Goal: Transaction & Acquisition: Obtain resource

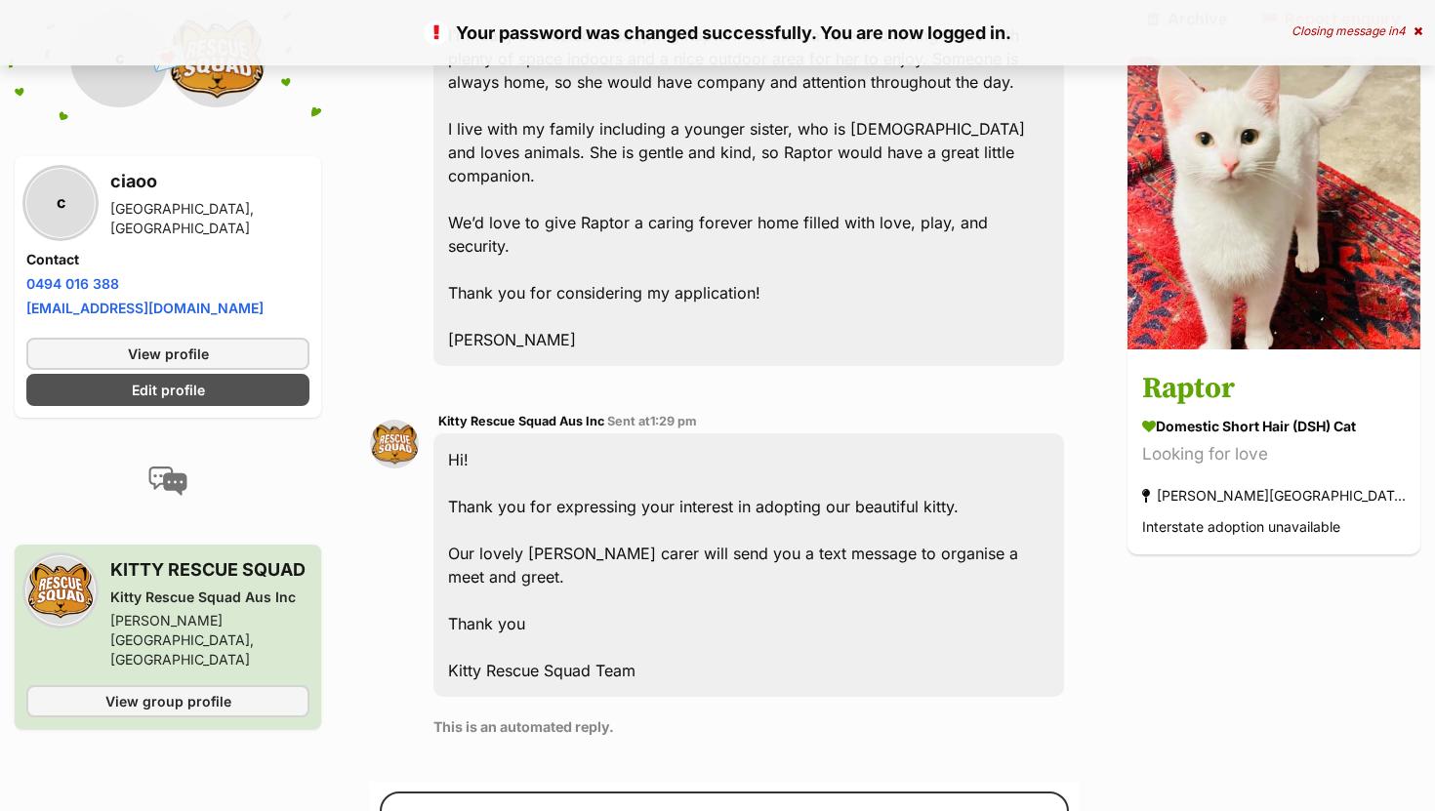
scroll to position [694, 0]
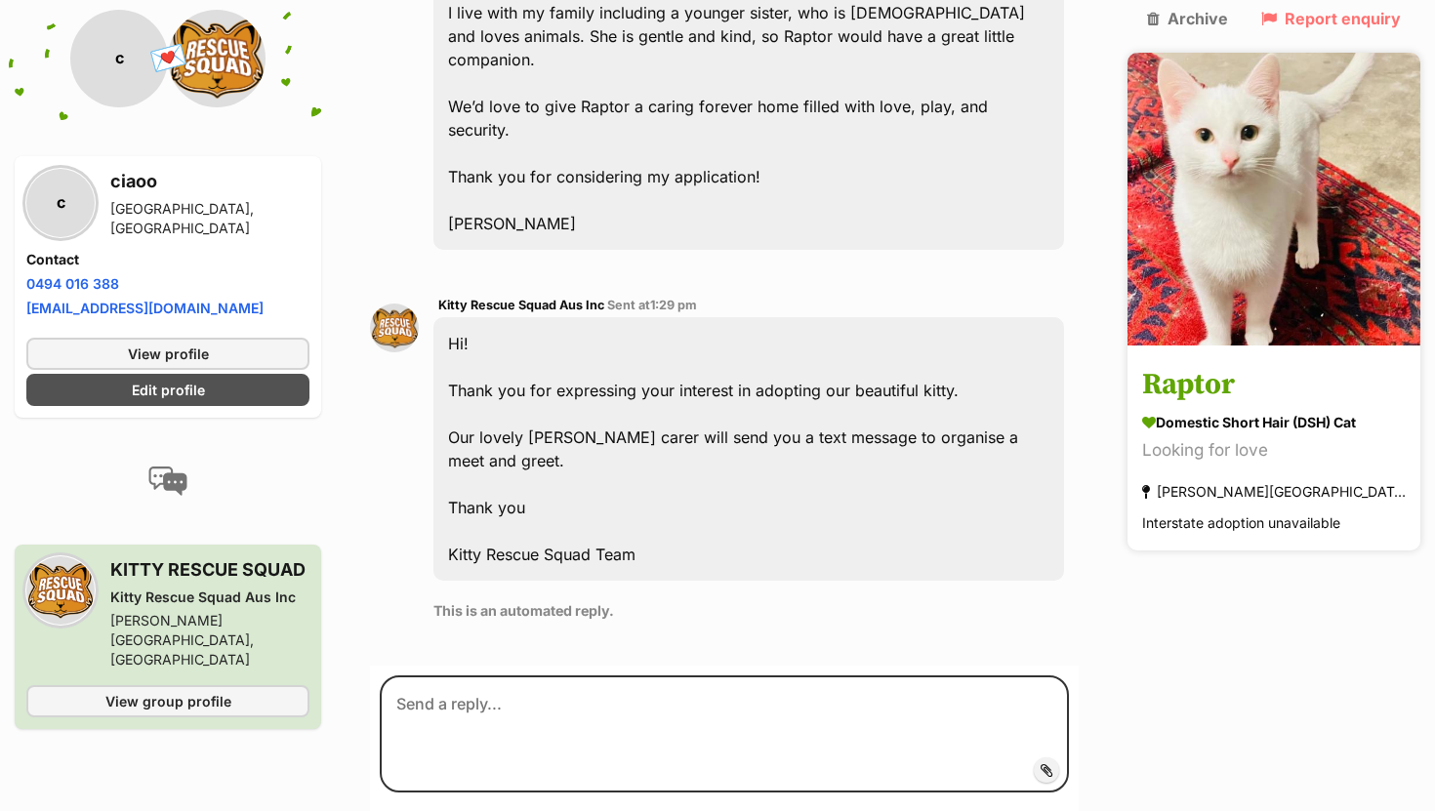
click at [1234, 438] on div "Looking for love" at bounding box center [1274, 451] width 264 height 26
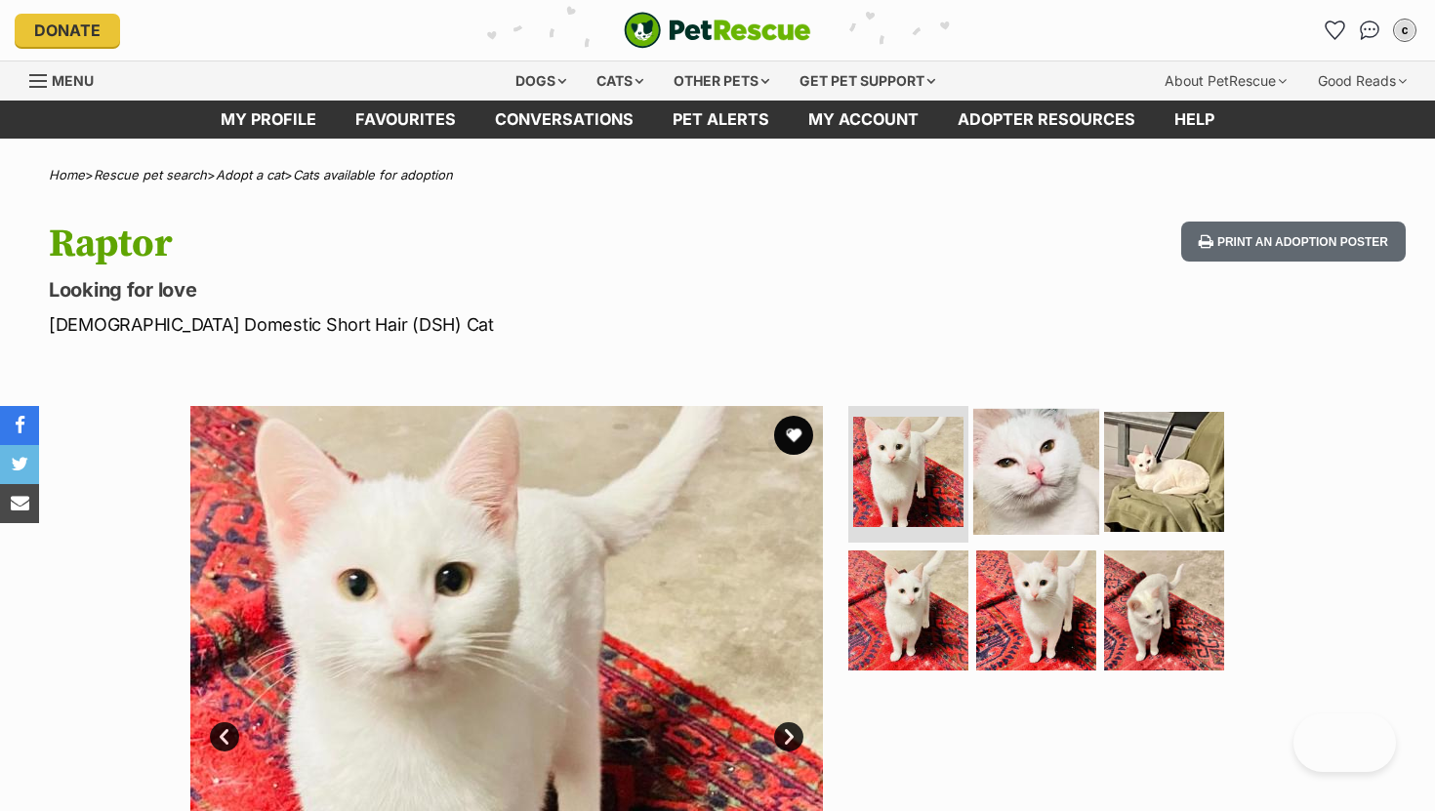
click at [1002, 470] on img at bounding box center [1036, 472] width 126 height 126
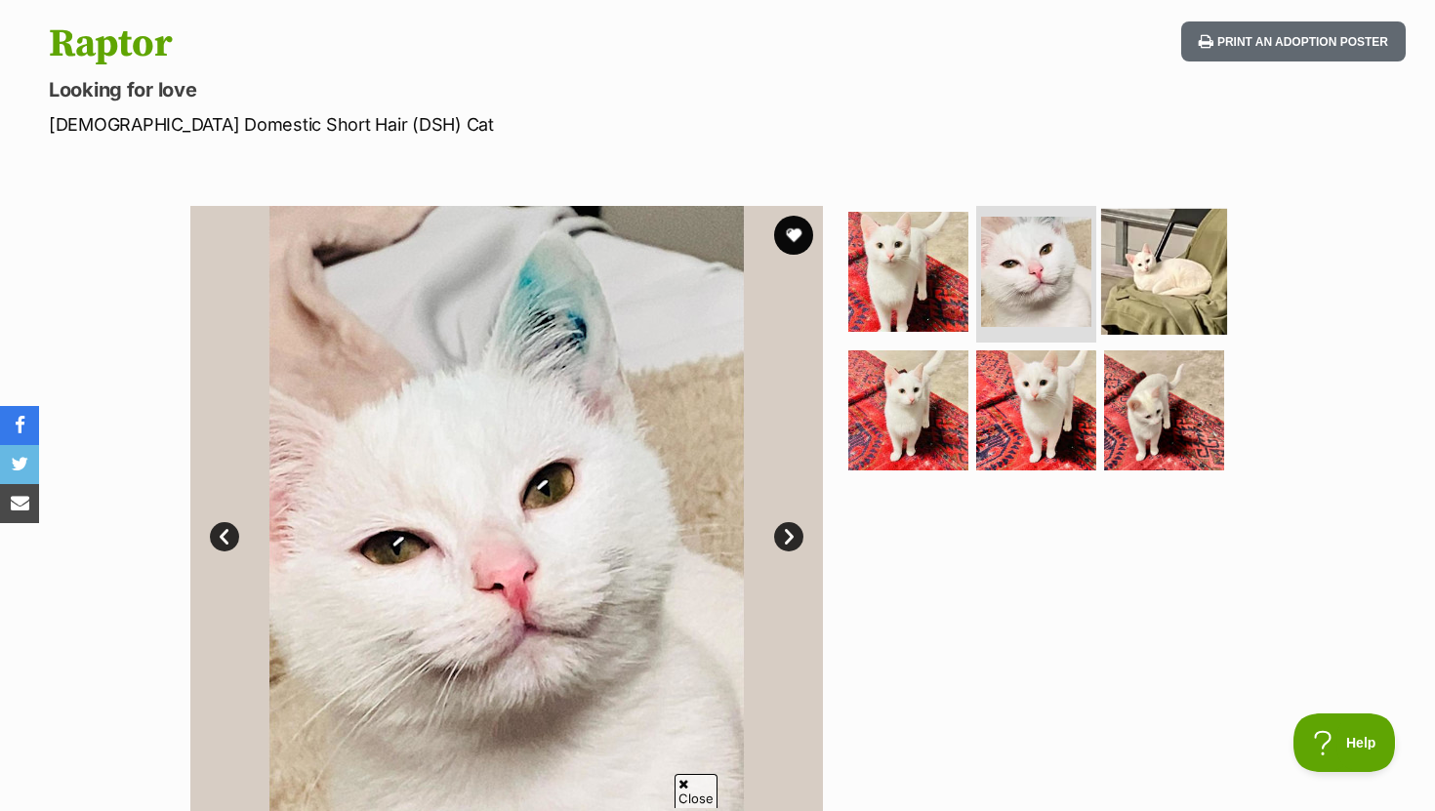
scroll to position [203, 0]
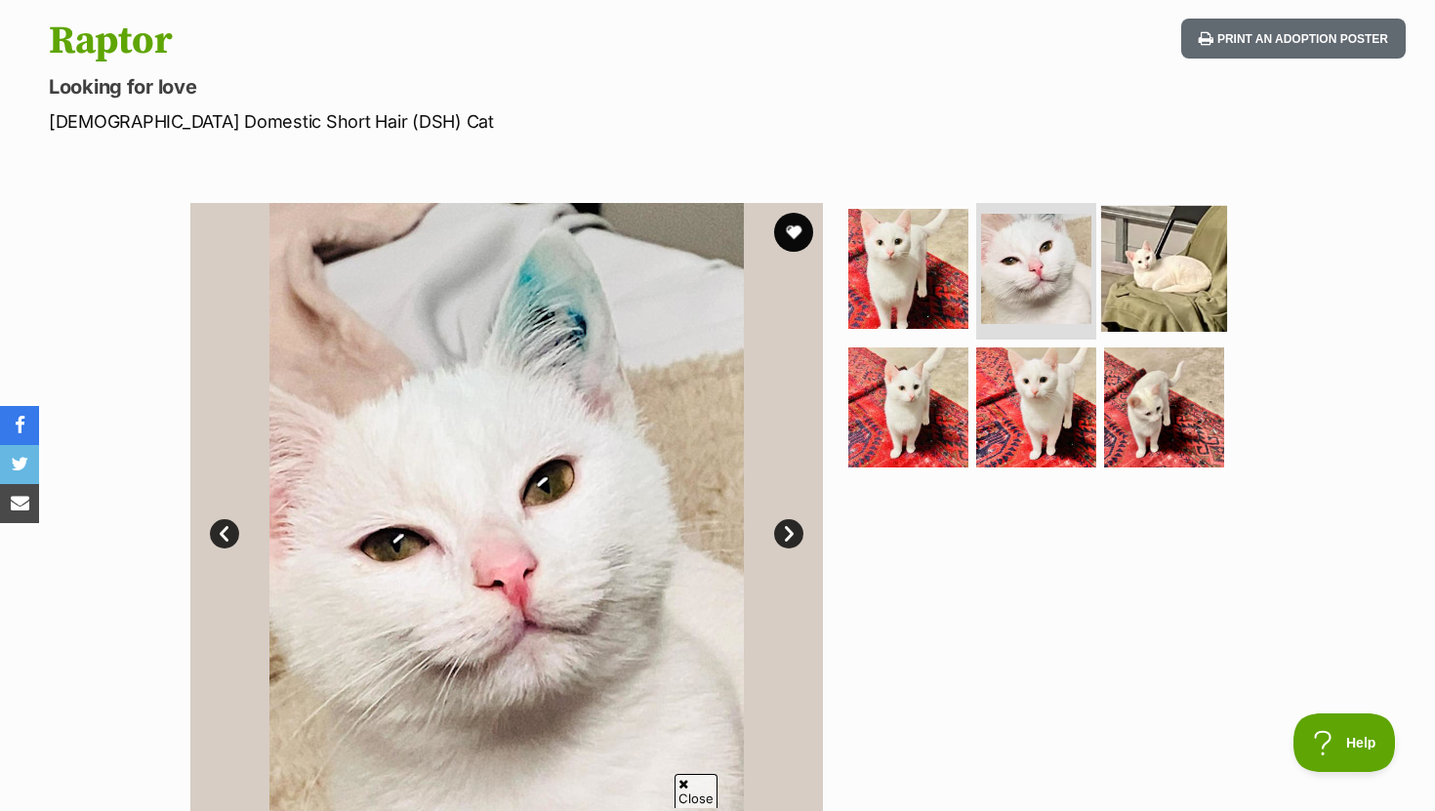
click at [1172, 212] on img at bounding box center [1164, 269] width 126 height 126
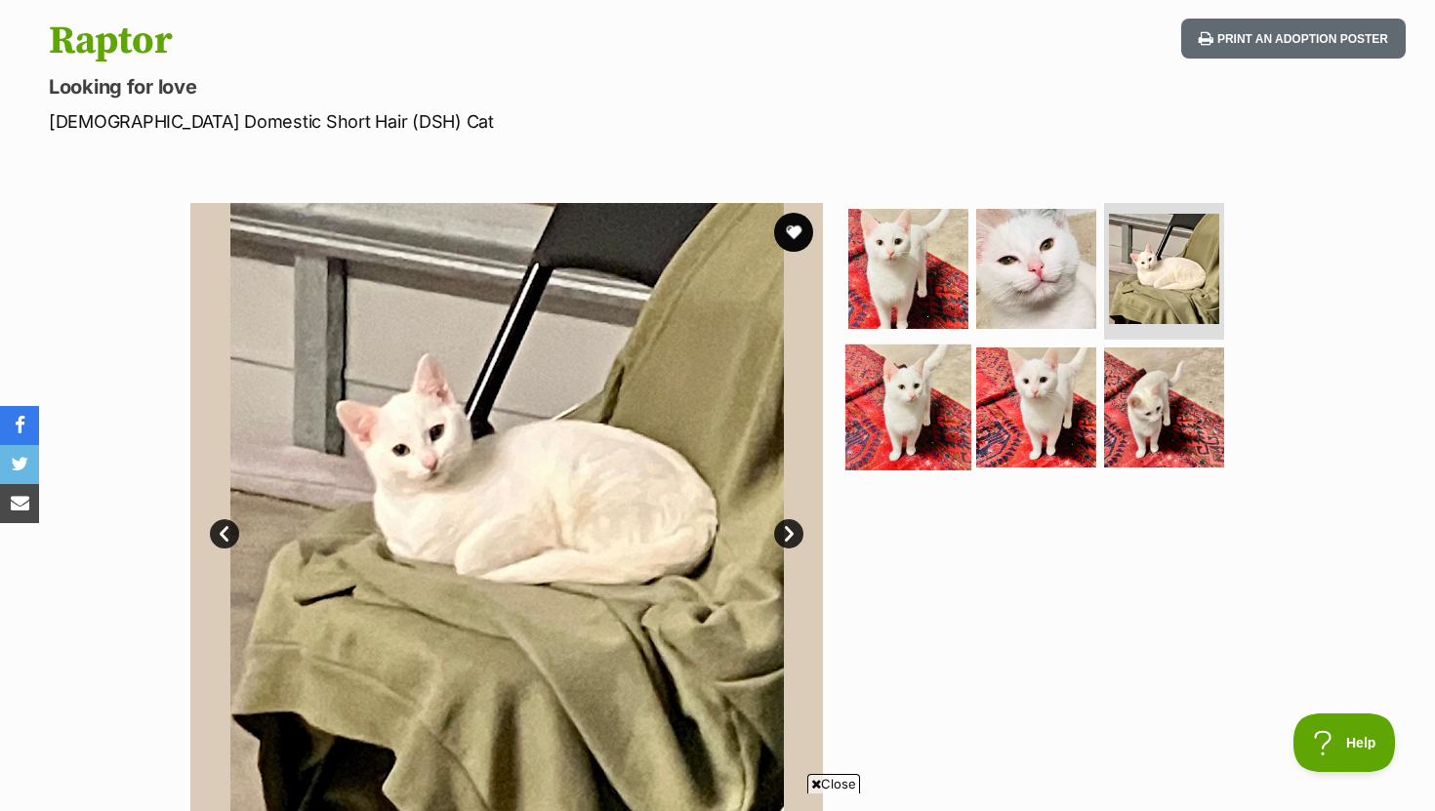
click at [949, 431] on img at bounding box center [908, 407] width 126 height 126
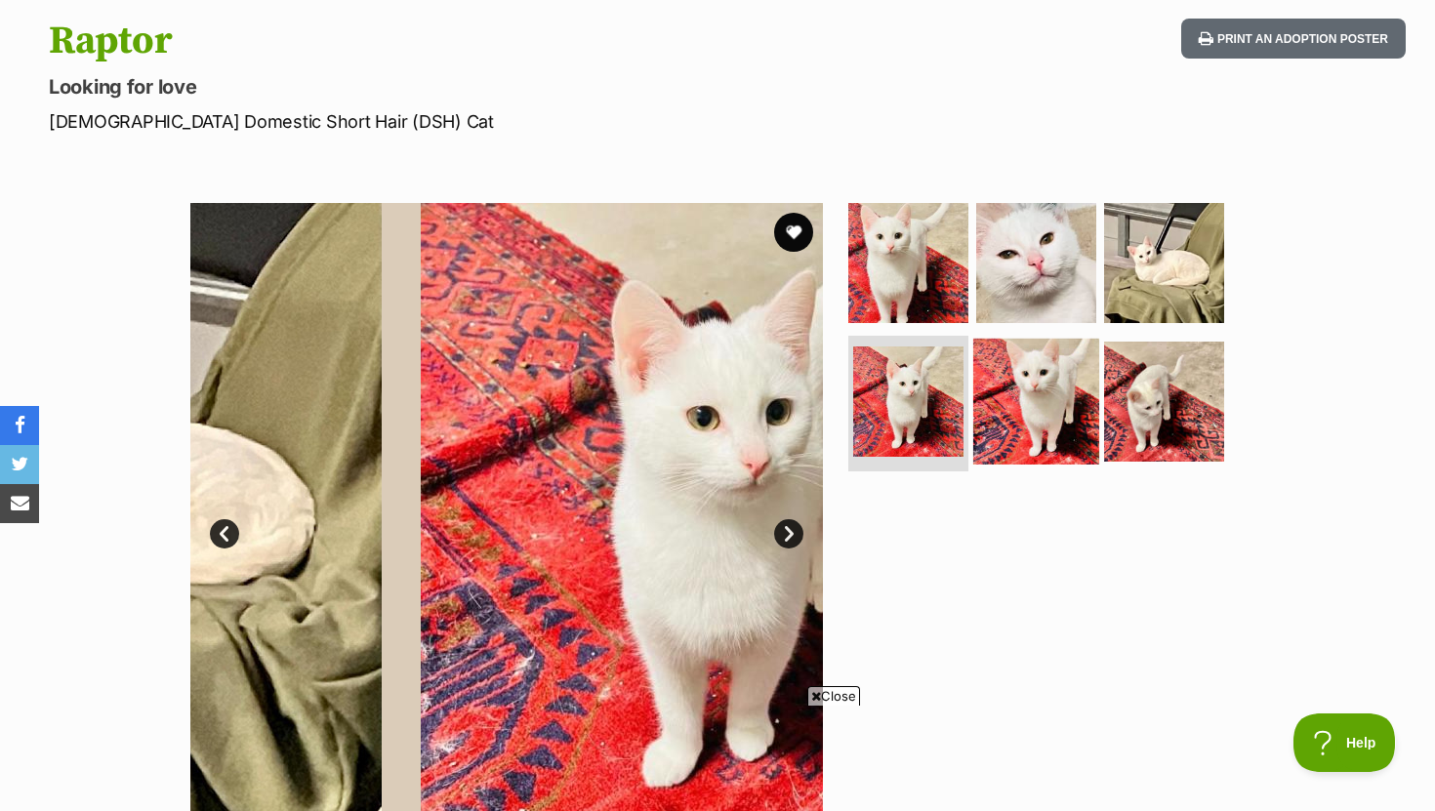
scroll to position [0, 0]
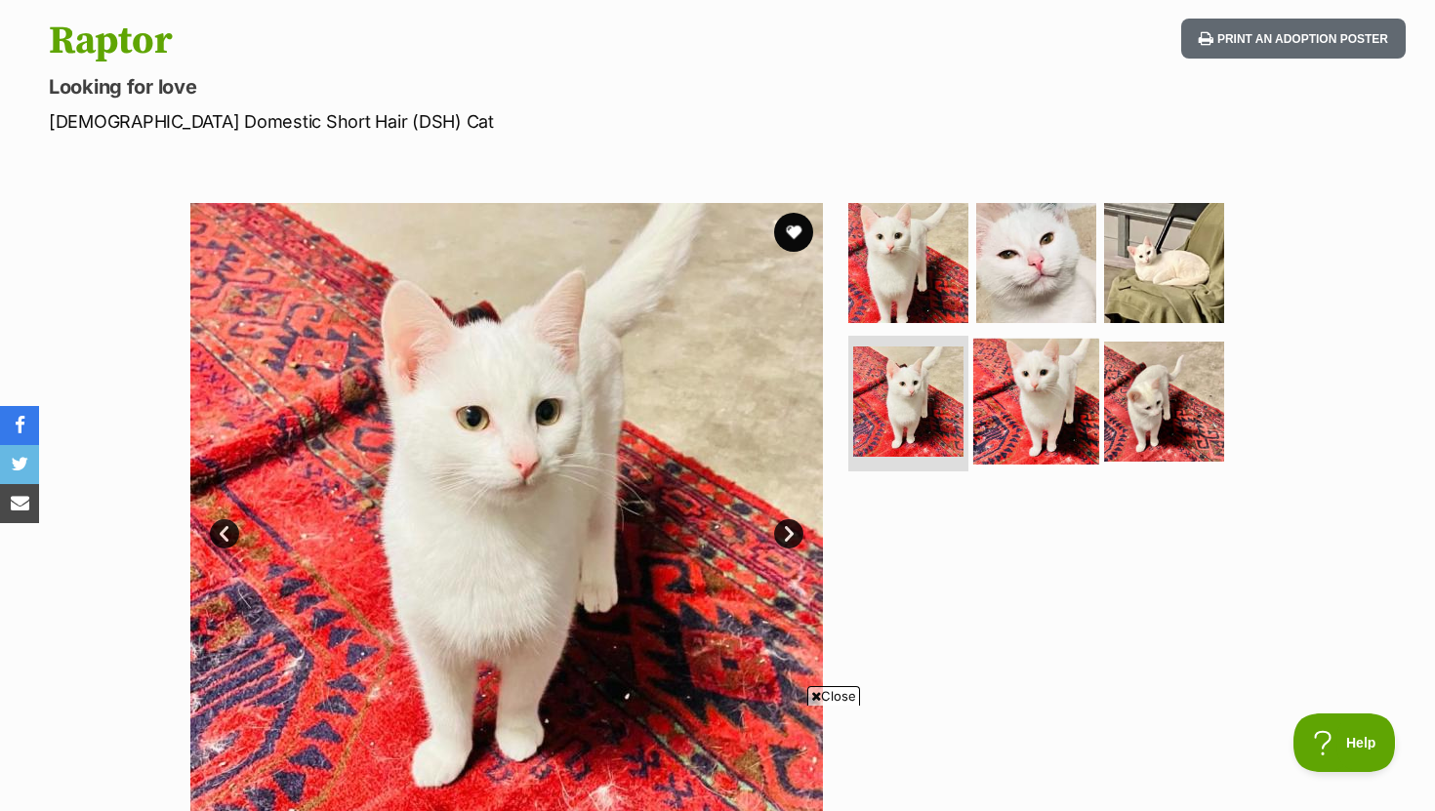
click at [1086, 422] on img at bounding box center [1036, 401] width 126 height 126
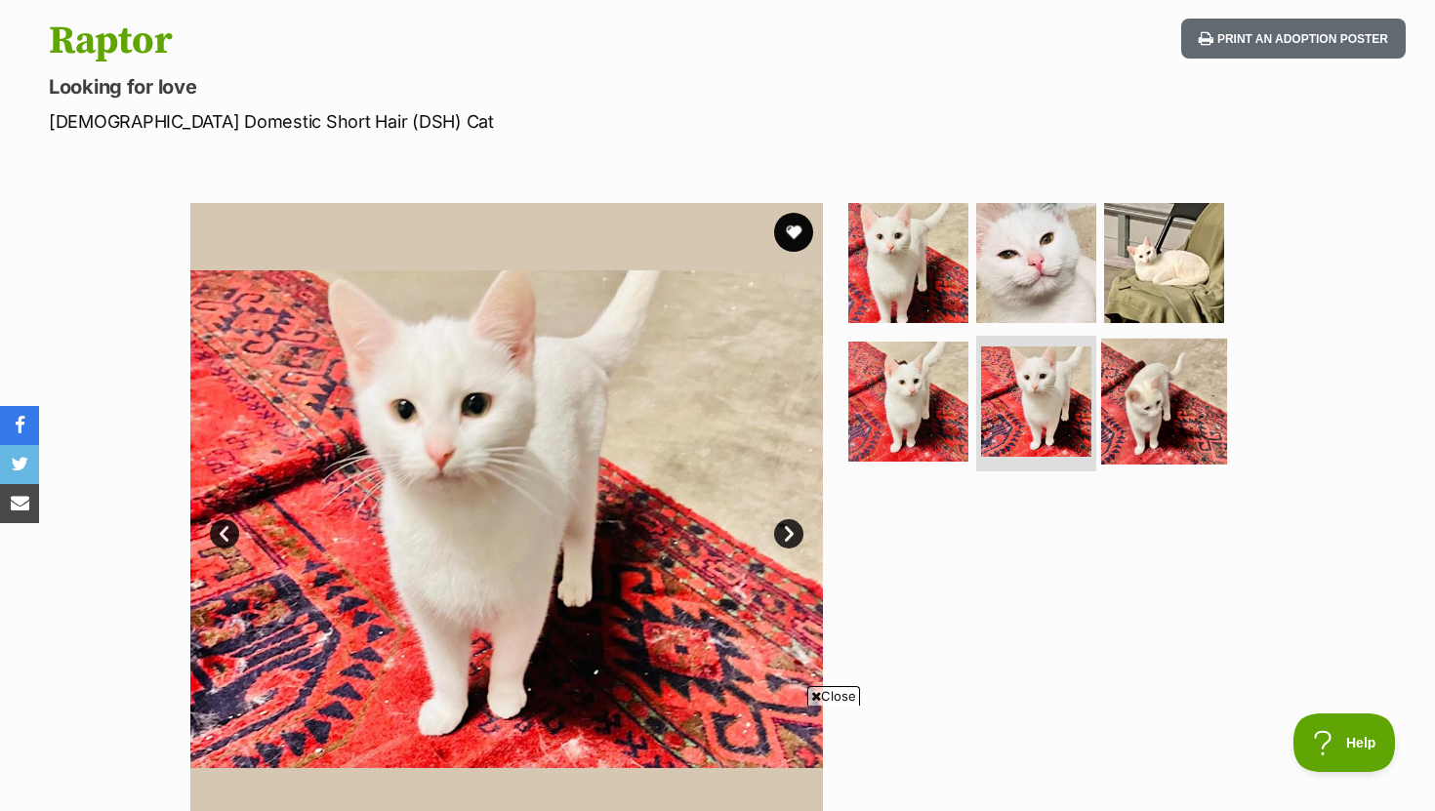
click at [1152, 414] on img at bounding box center [1164, 401] width 126 height 126
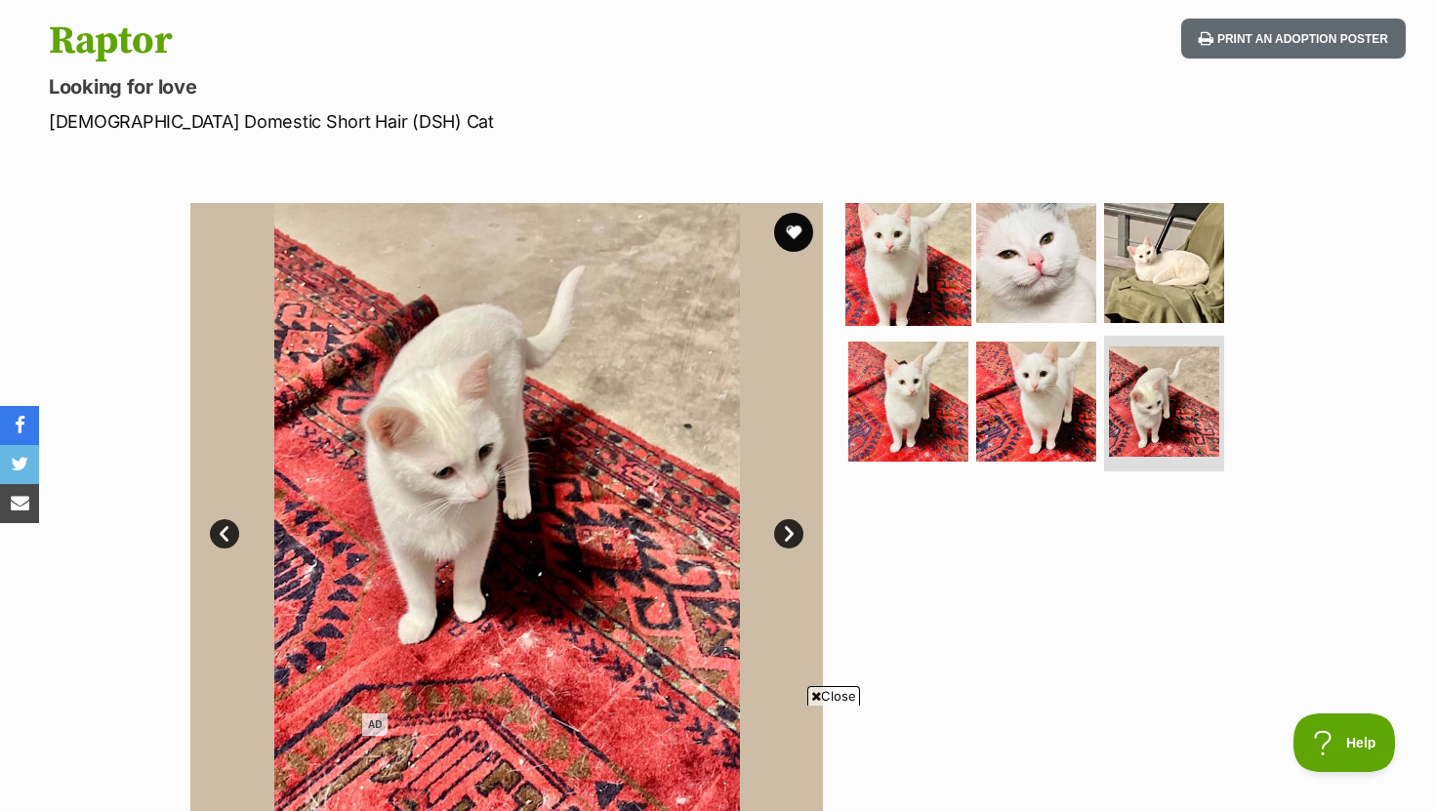
click at [932, 268] on img at bounding box center [908, 263] width 126 height 126
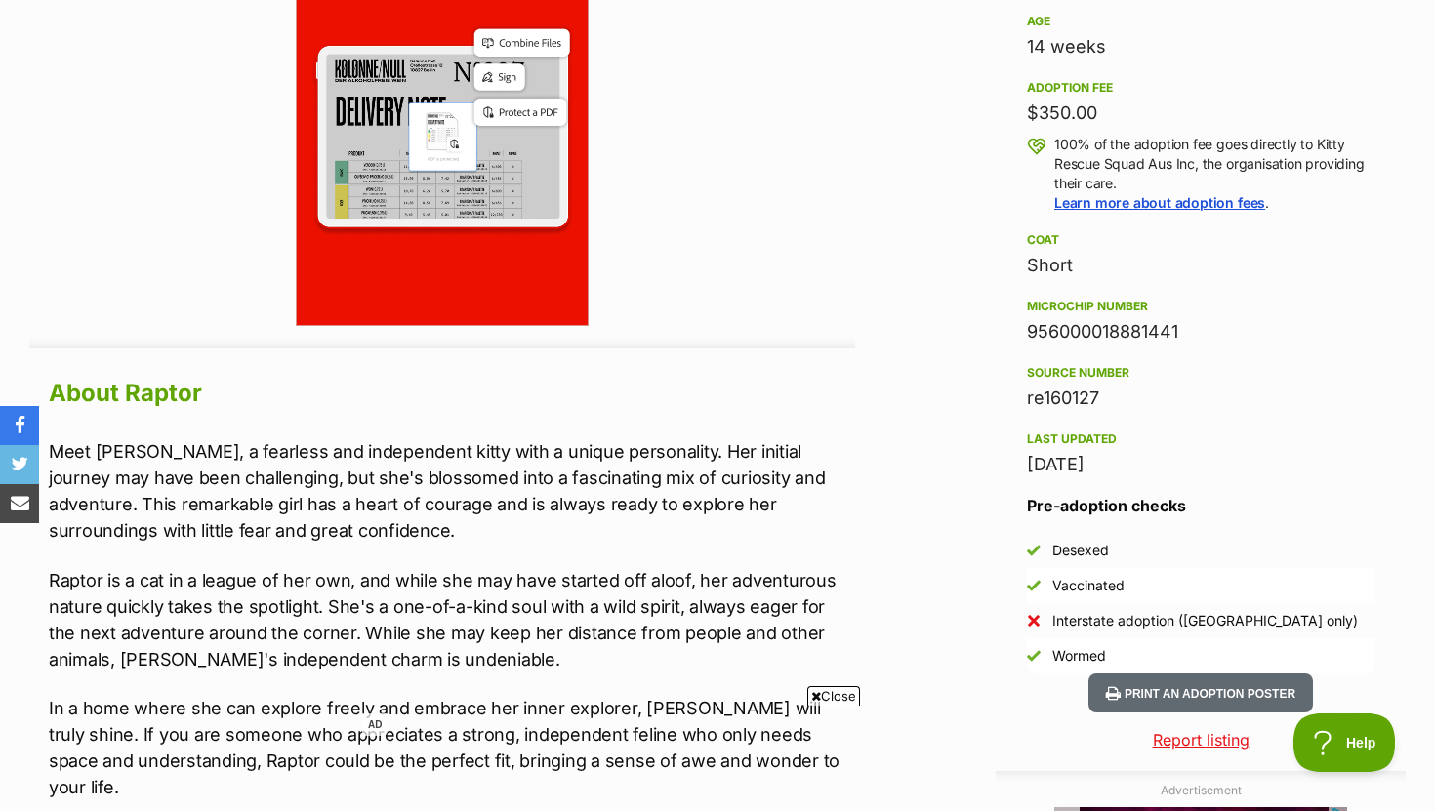
scroll to position [1699, 0]
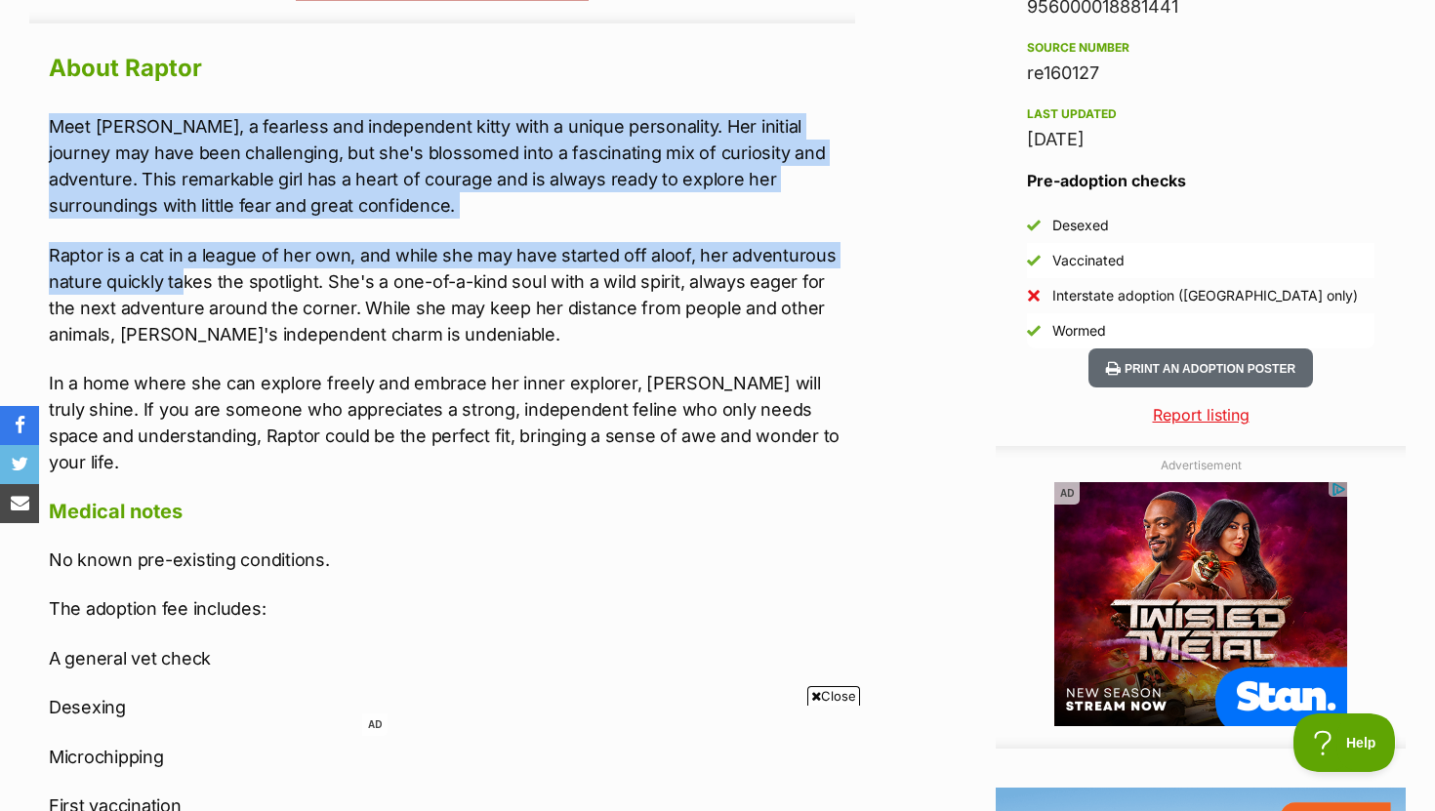
drag, startPoint x: 44, startPoint y: 125, endPoint x: 185, endPoint y: 276, distance: 207.2
click at [184, 276] on div "About Raptor Meet Raptor, a fearless and independent kitty with a unique person…" at bounding box center [442, 670] width 826 height 1246
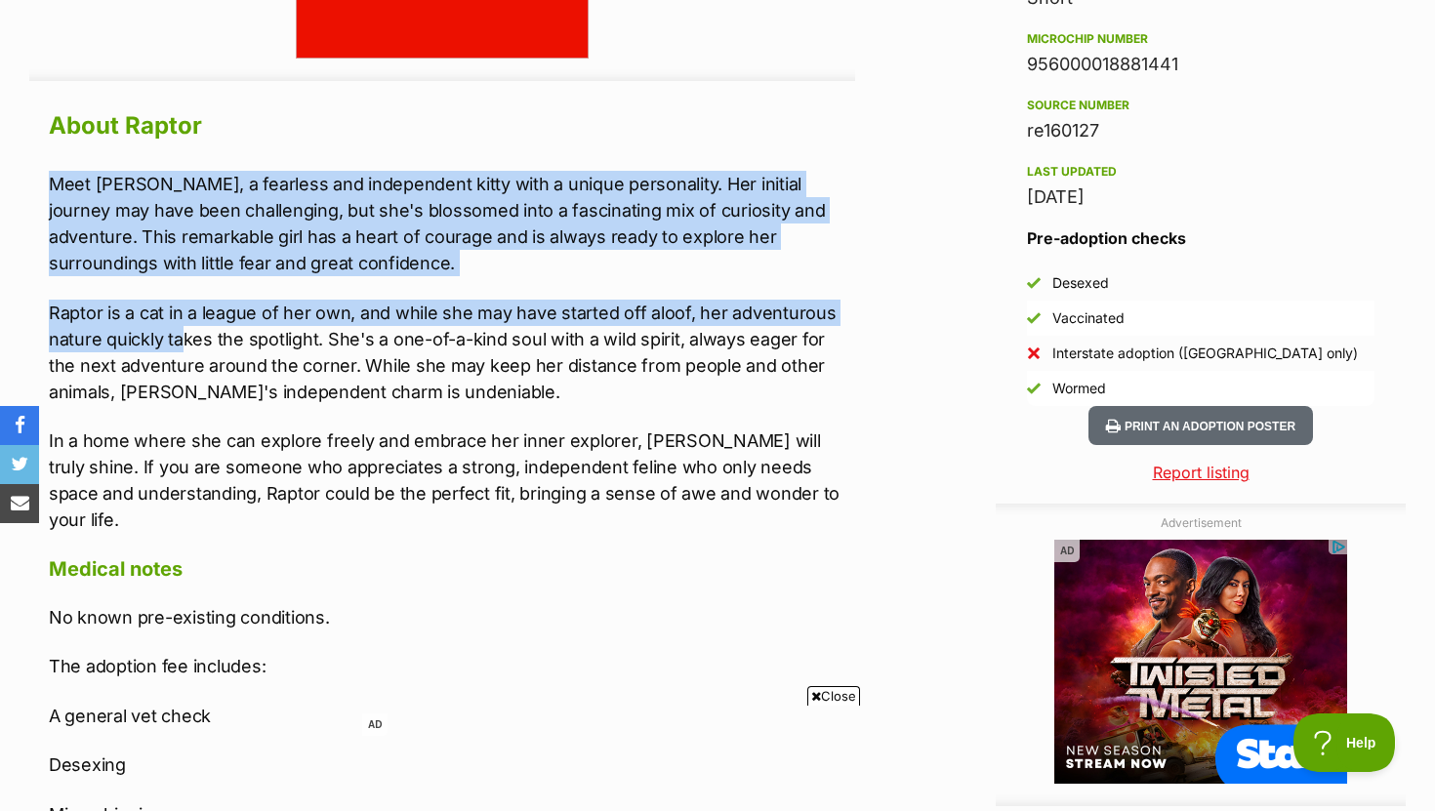
scroll to position [1656, 0]
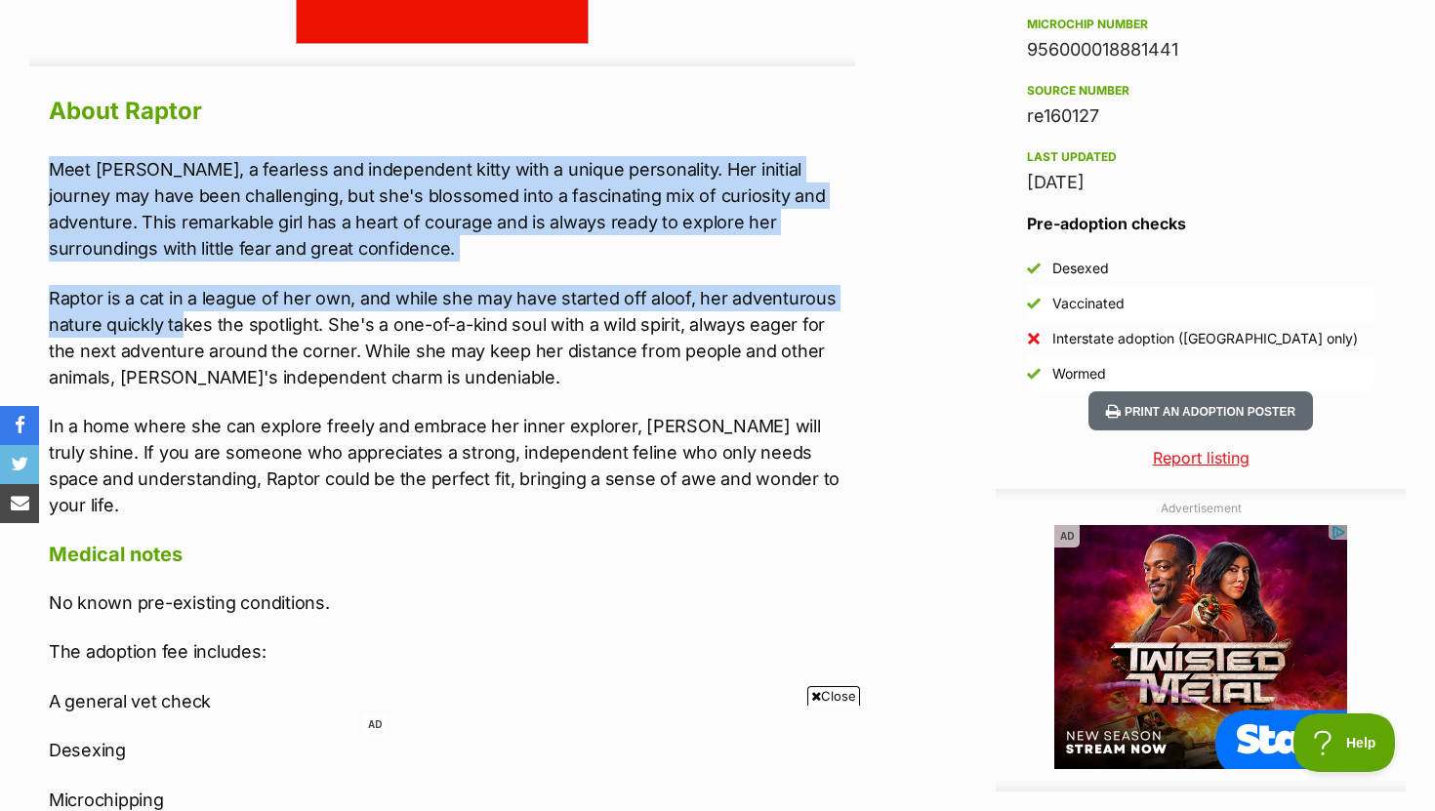
click at [160, 216] on p "Meet Raptor, a fearless and independent kitty with a unique personality. Her in…" at bounding box center [452, 208] width 806 height 105
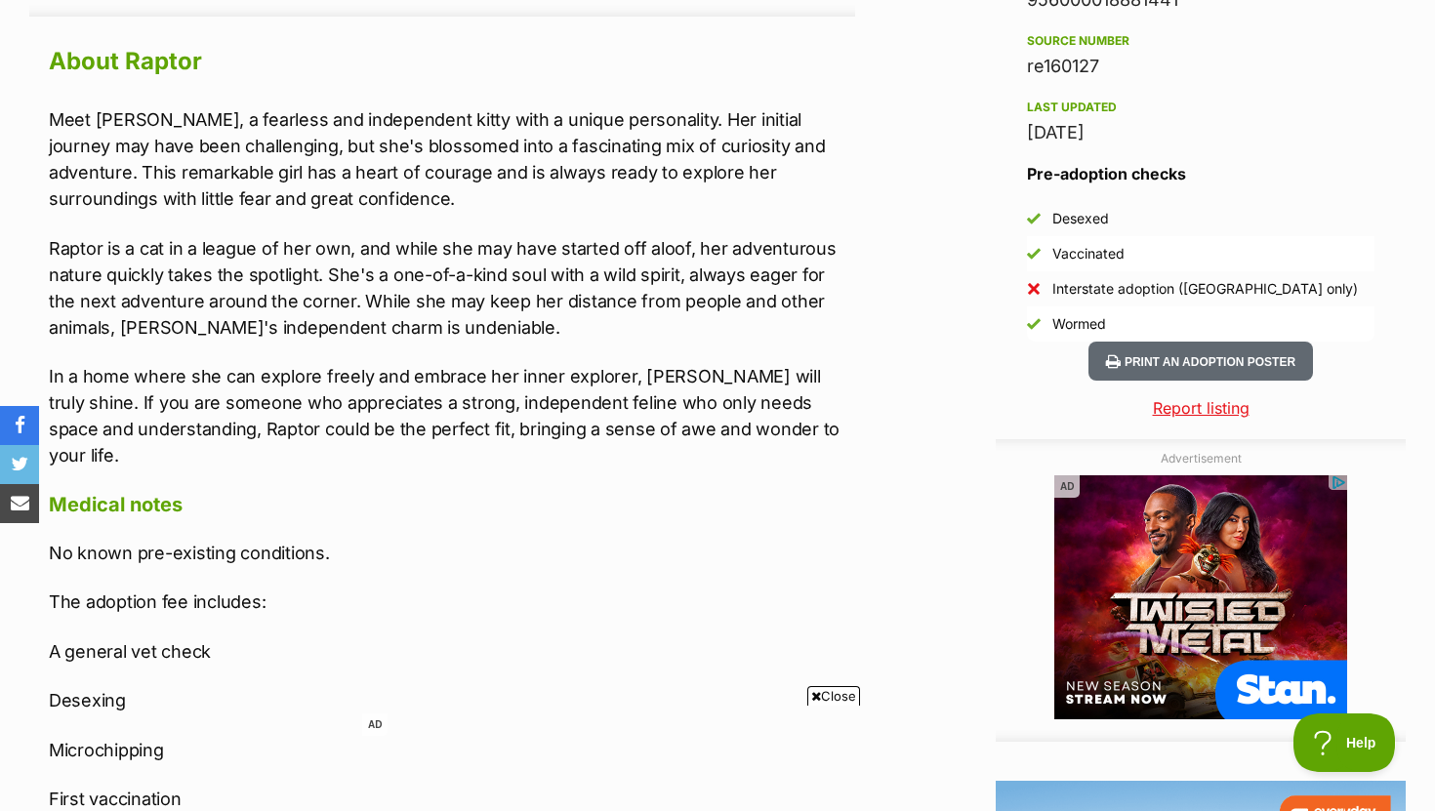
scroll to position [0, 0]
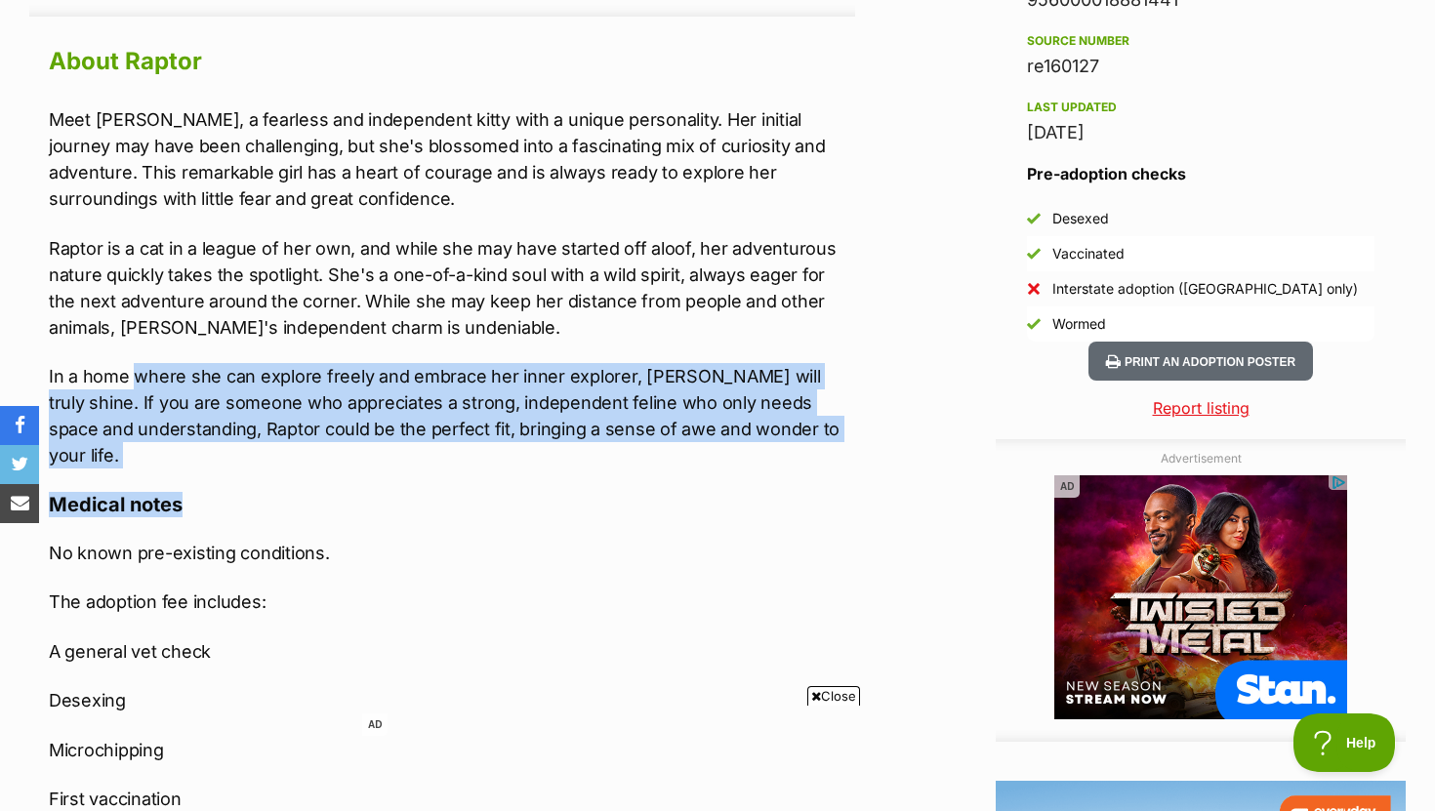
drag, startPoint x: 133, startPoint y: 381, endPoint x: 380, endPoint y: 466, distance: 261.2
click at [380, 466] on div "About Raptor Meet Raptor, a fearless and independent kitty with a unique person…" at bounding box center [452, 663] width 806 height 1246
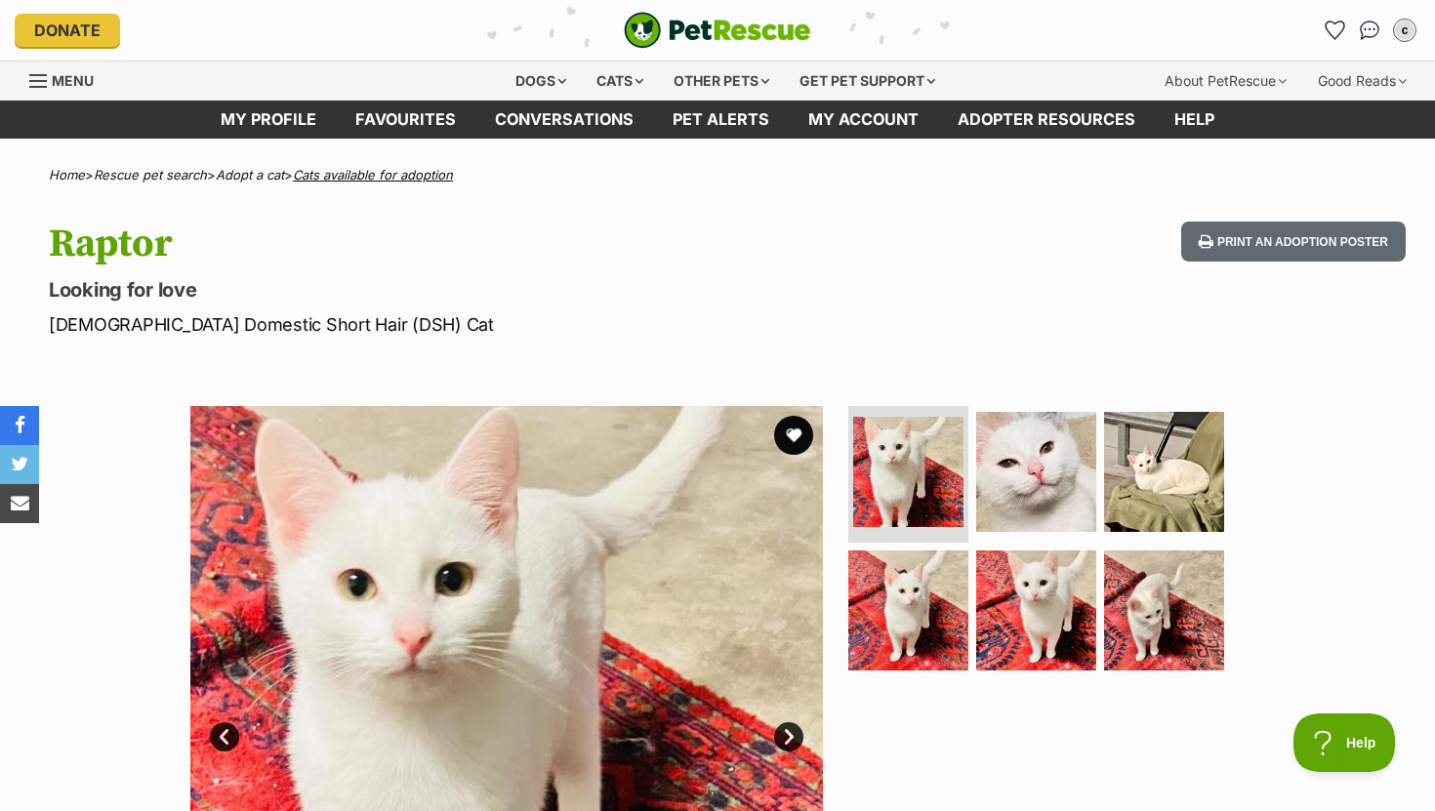
click at [397, 178] on link "Cats available for adoption" at bounding box center [373, 175] width 160 height 16
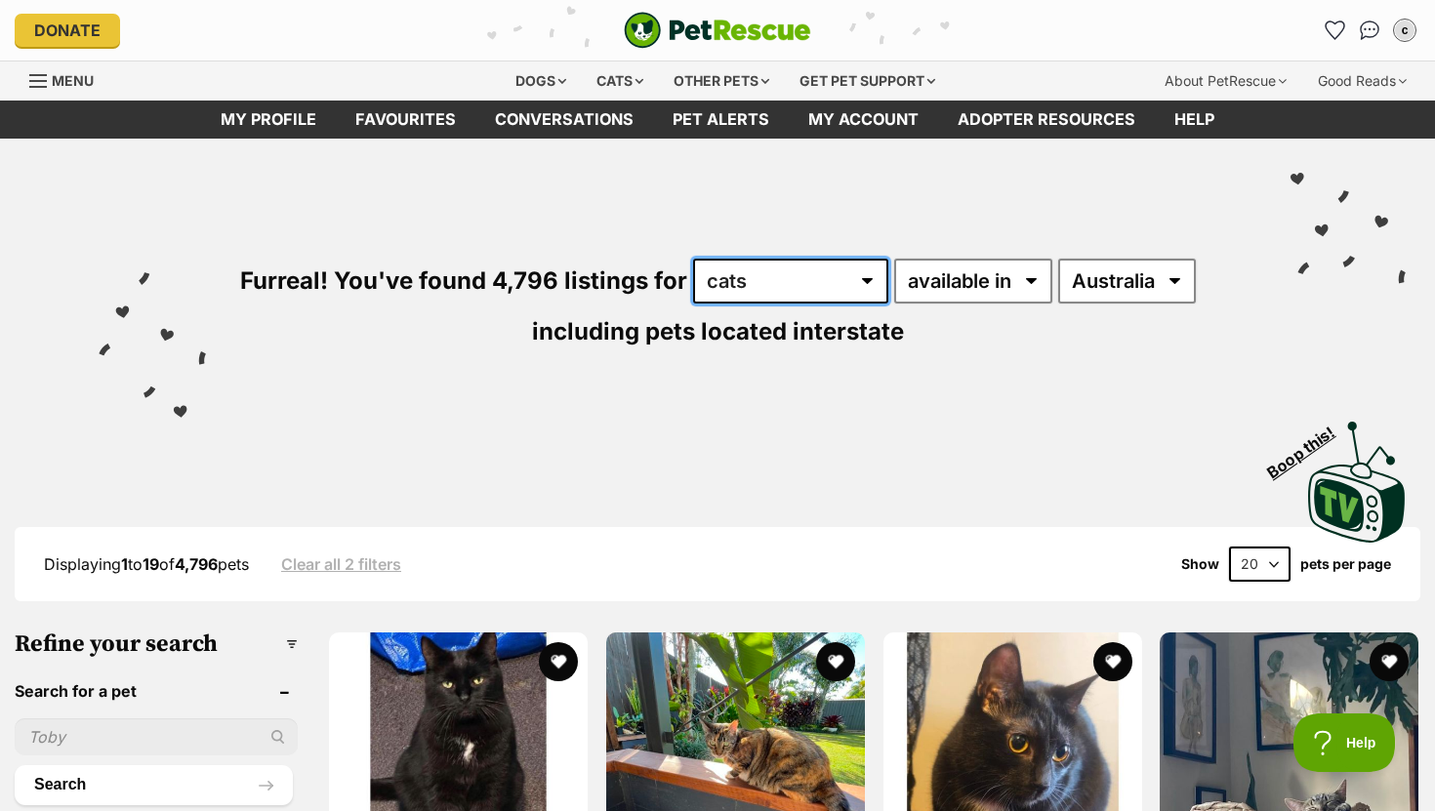
click at [847, 271] on select "any type of pet cats dogs other pets" at bounding box center [790, 281] width 195 height 45
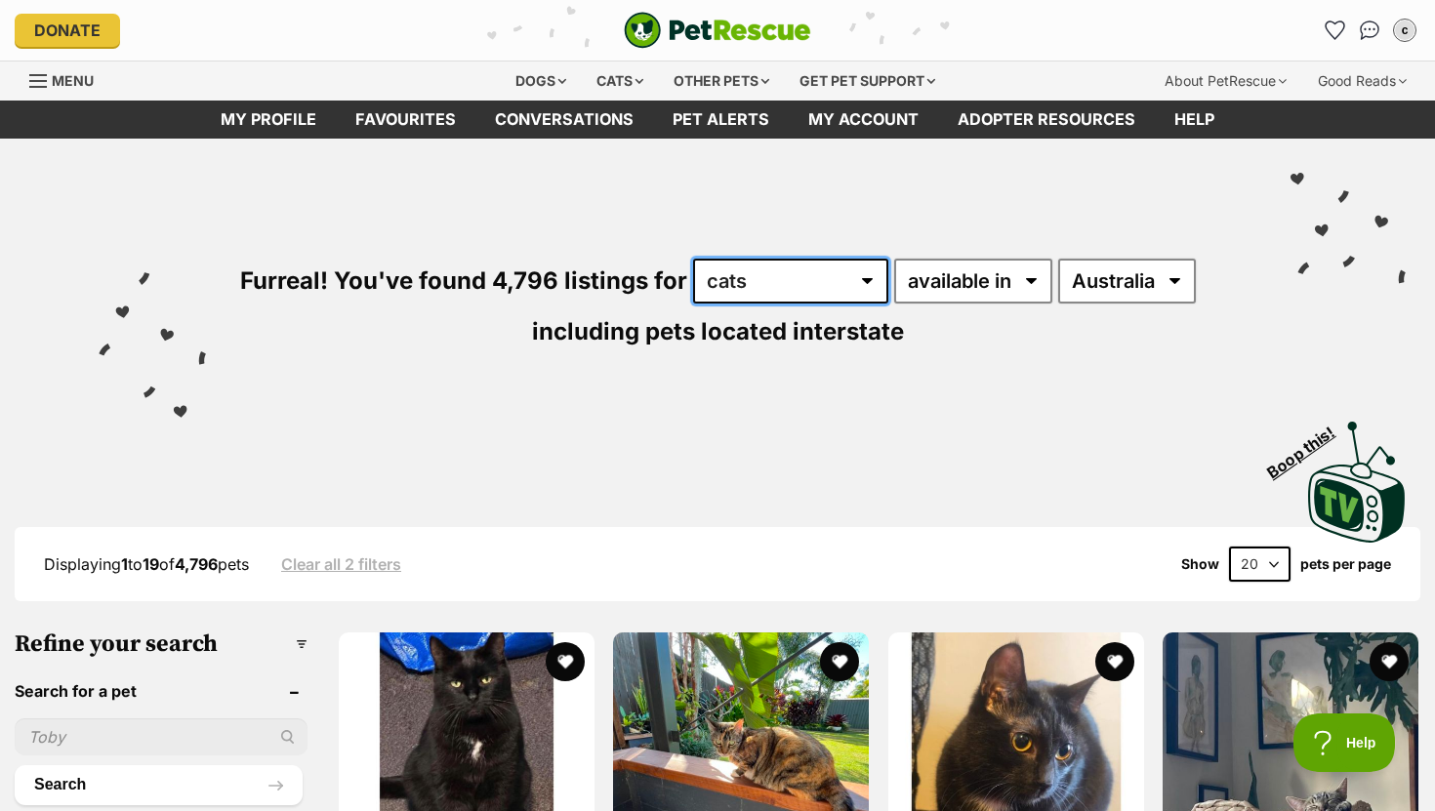
select select "Dogs"
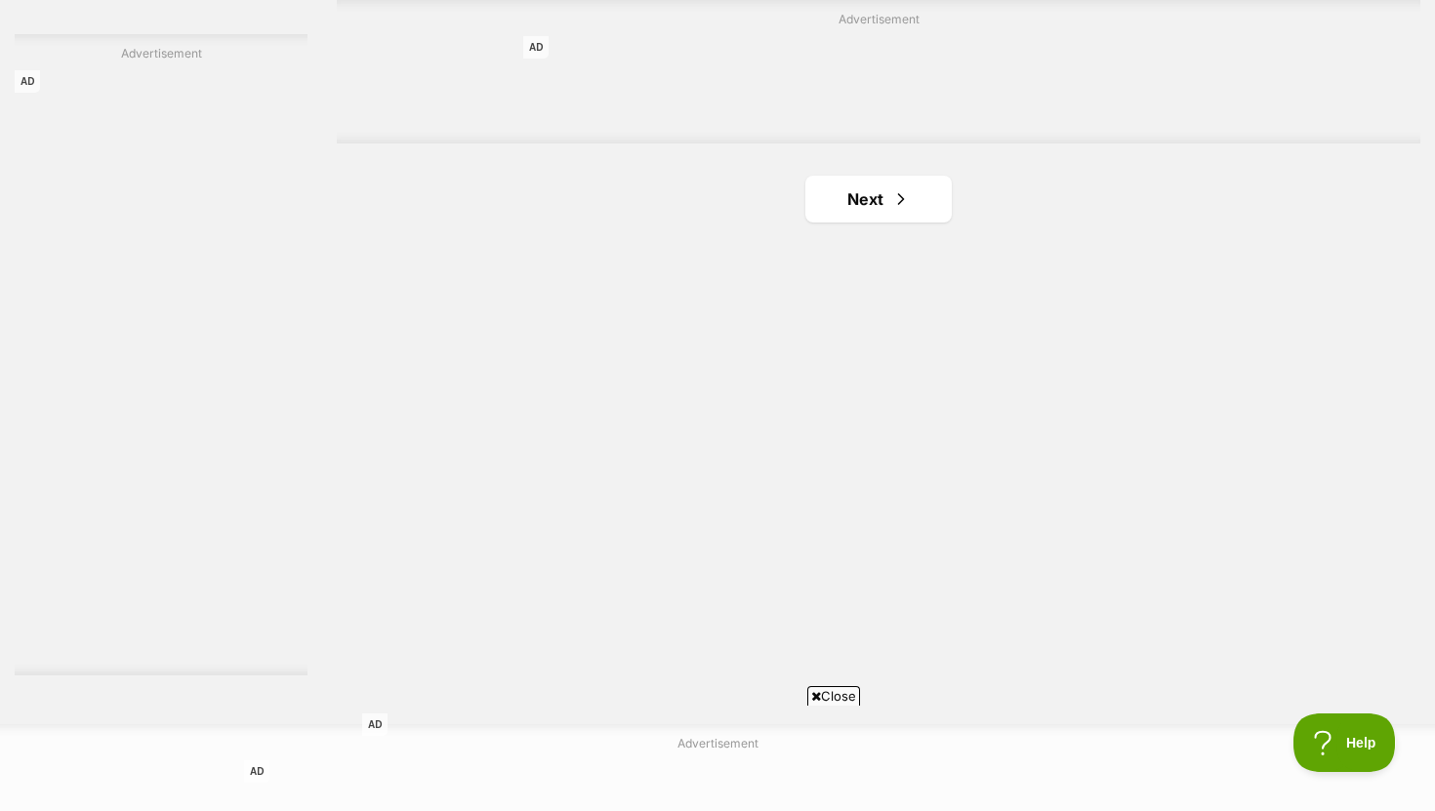
scroll to position [3269, 0]
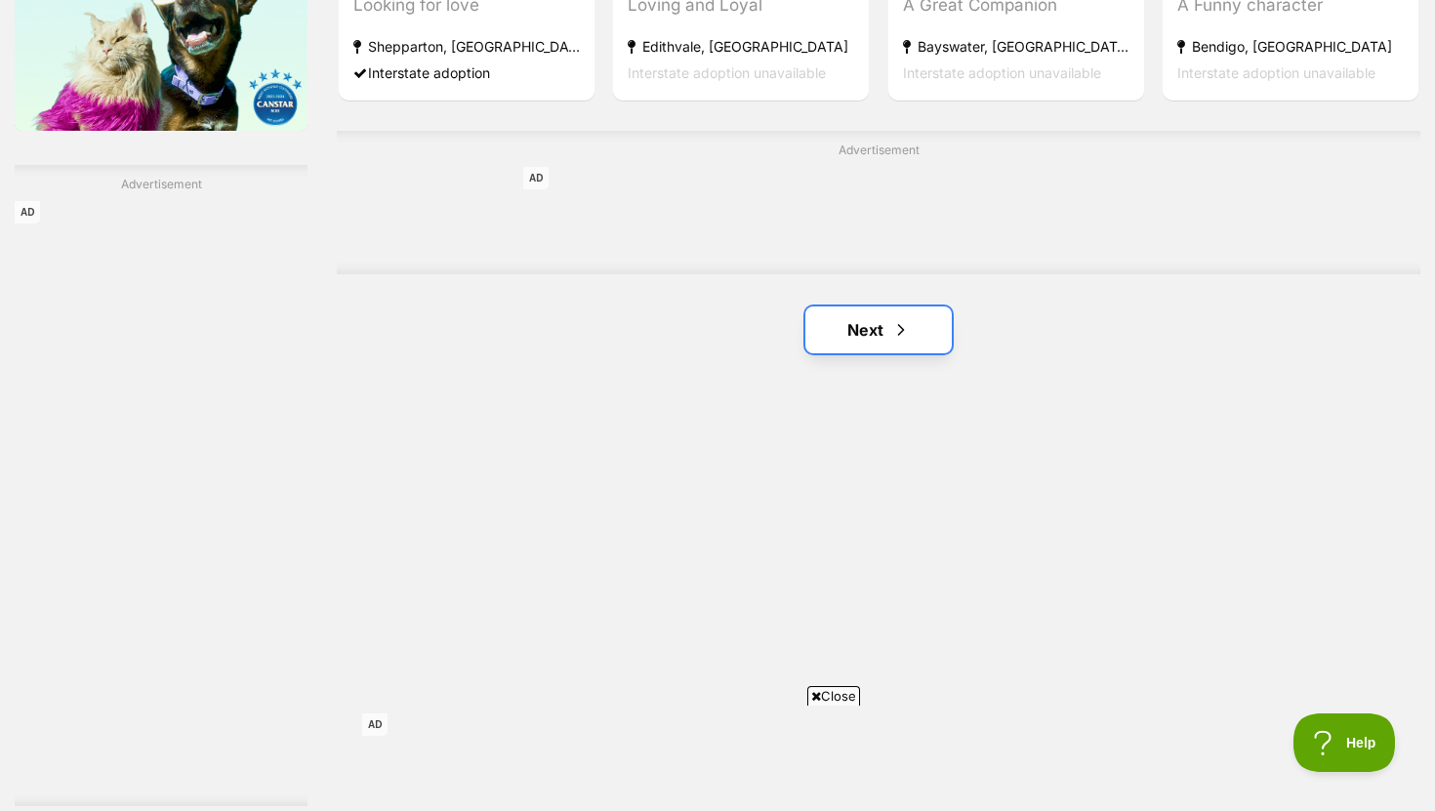
click at [867, 339] on link "Next" at bounding box center [878, 330] width 146 height 47
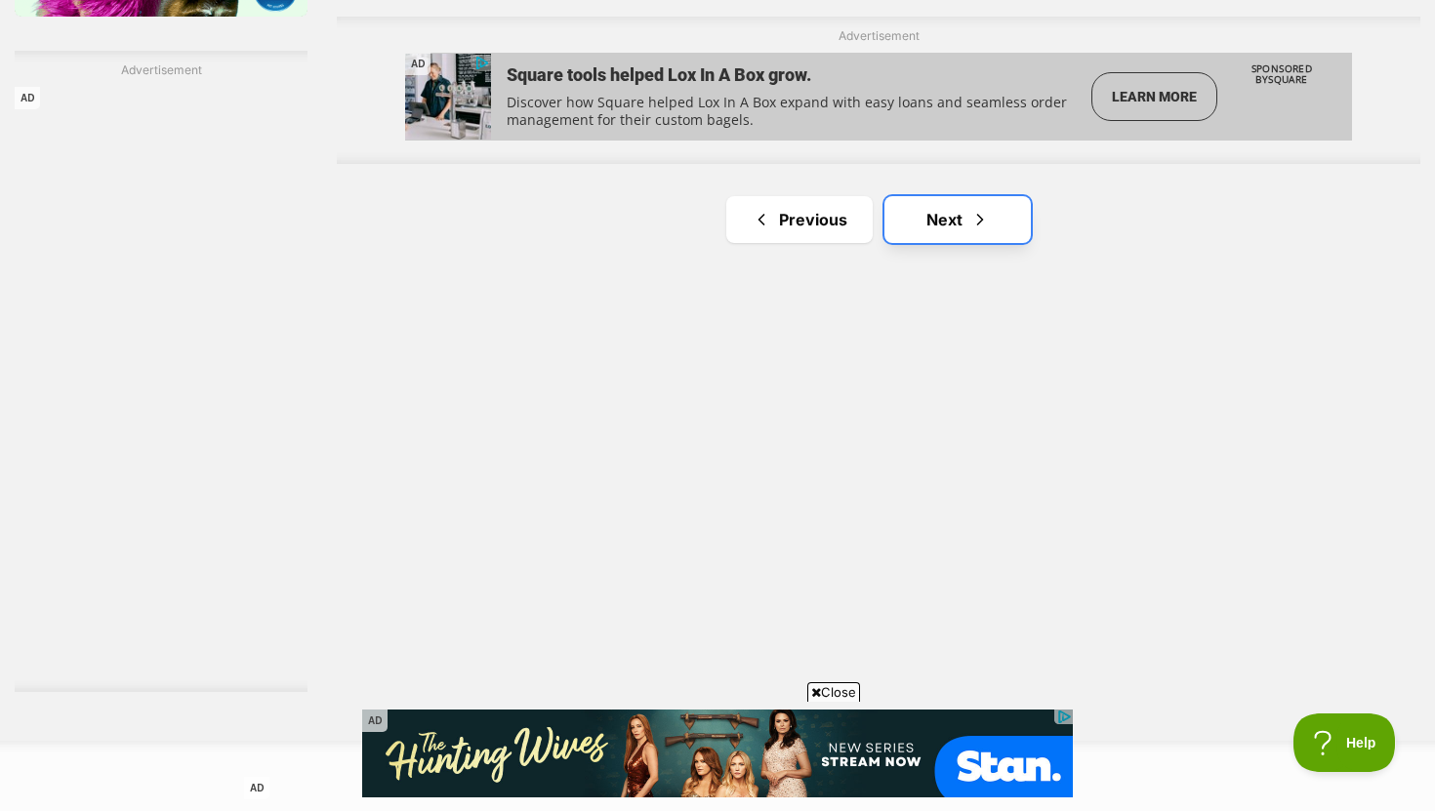
click at [942, 232] on link "Next" at bounding box center [957, 219] width 146 height 47
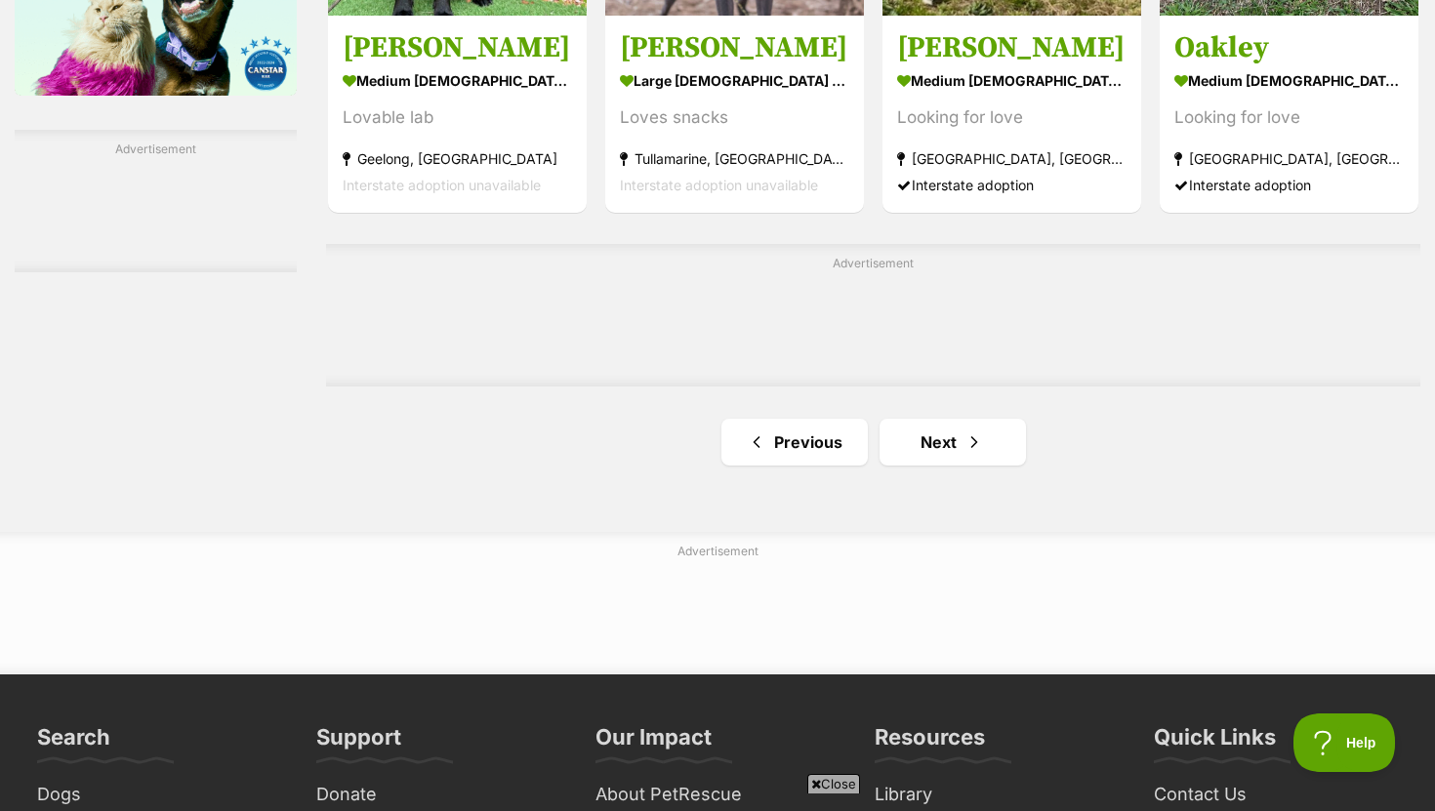
scroll to position [3324, 0]
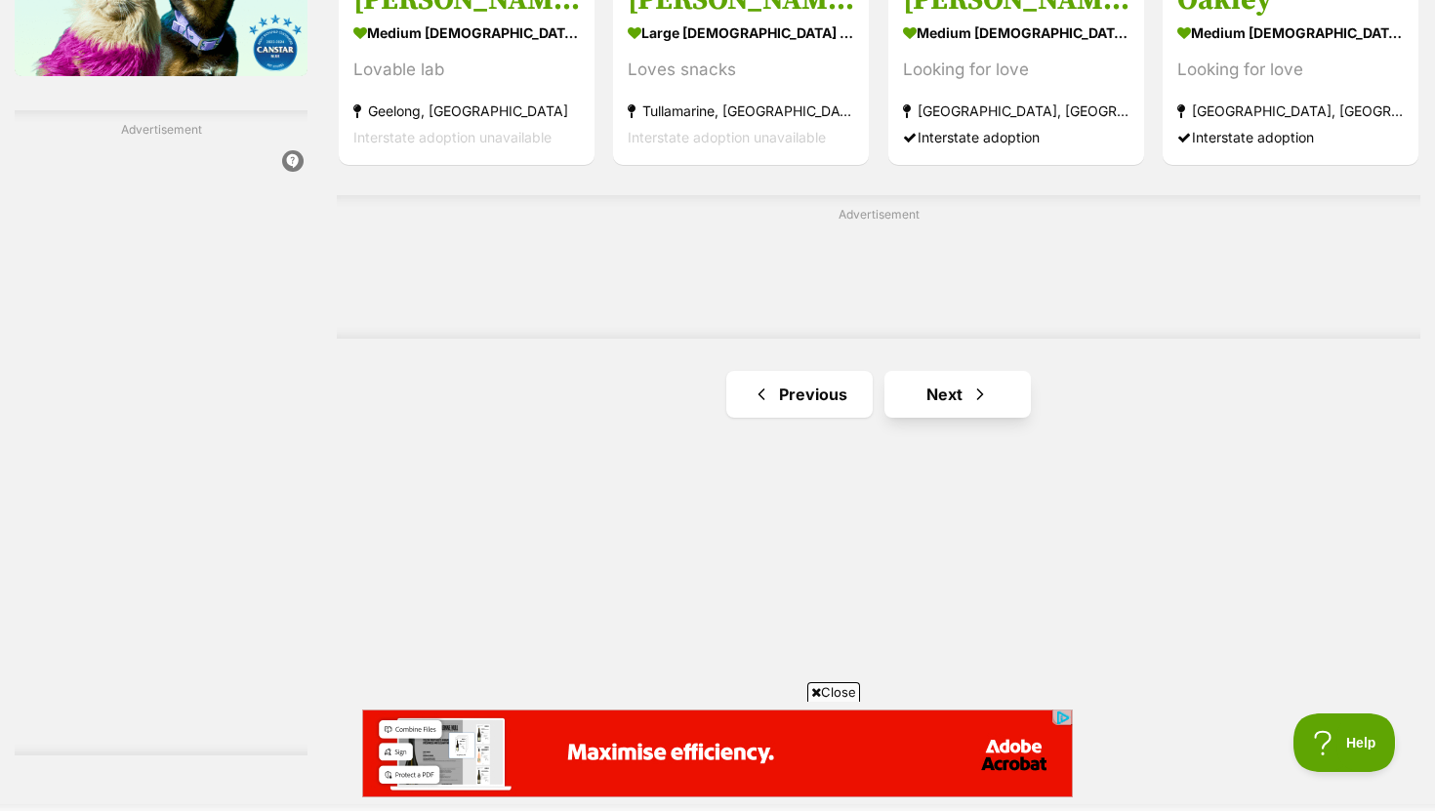
click at [968, 394] on link "Next" at bounding box center [957, 394] width 146 height 47
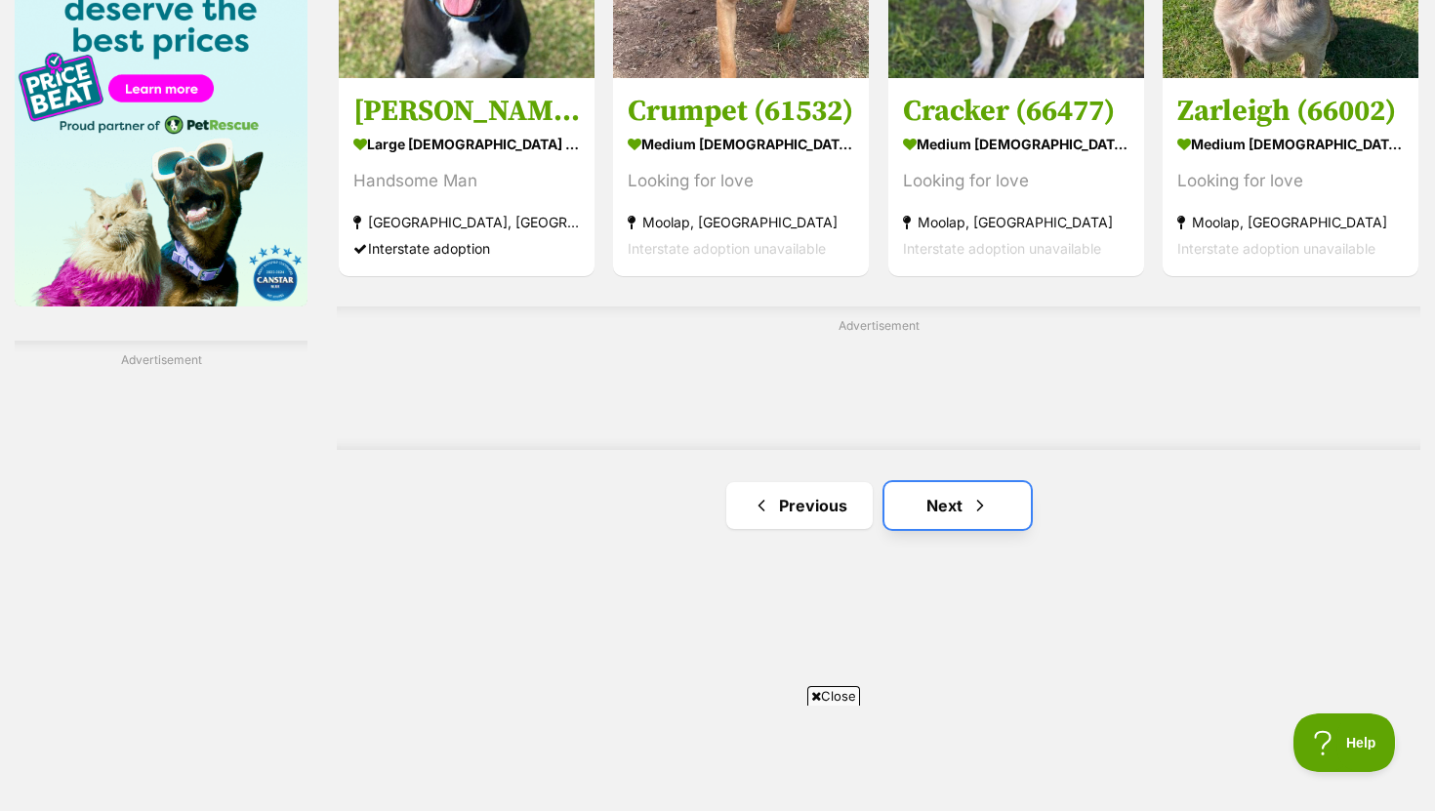
click at [985, 500] on span "Next page" at bounding box center [980, 505] width 20 height 23
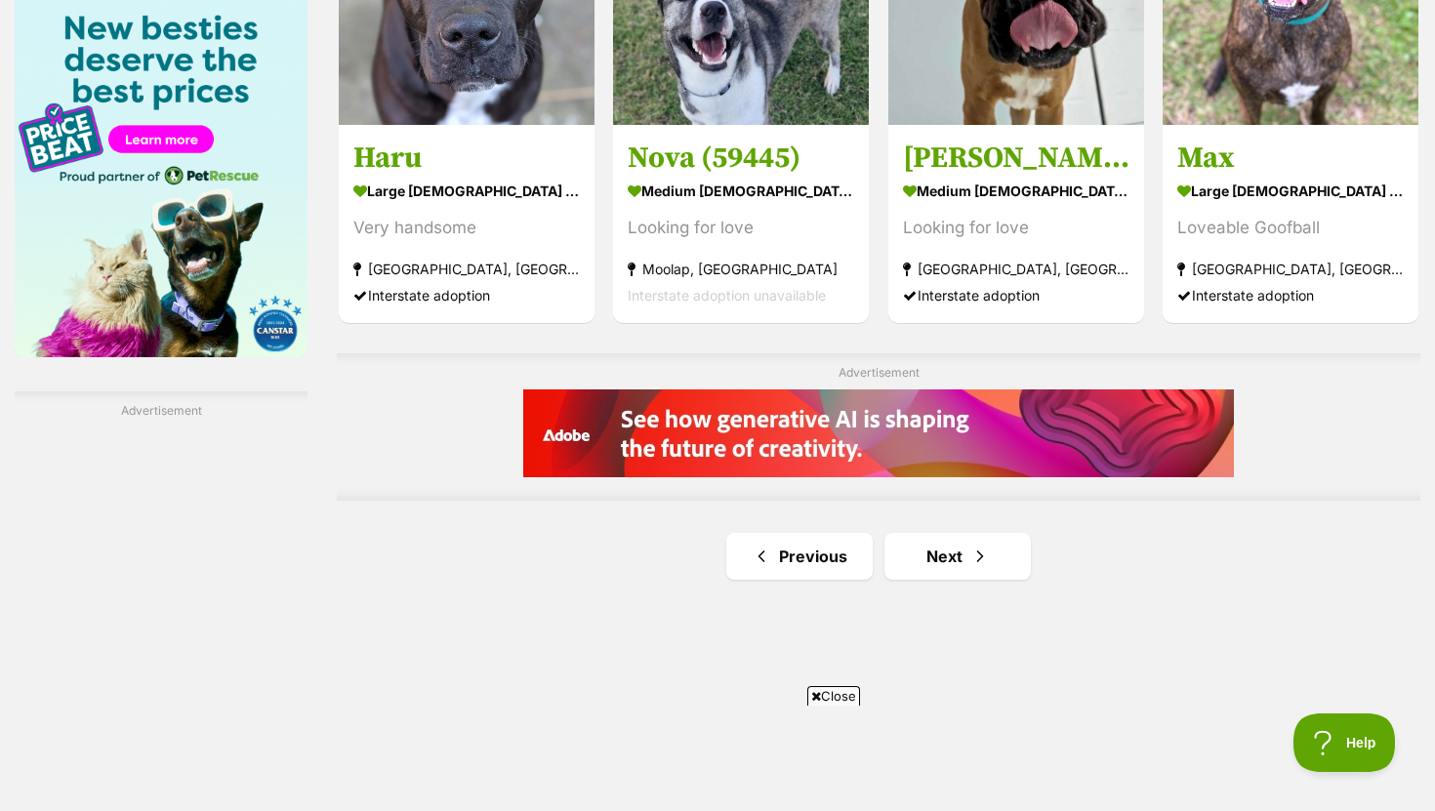
scroll to position [3147, 0]
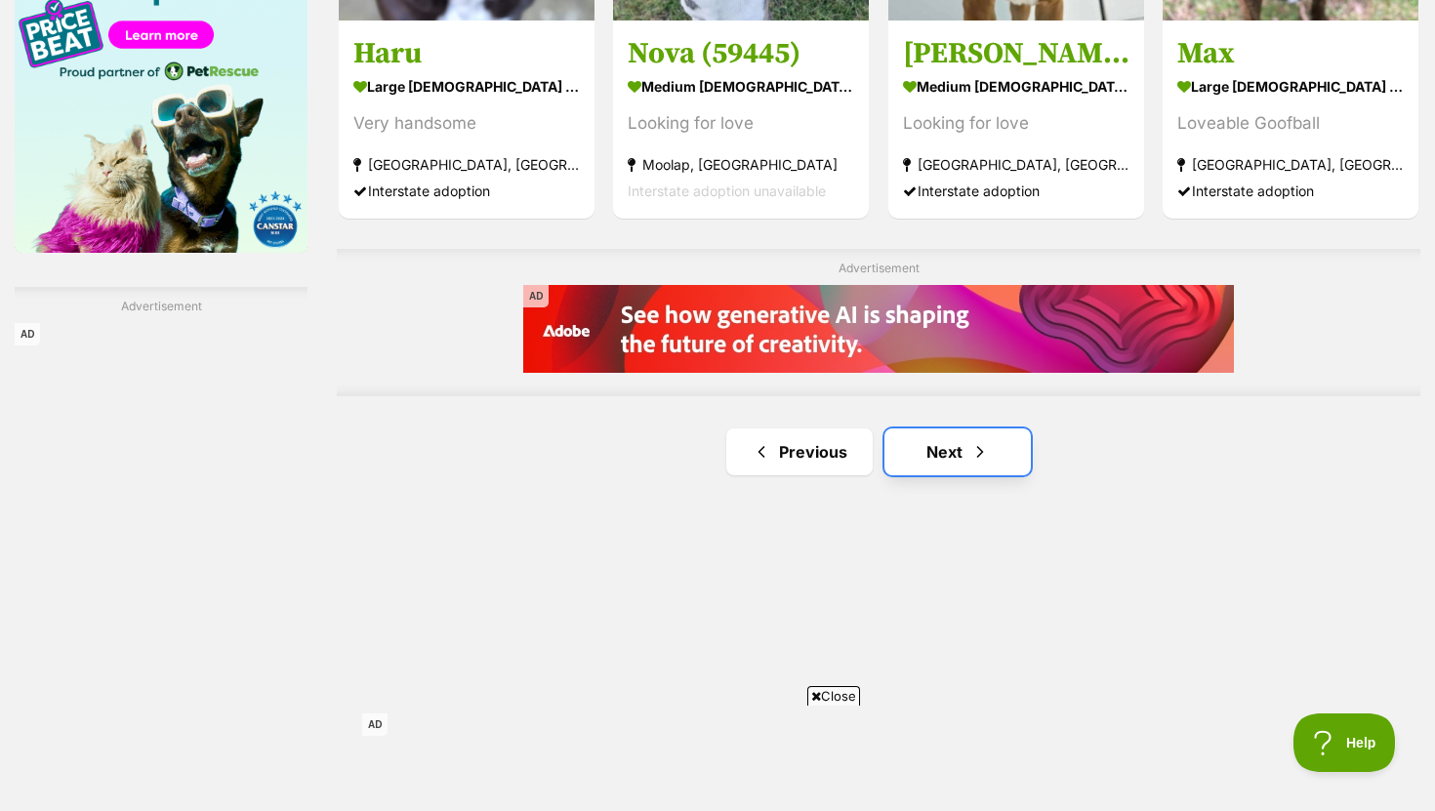
click at [992, 447] on link "Next" at bounding box center [957, 452] width 146 height 47
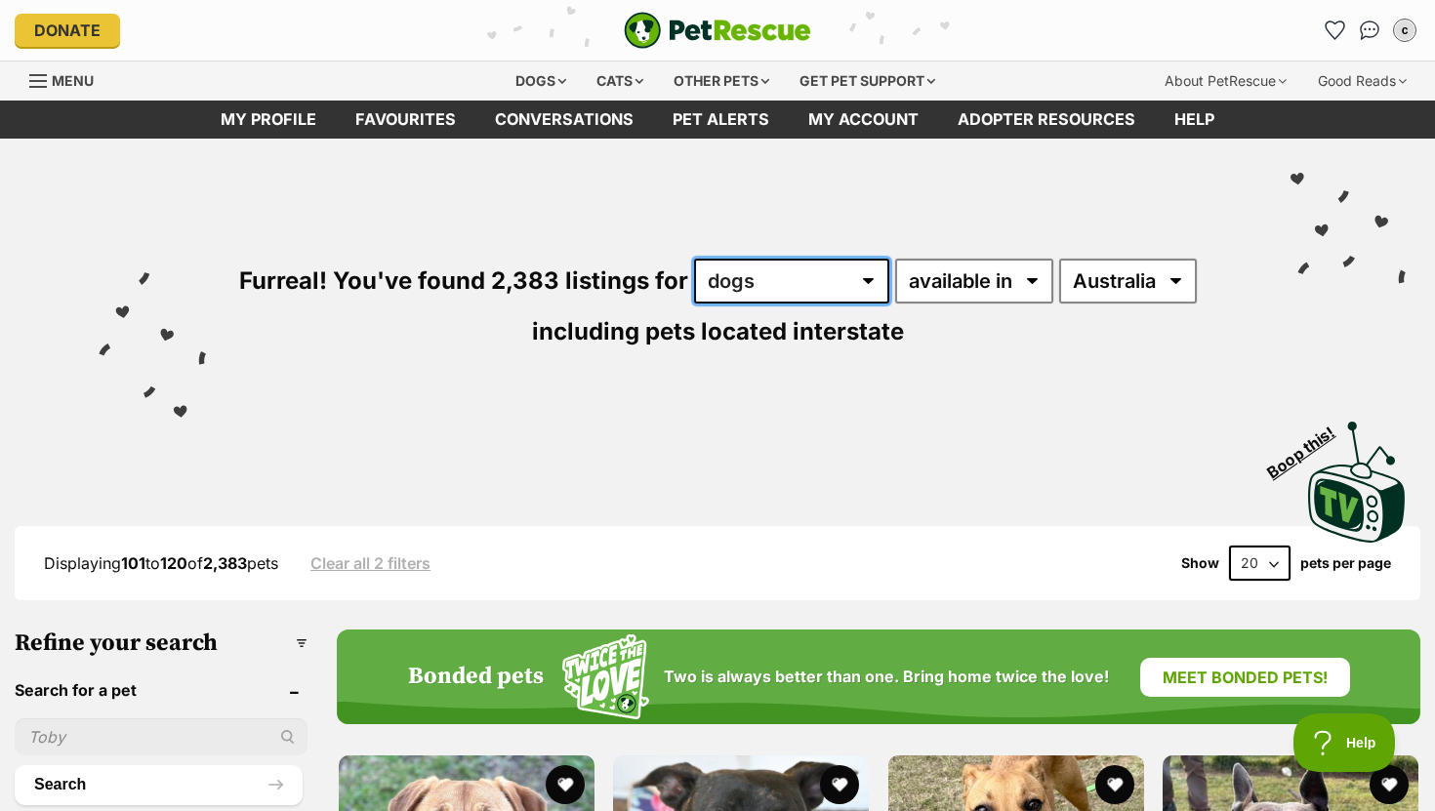
click at [795, 259] on select "any type of pet cats dogs other pets" at bounding box center [791, 281] width 195 height 45
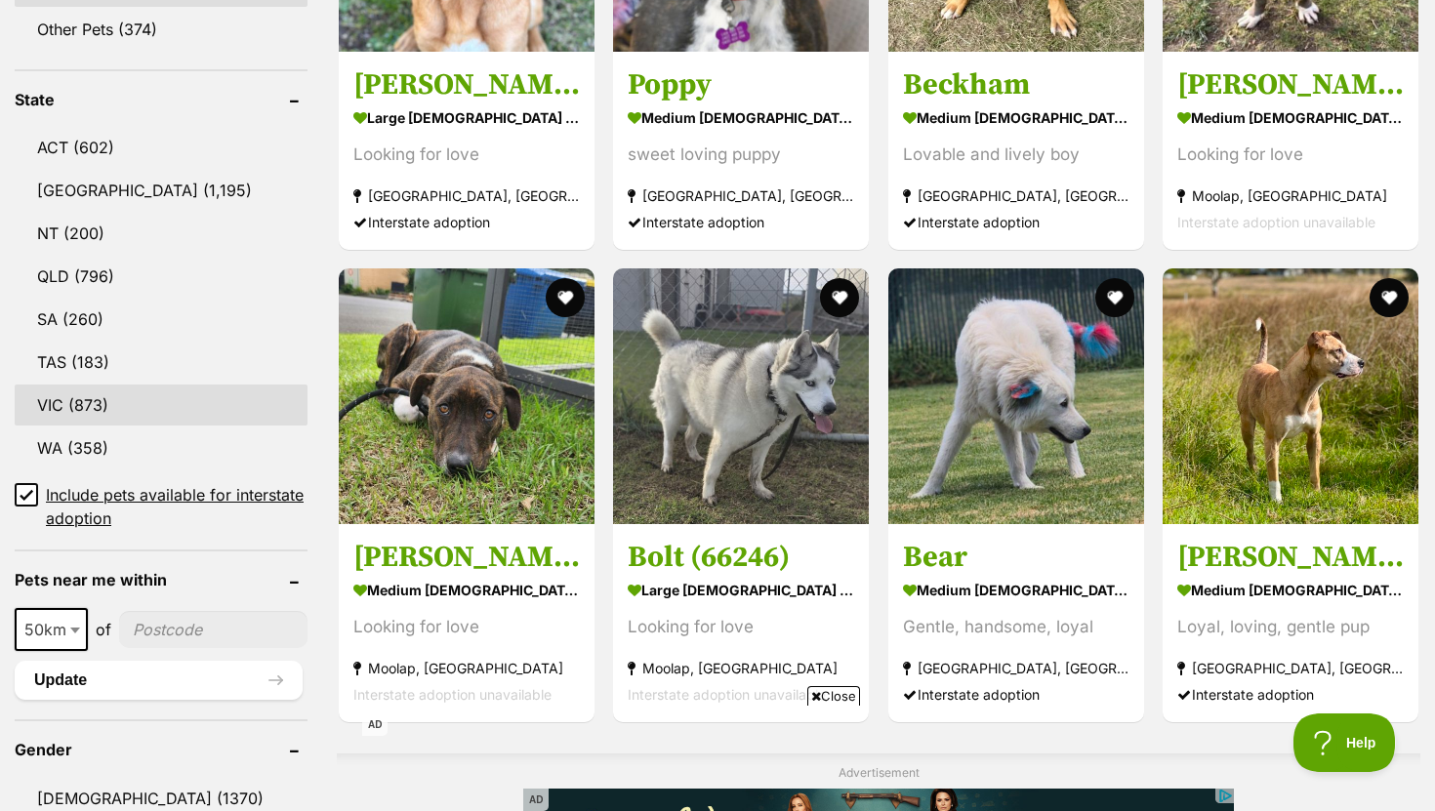
scroll to position [963, 0]
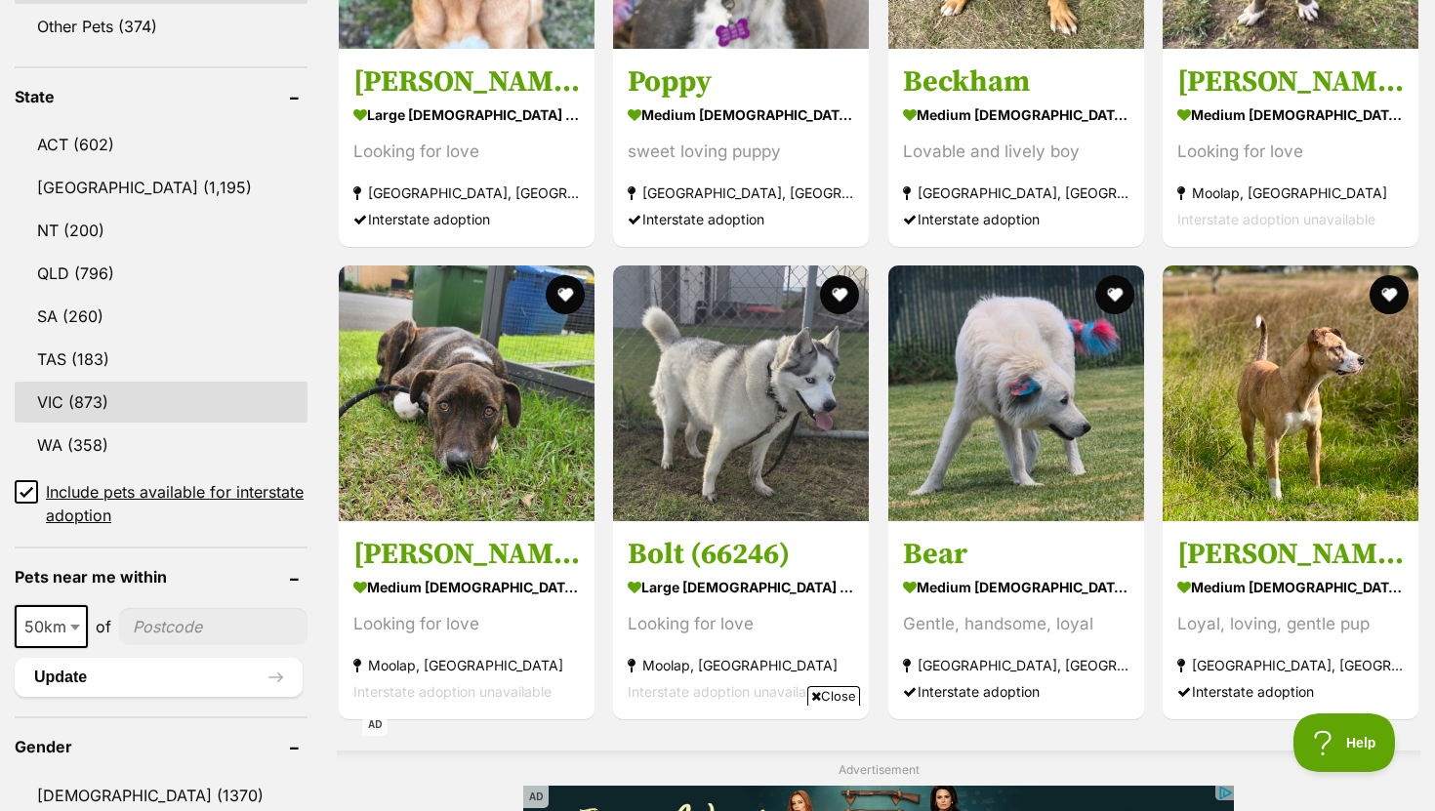
click at [87, 403] on link "VIC (873)" at bounding box center [161, 402] width 293 height 41
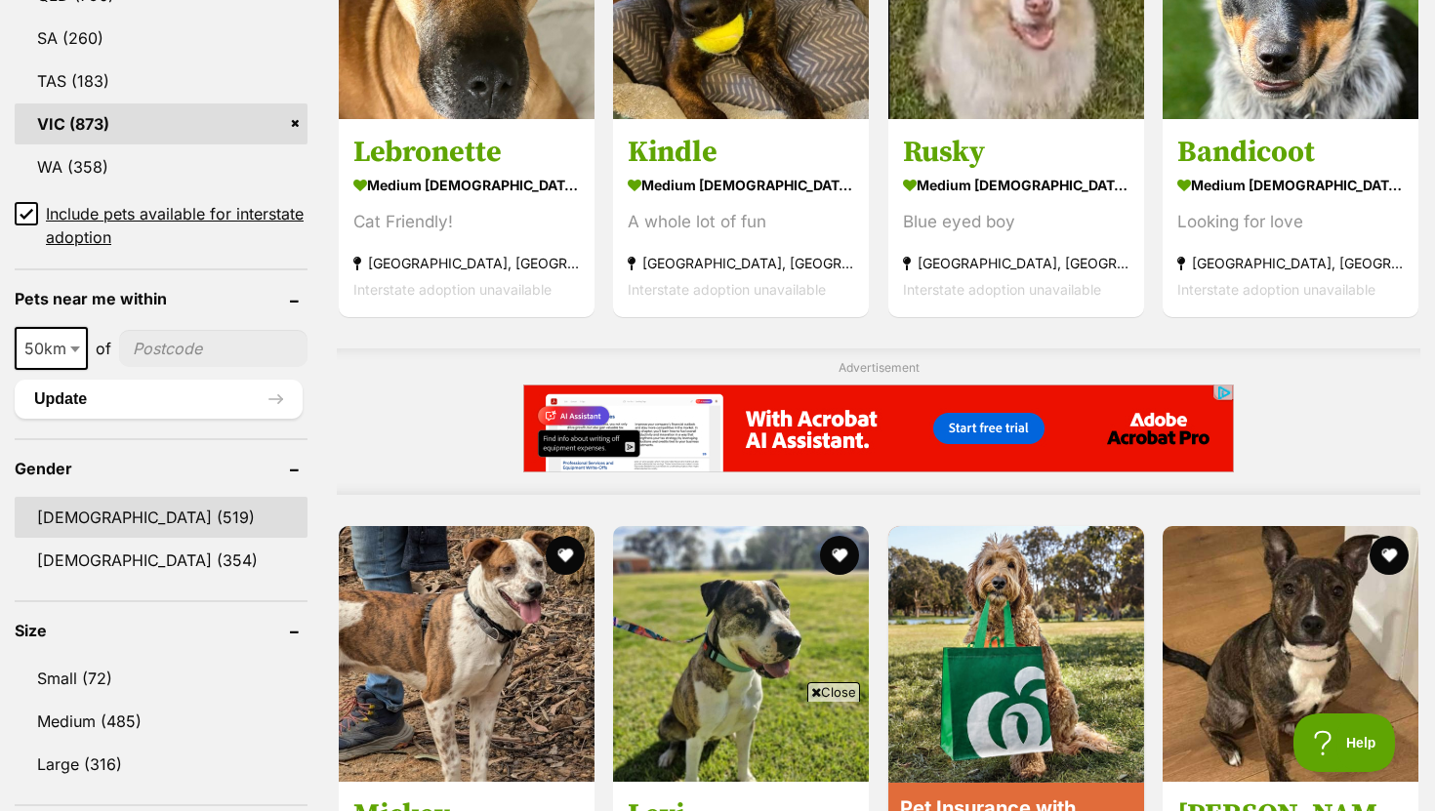
scroll to position [1378, 0]
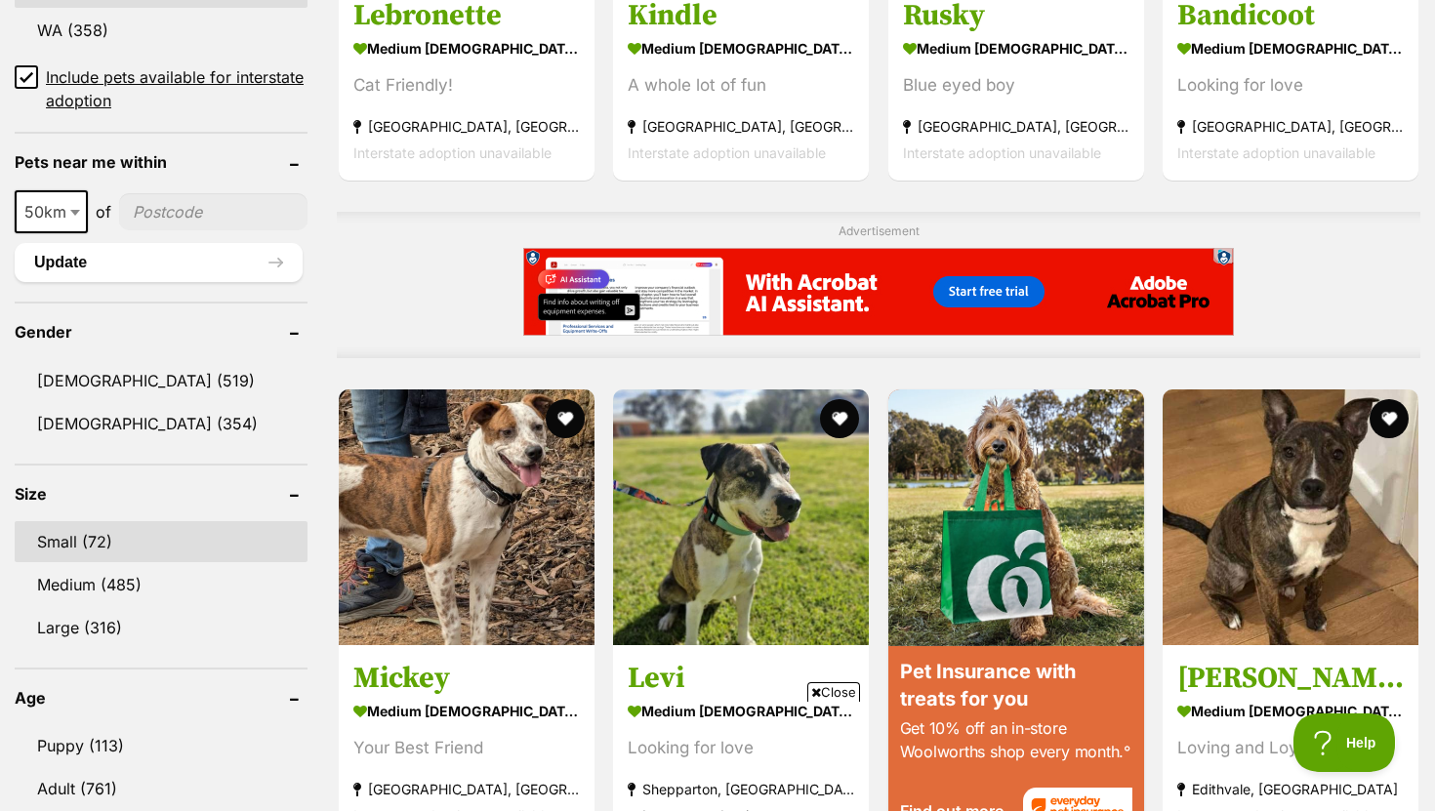
click at [62, 550] on link "Small (72)" at bounding box center [161, 541] width 293 height 41
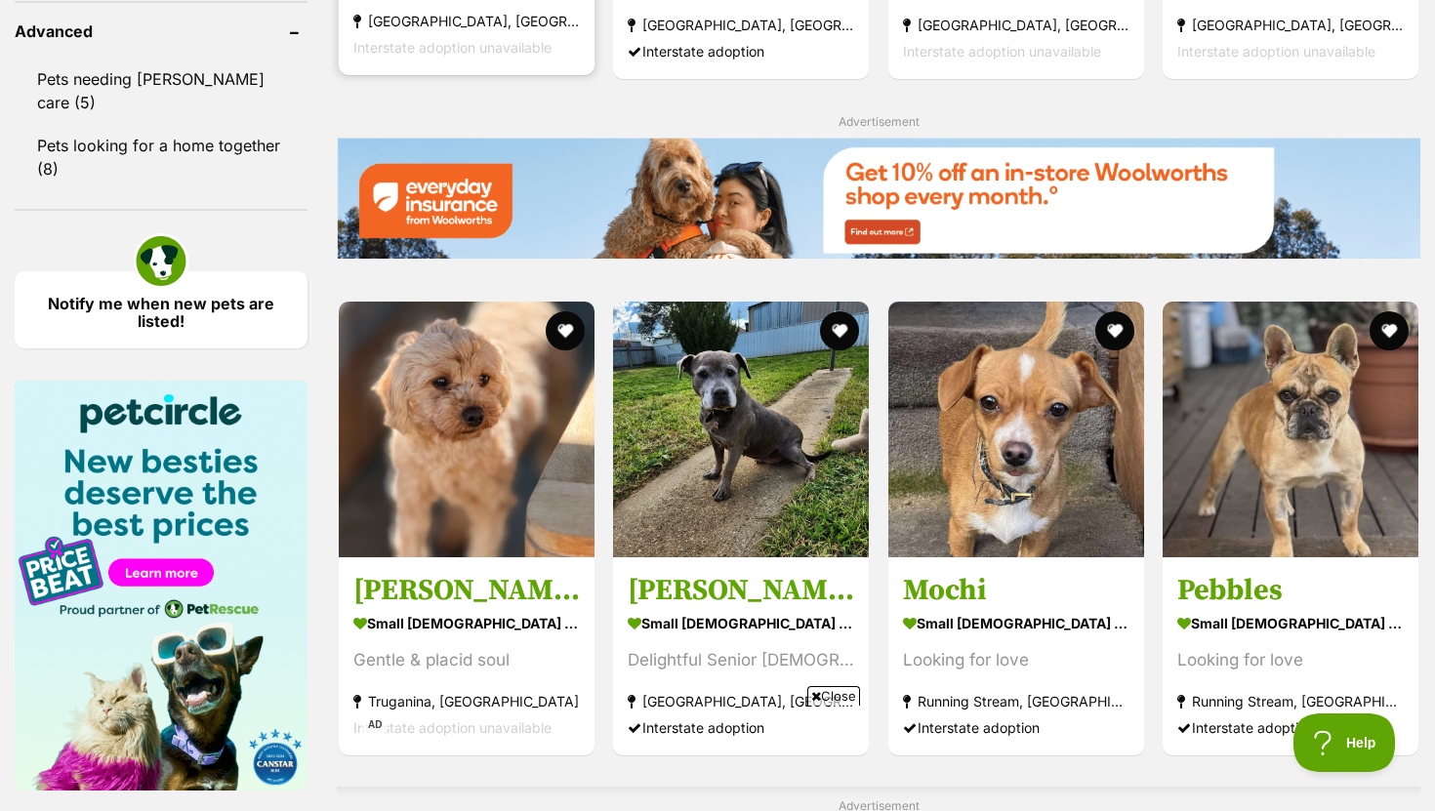
scroll to position [2678, 0]
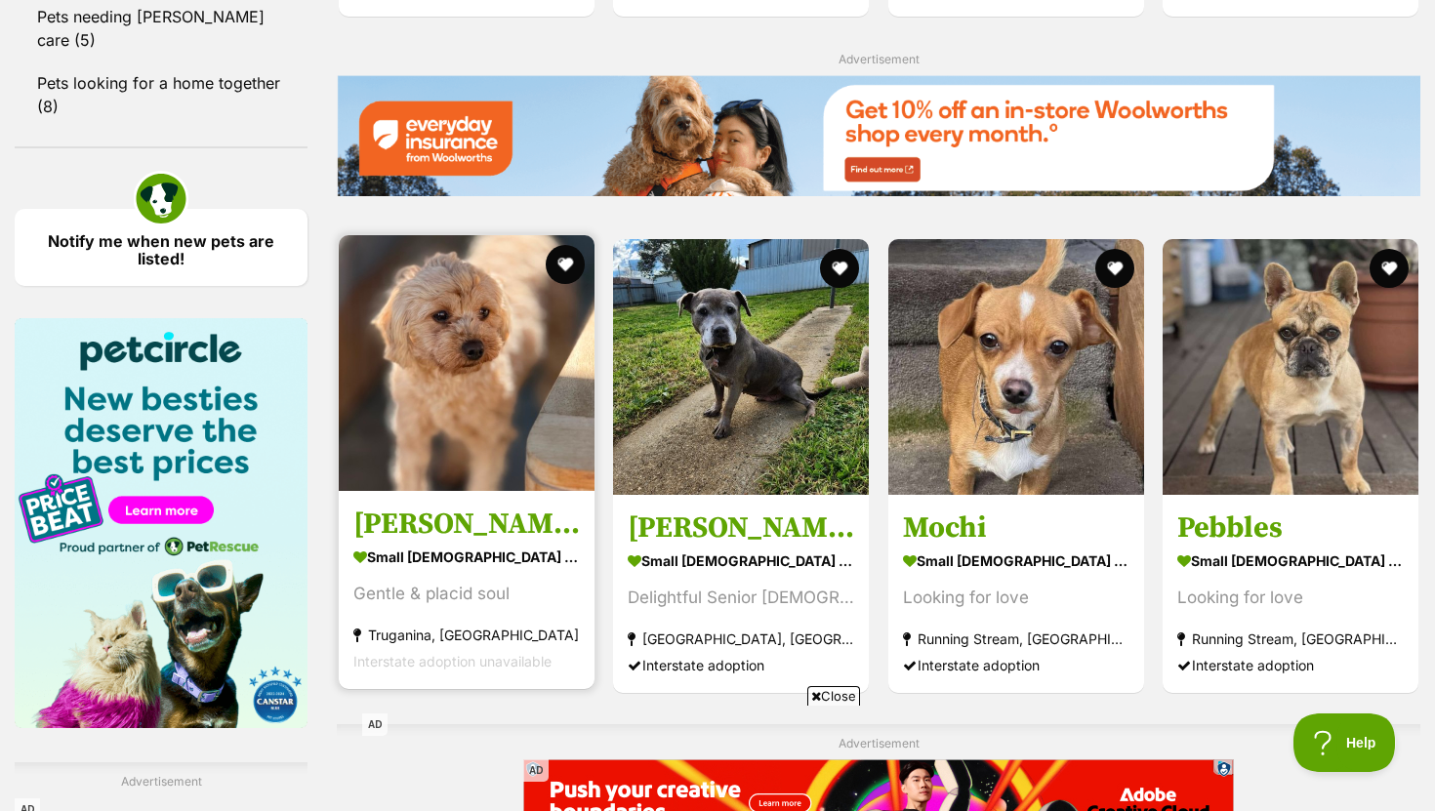
click at [542, 337] on img at bounding box center [467, 363] width 256 height 256
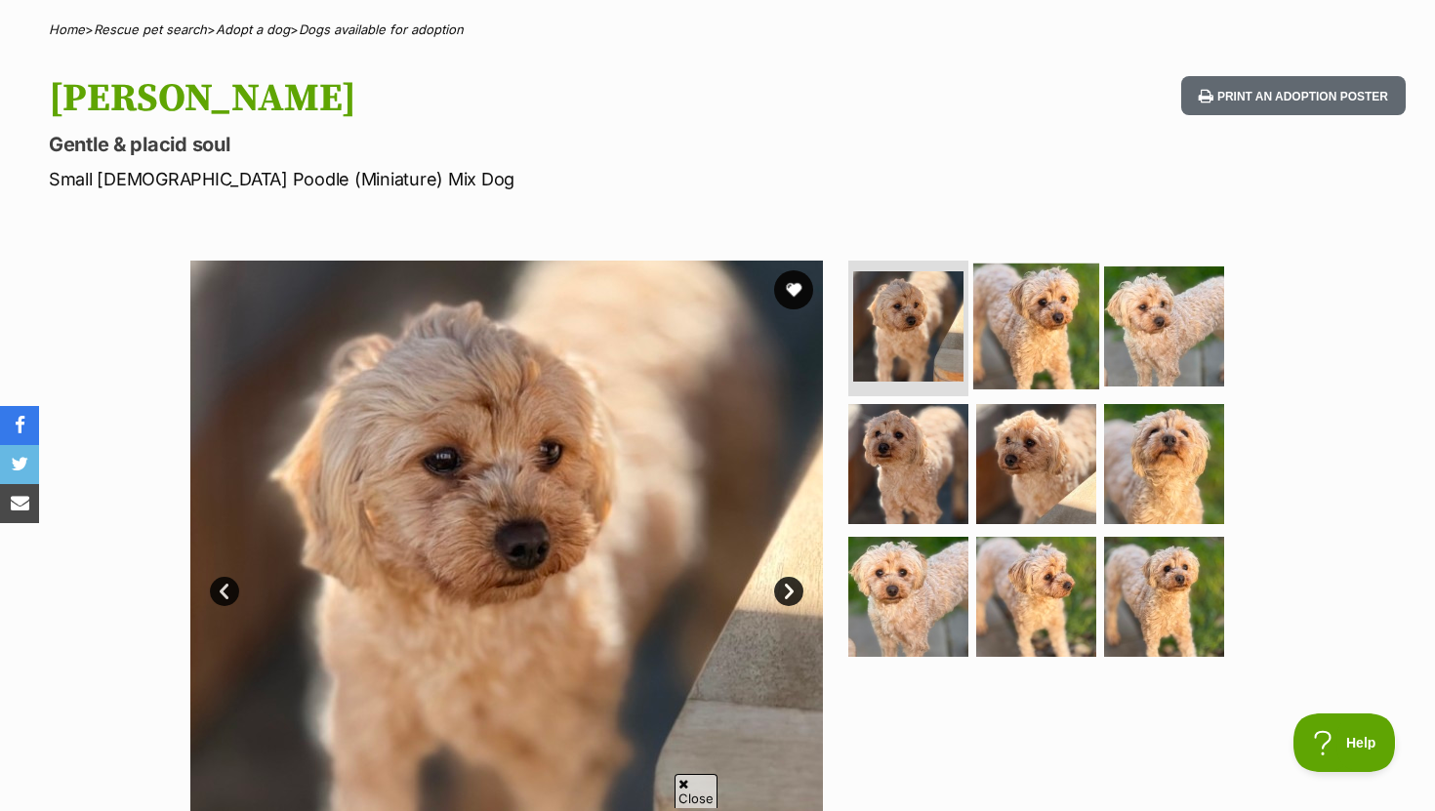
click at [1086, 343] on img at bounding box center [1036, 326] width 126 height 126
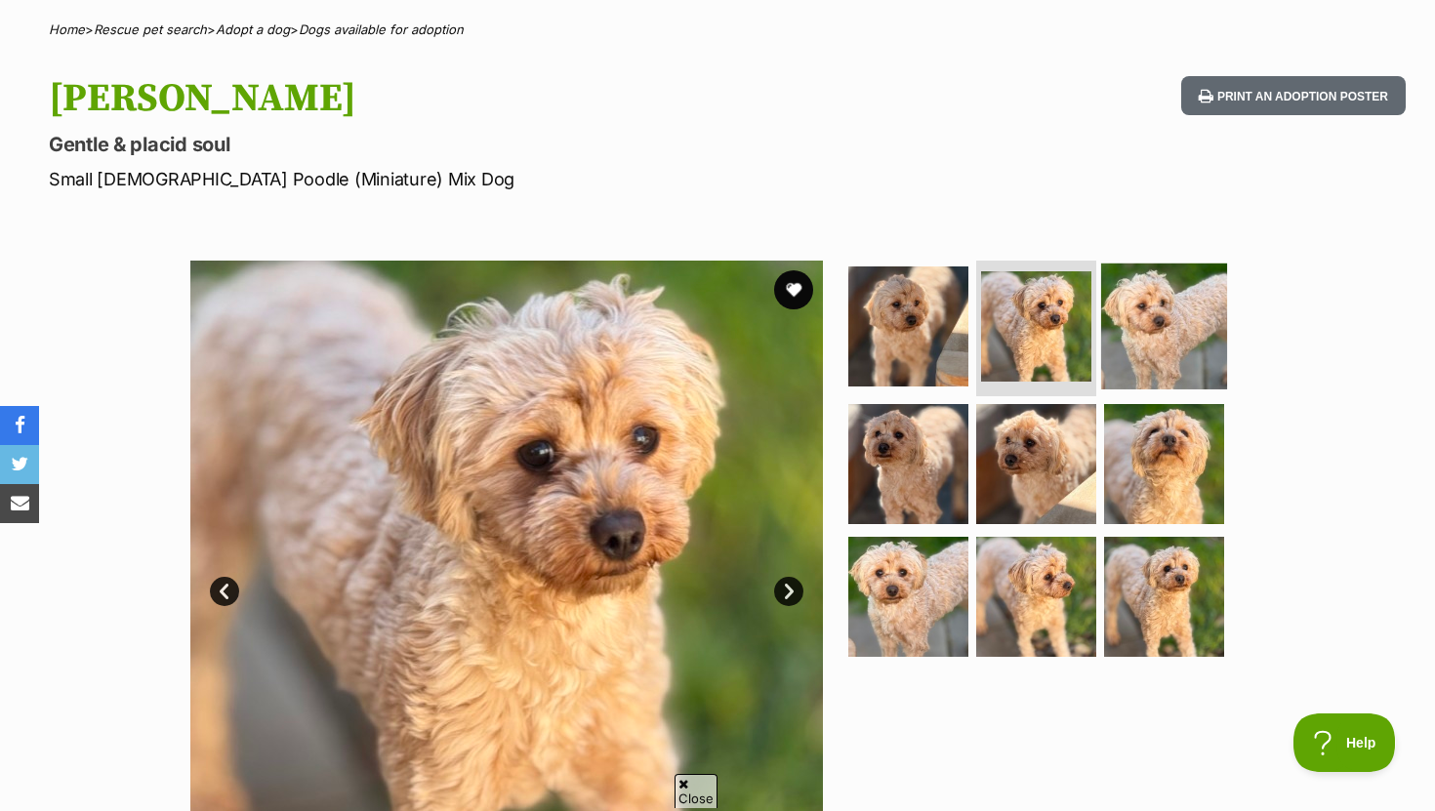
click at [1138, 338] on img at bounding box center [1164, 326] width 126 height 126
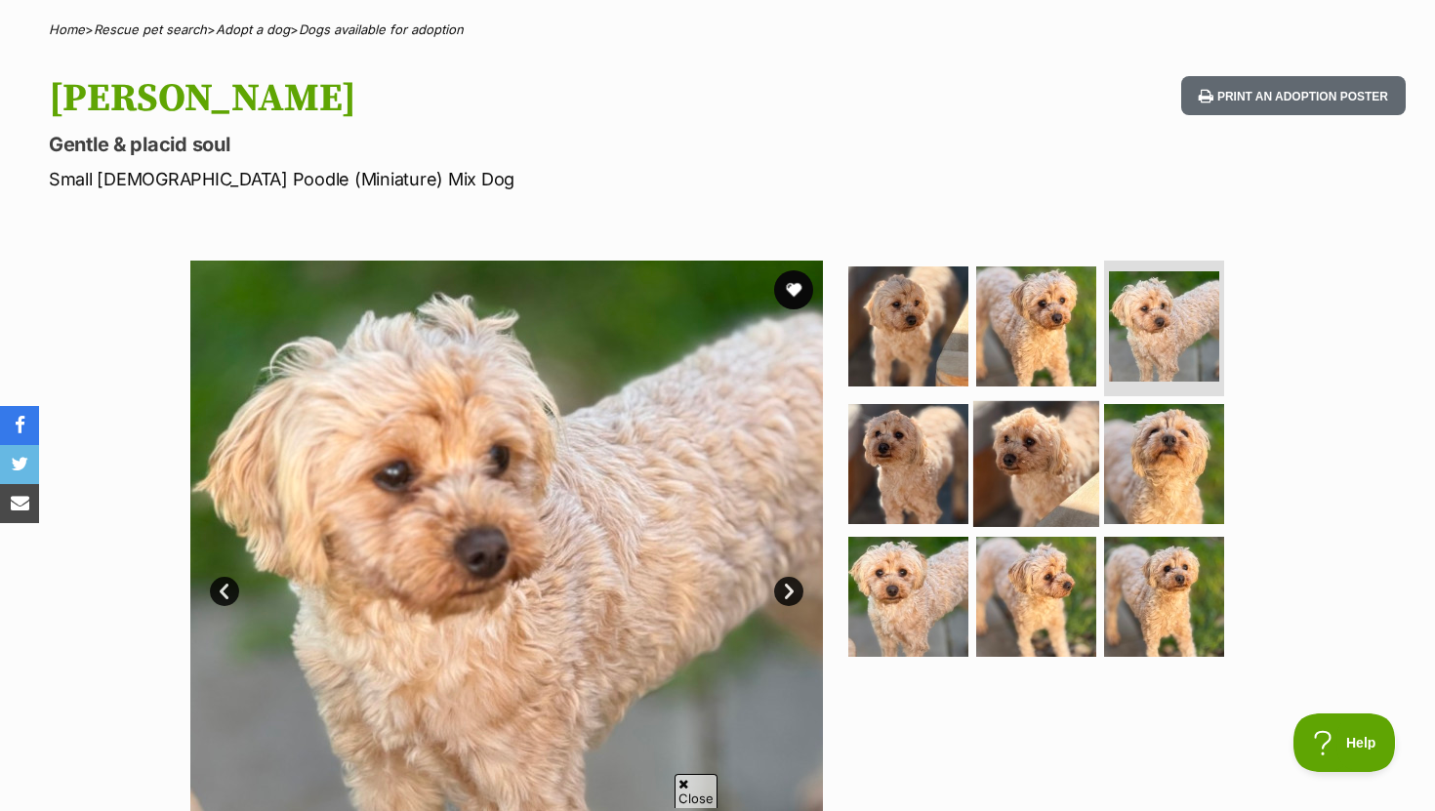
click at [982, 455] on img at bounding box center [1036, 464] width 126 height 126
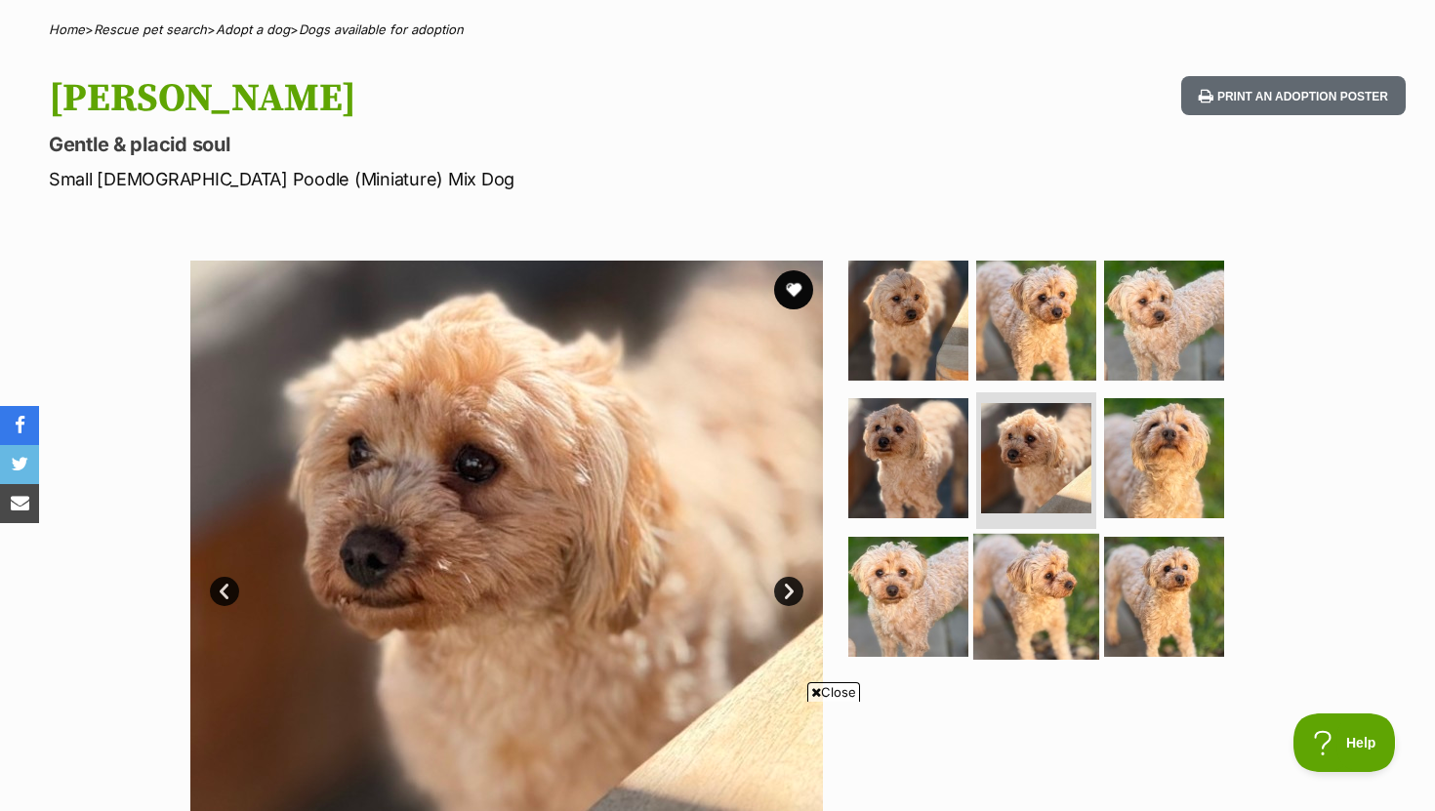
click at [1068, 602] on img at bounding box center [1036, 597] width 126 height 126
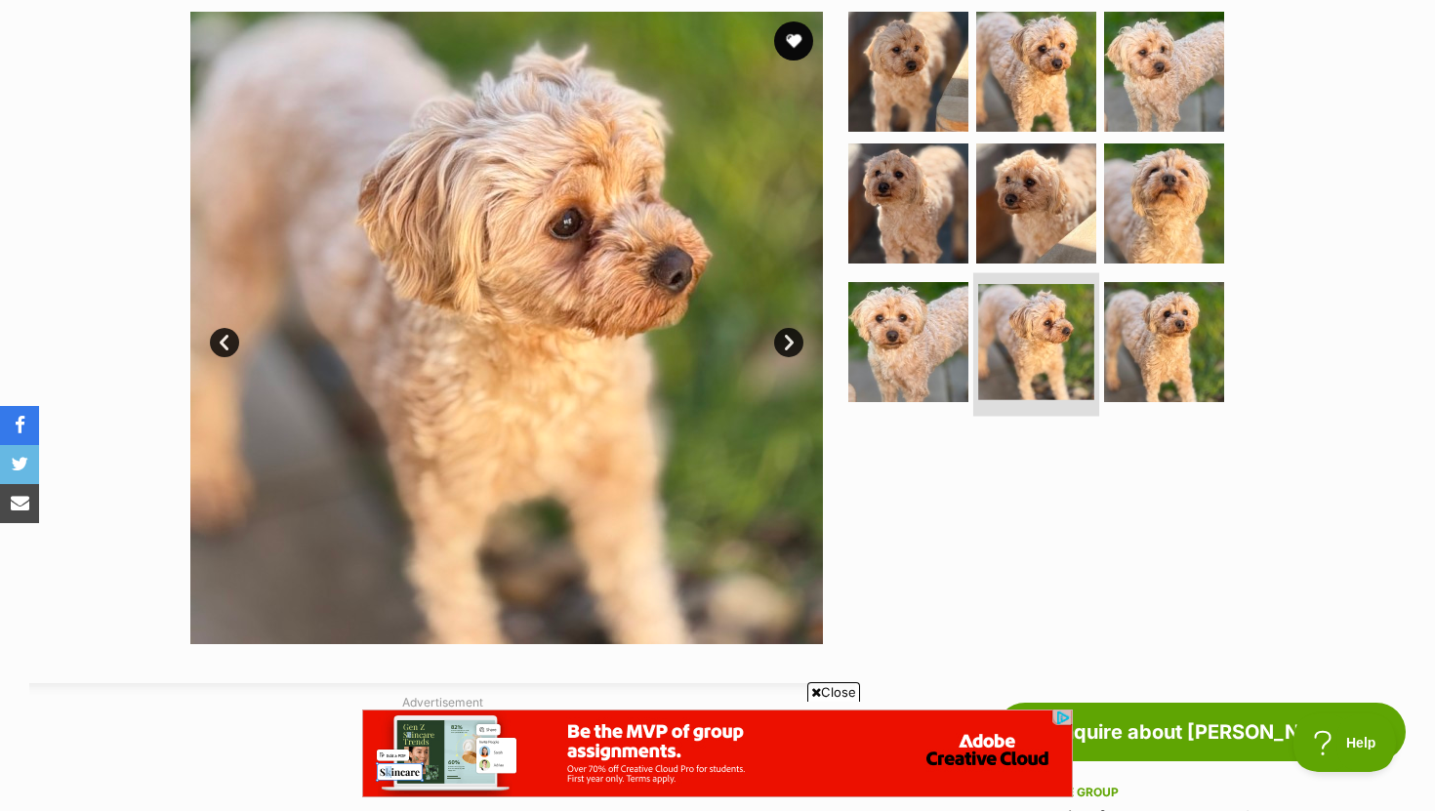
scroll to position [465, 0]
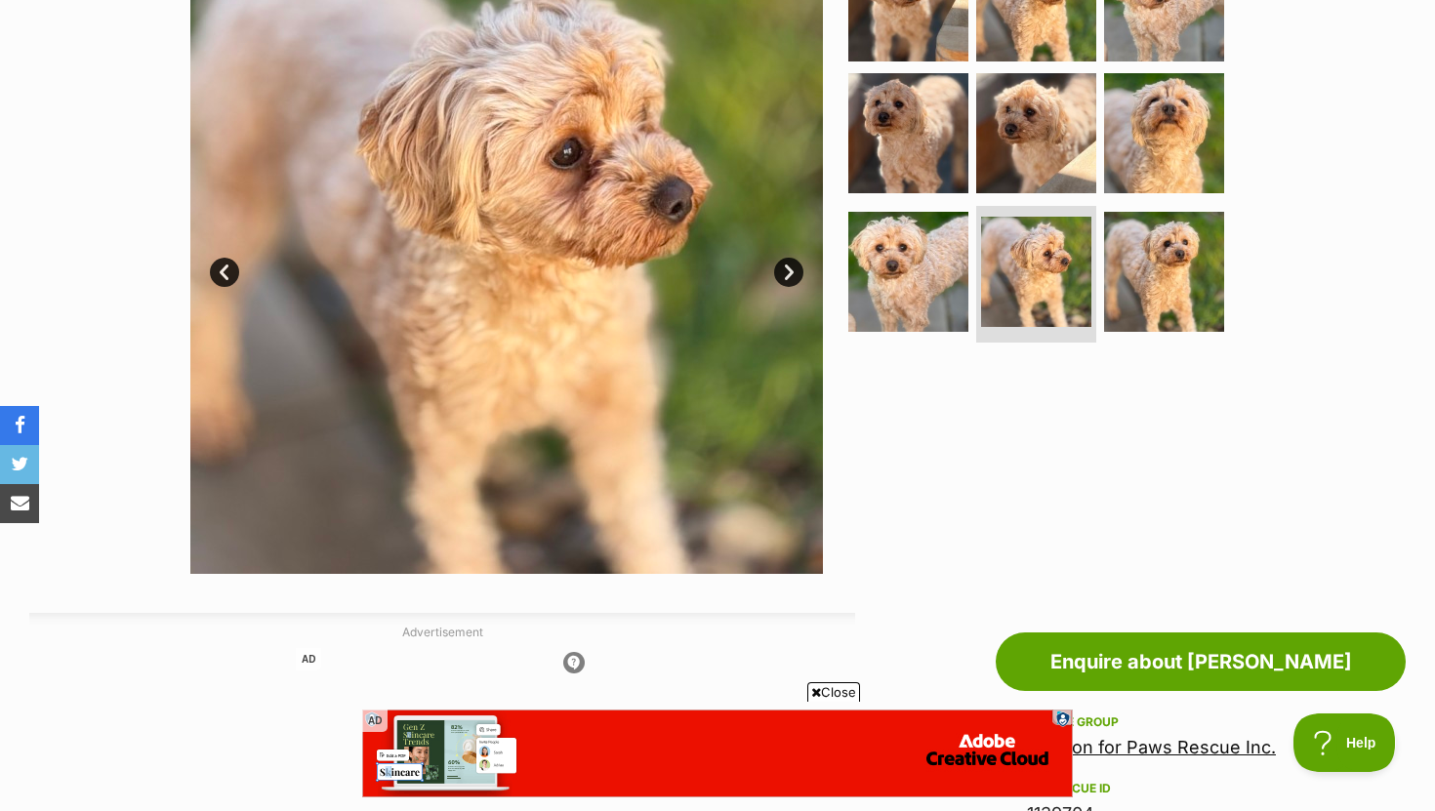
click at [788, 274] on link "Next" at bounding box center [788, 272] width 29 height 29
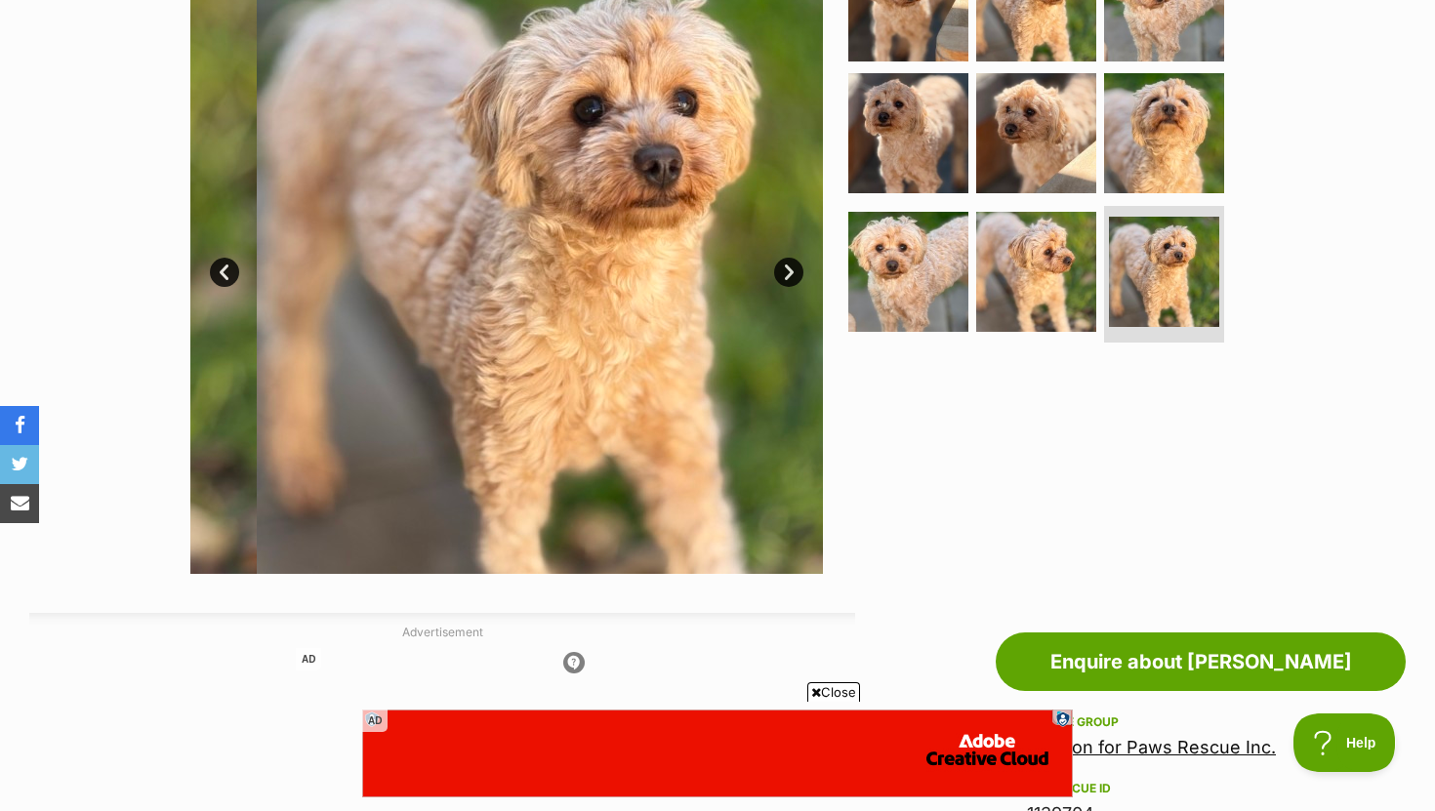
click at [788, 274] on link "Next" at bounding box center [788, 272] width 29 height 29
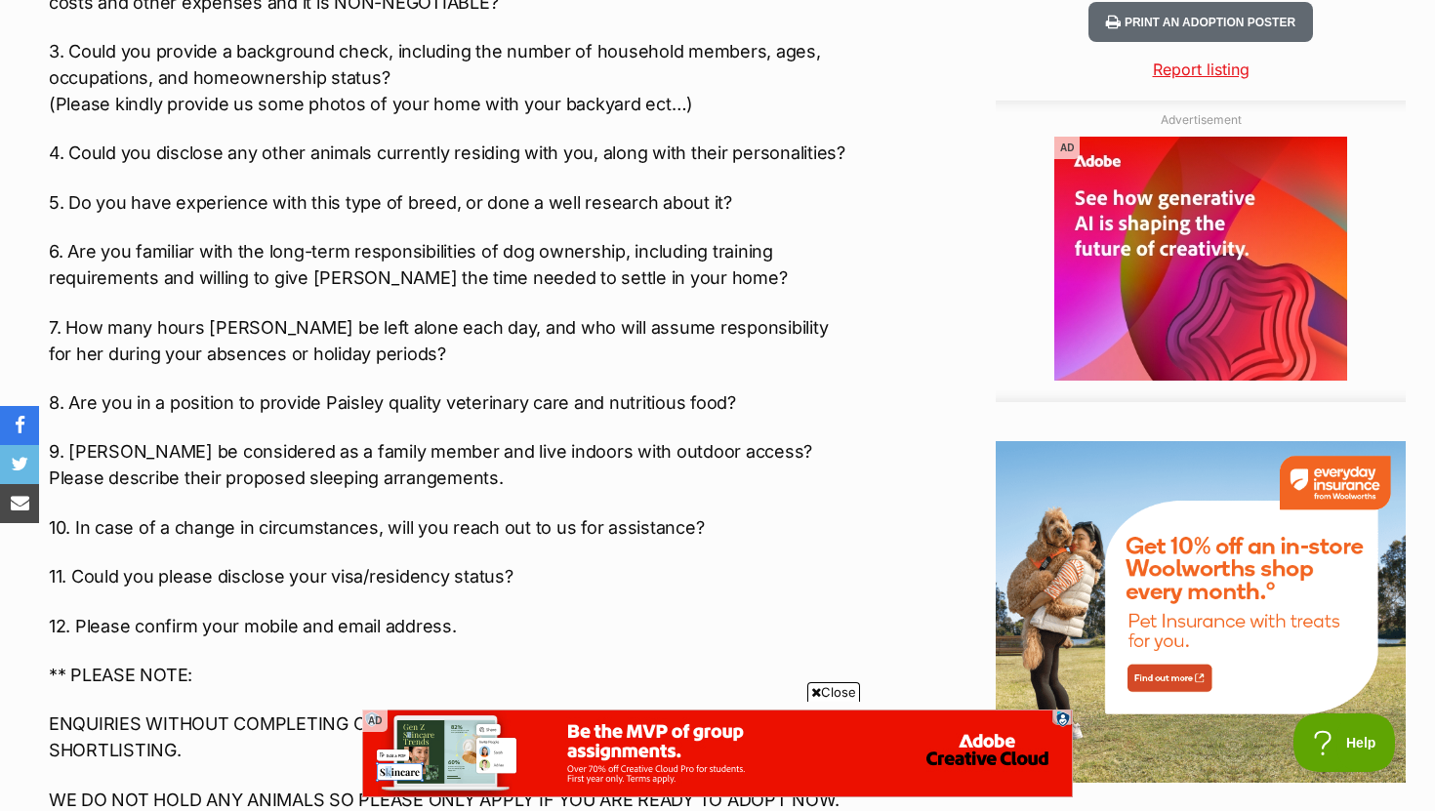
scroll to position [0, 0]
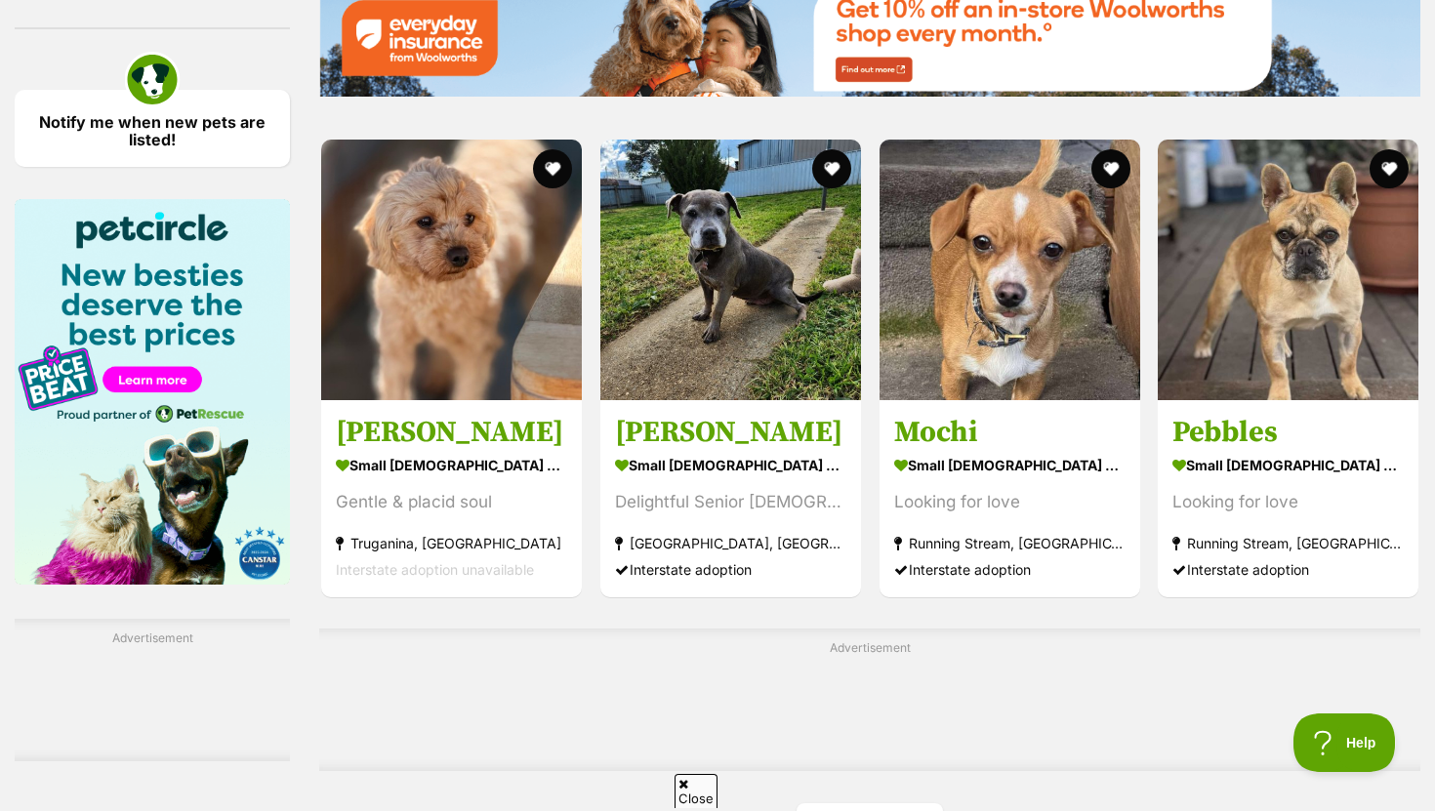
scroll to position [2713, 0]
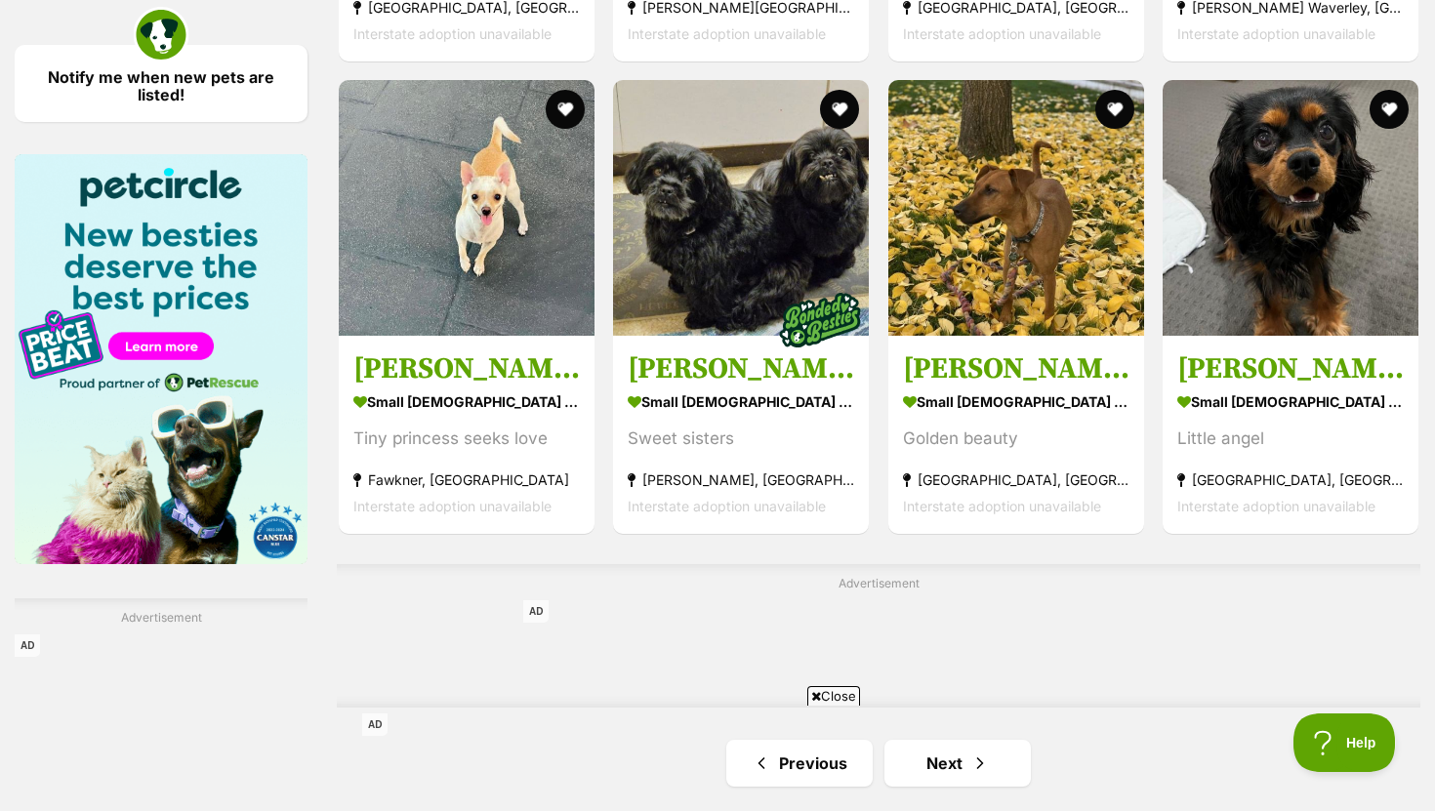
scroll to position [3075, 0]
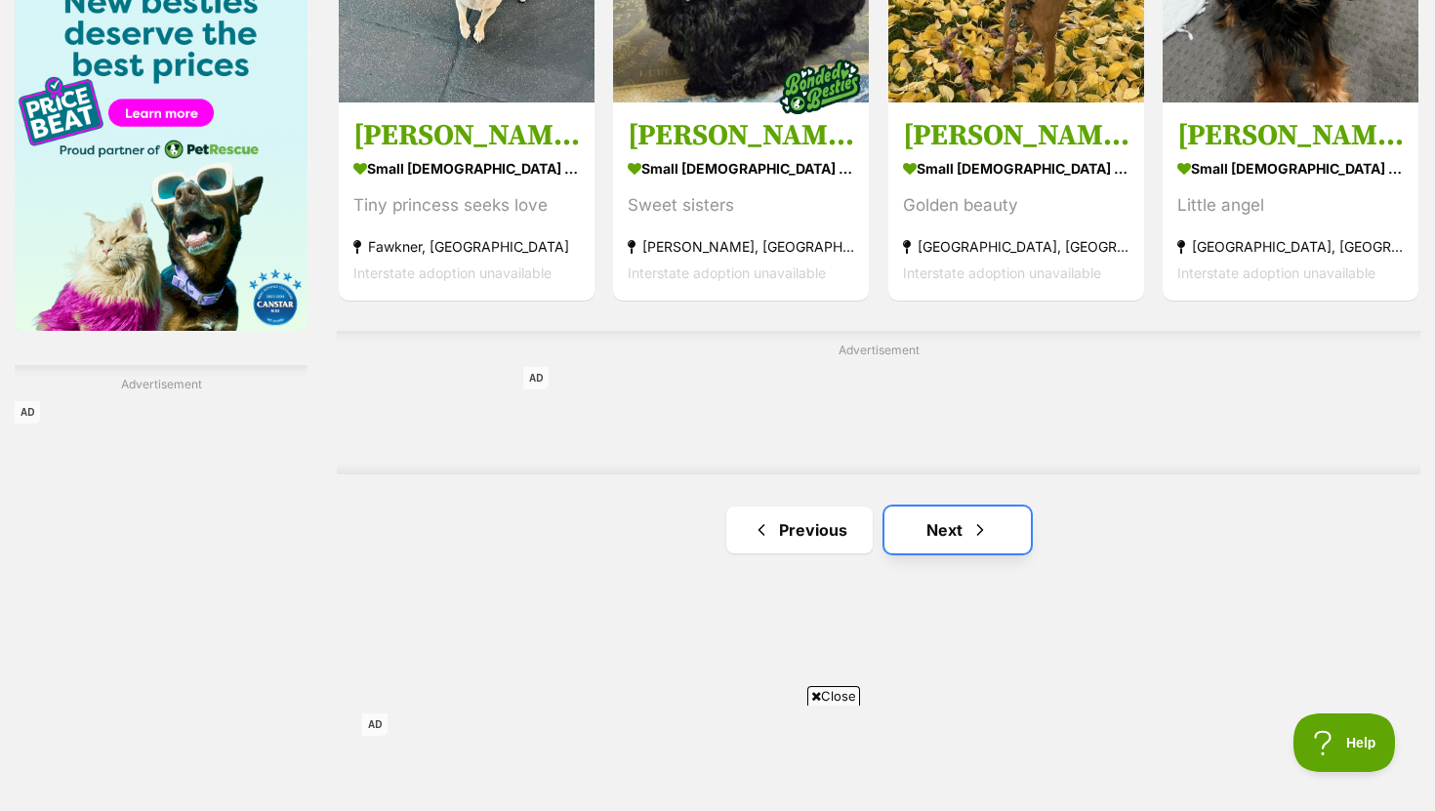
click at [958, 541] on link "Next" at bounding box center [957, 530] width 146 height 47
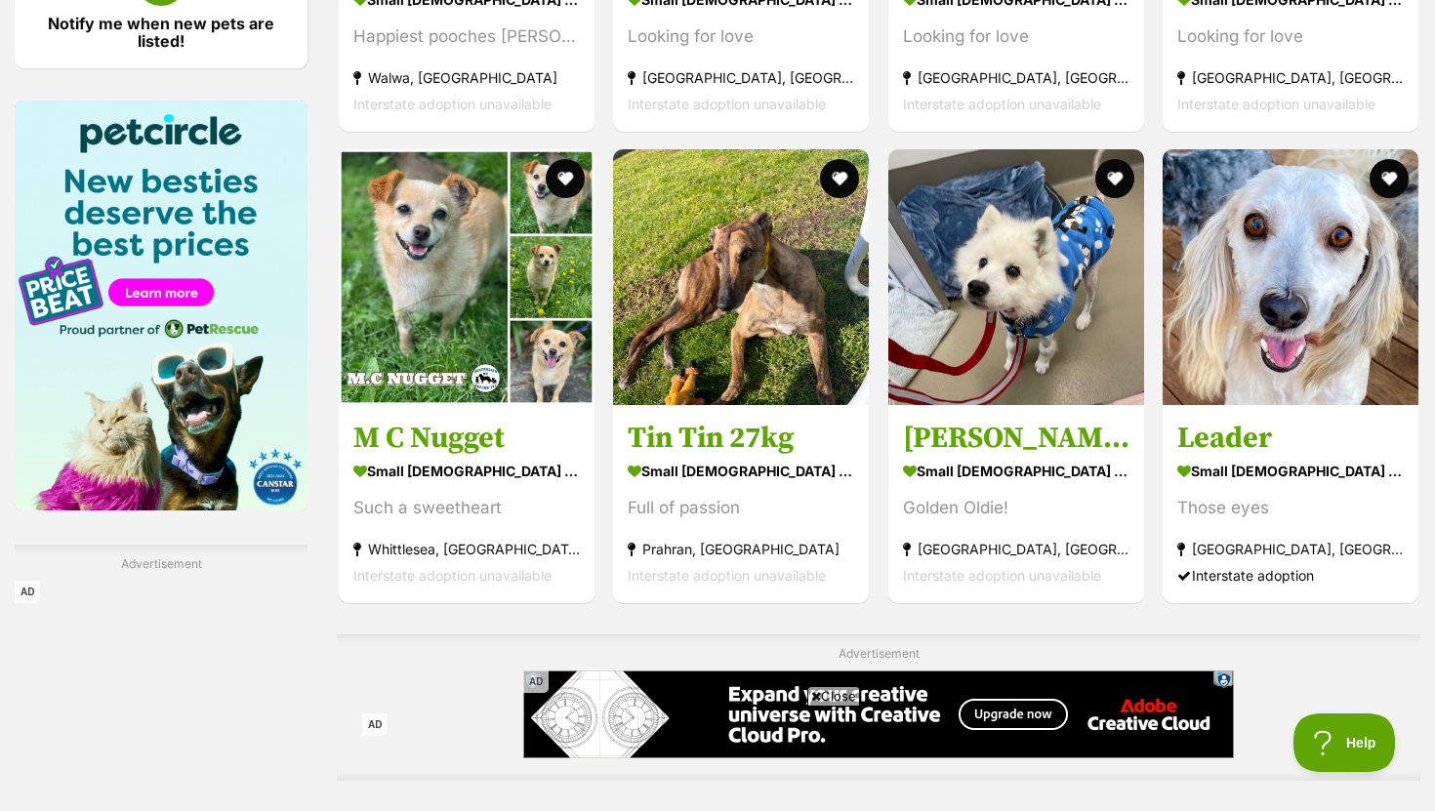
scroll to position [3124, 0]
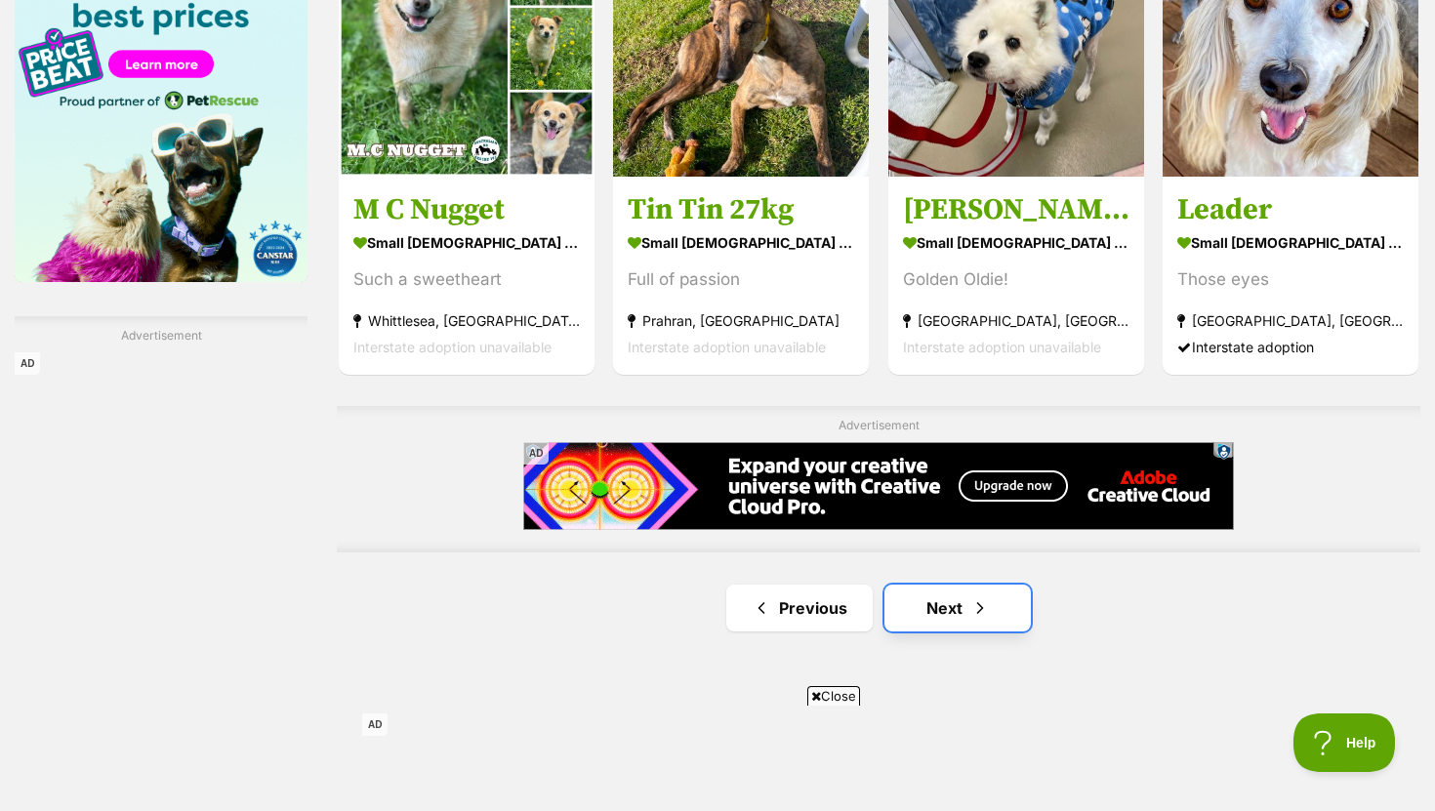
click at [959, 604] on link "Next" at bounding box center [957, 608] width 146 height 47
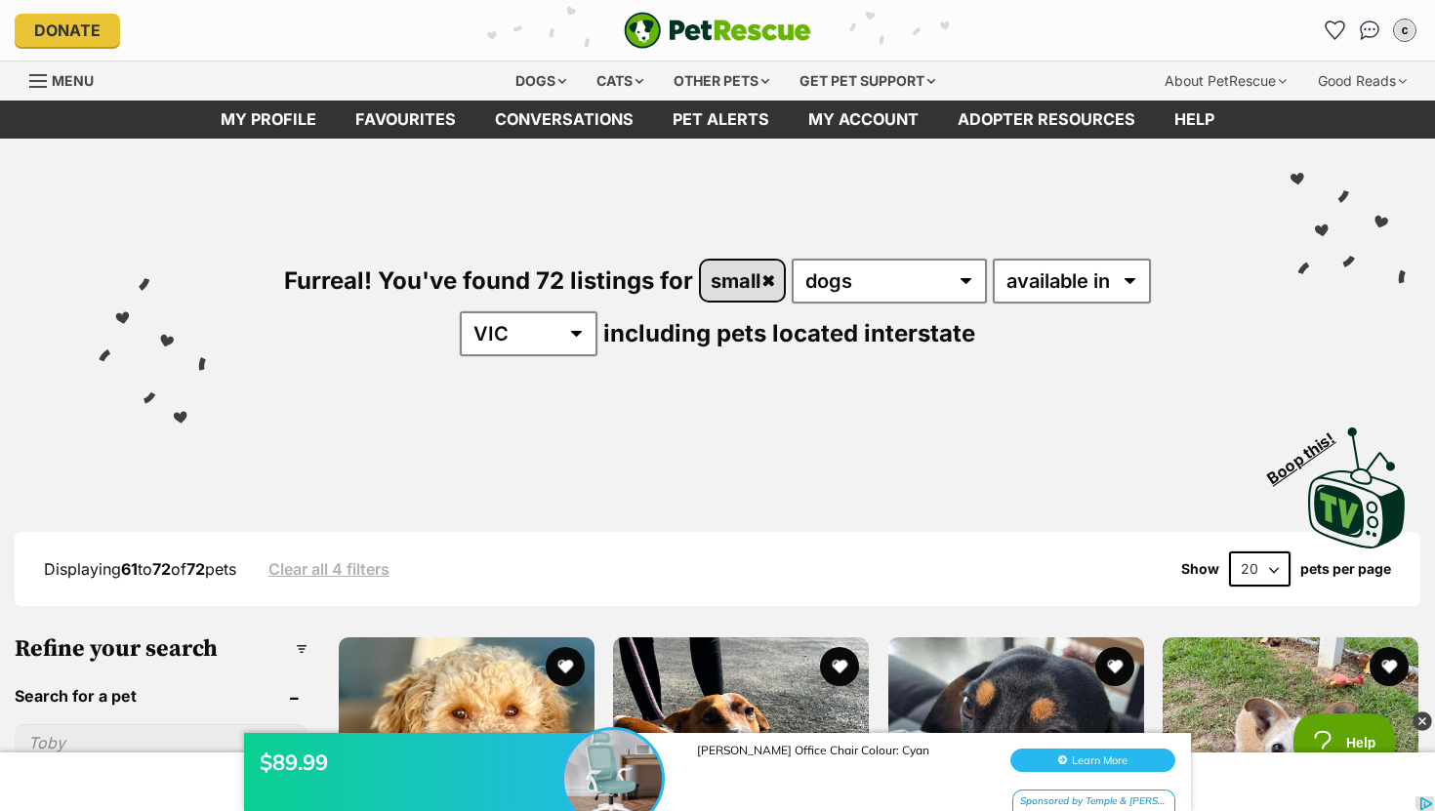
click at [775, 282] on link "small" at bounding box center [742, 281] width 83 height 40
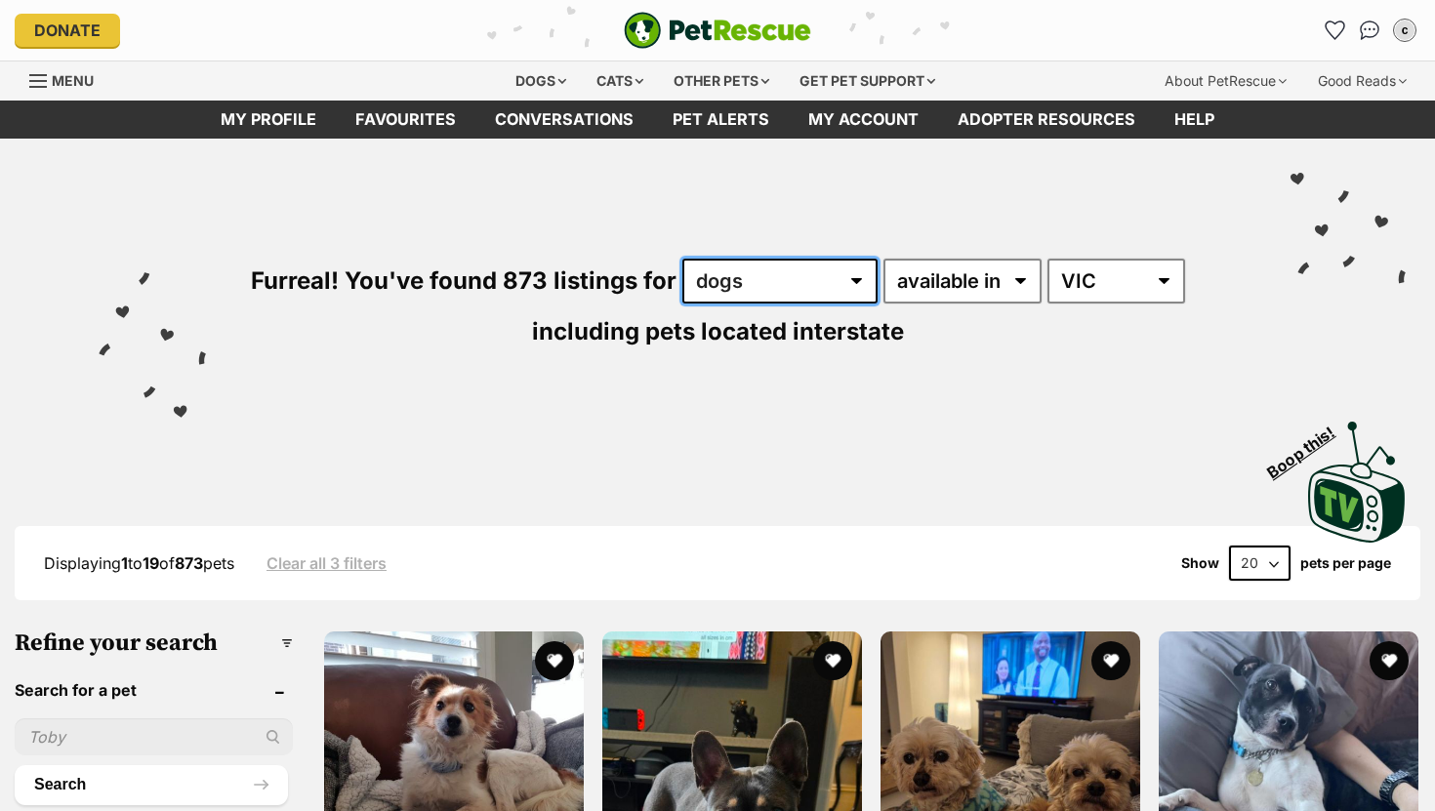
click at [771, 282] on select "any type of pet cats dogs other pets" at bounding box center [779, 281] width 195 height 45
select select "Cats"
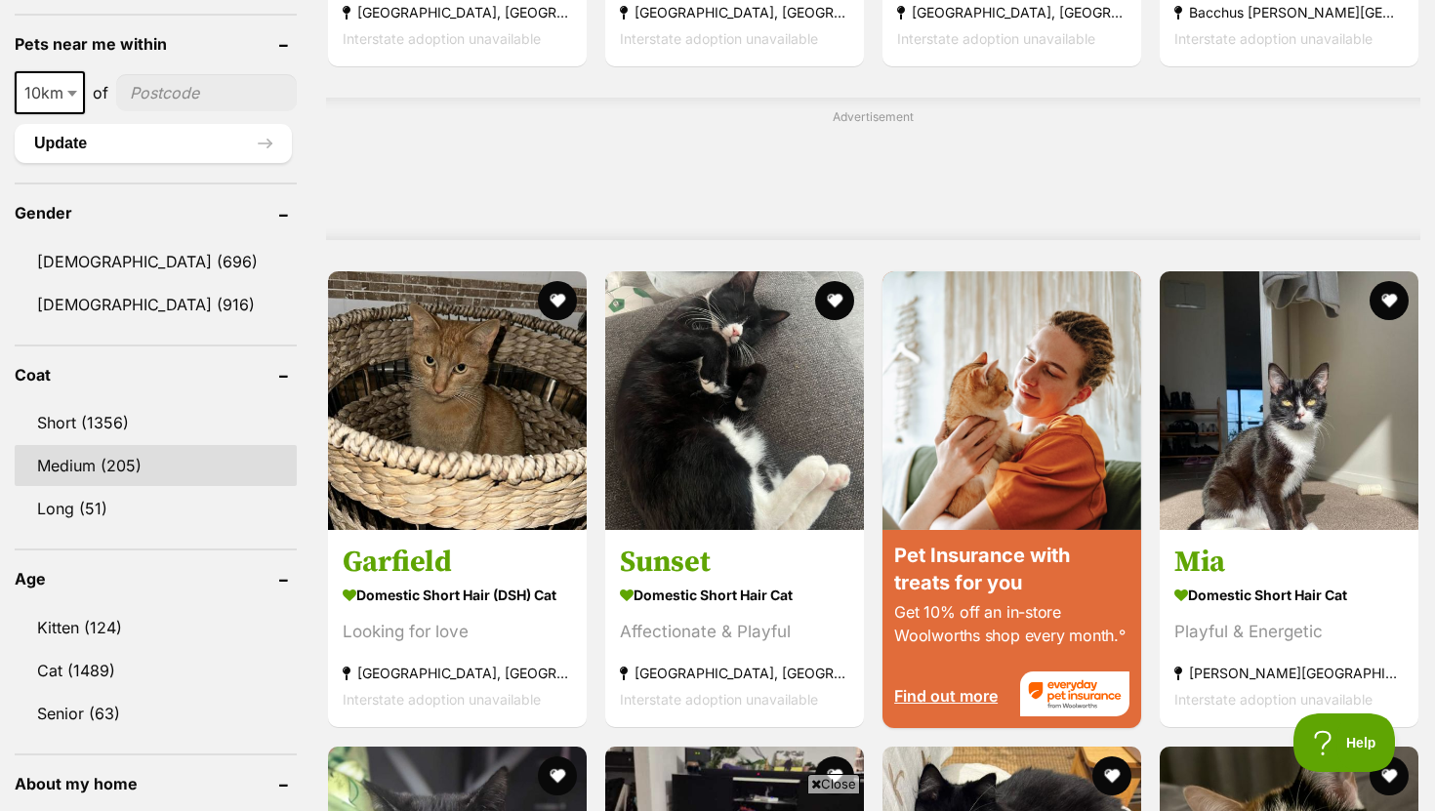
scroll to position [1515, 0]
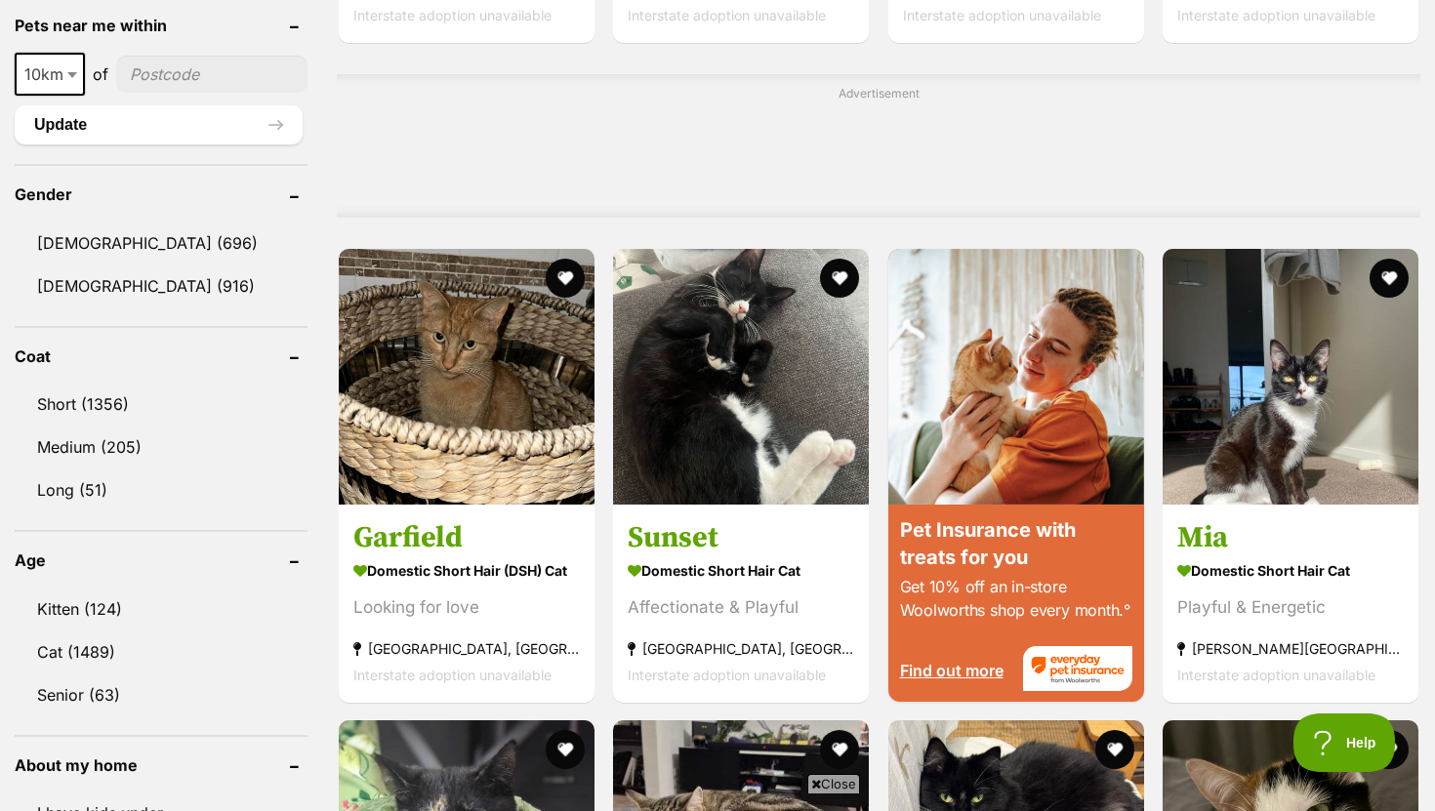
click at [106, 587] on ul "Kitten (124) Cat (1489) Senior (63)" at bounding box center [161, 642] width 293 height 145
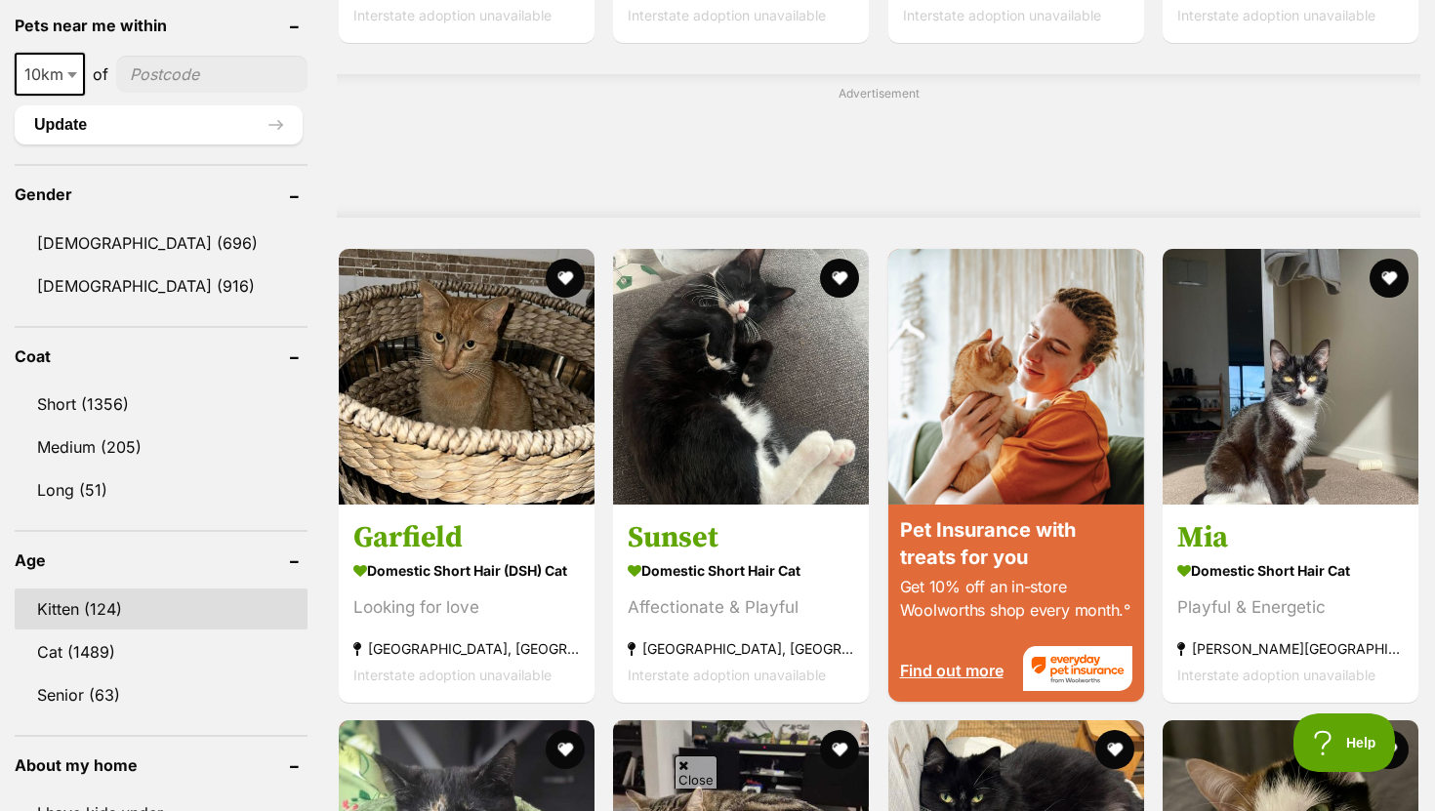
scroll to position [0, 0]
click at [103, 605] on link "Kitten (124)" at bounding box center [161, 609] width 293 height 41
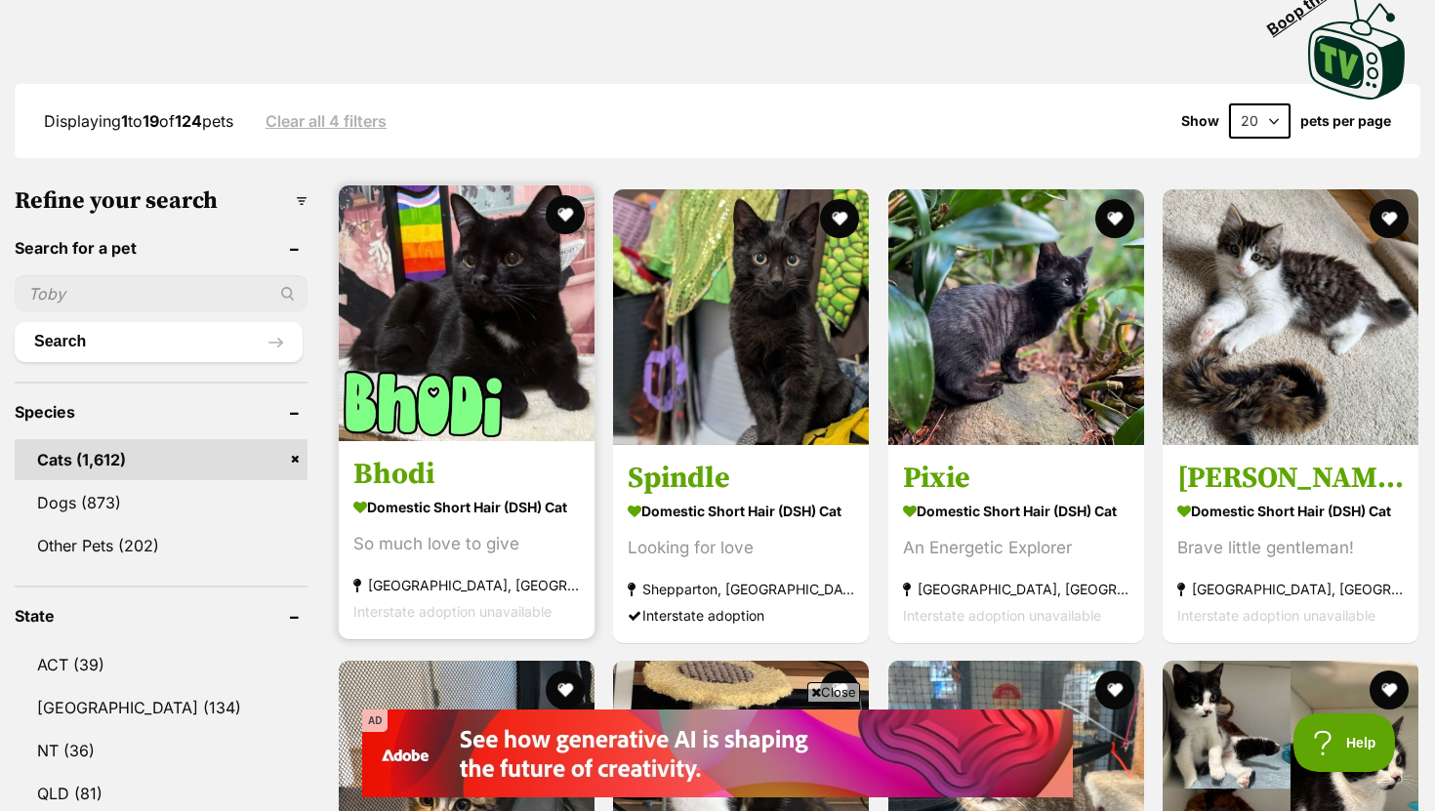
click at [476, 335] on img at bounding box center [467, 313] width 256 height 256
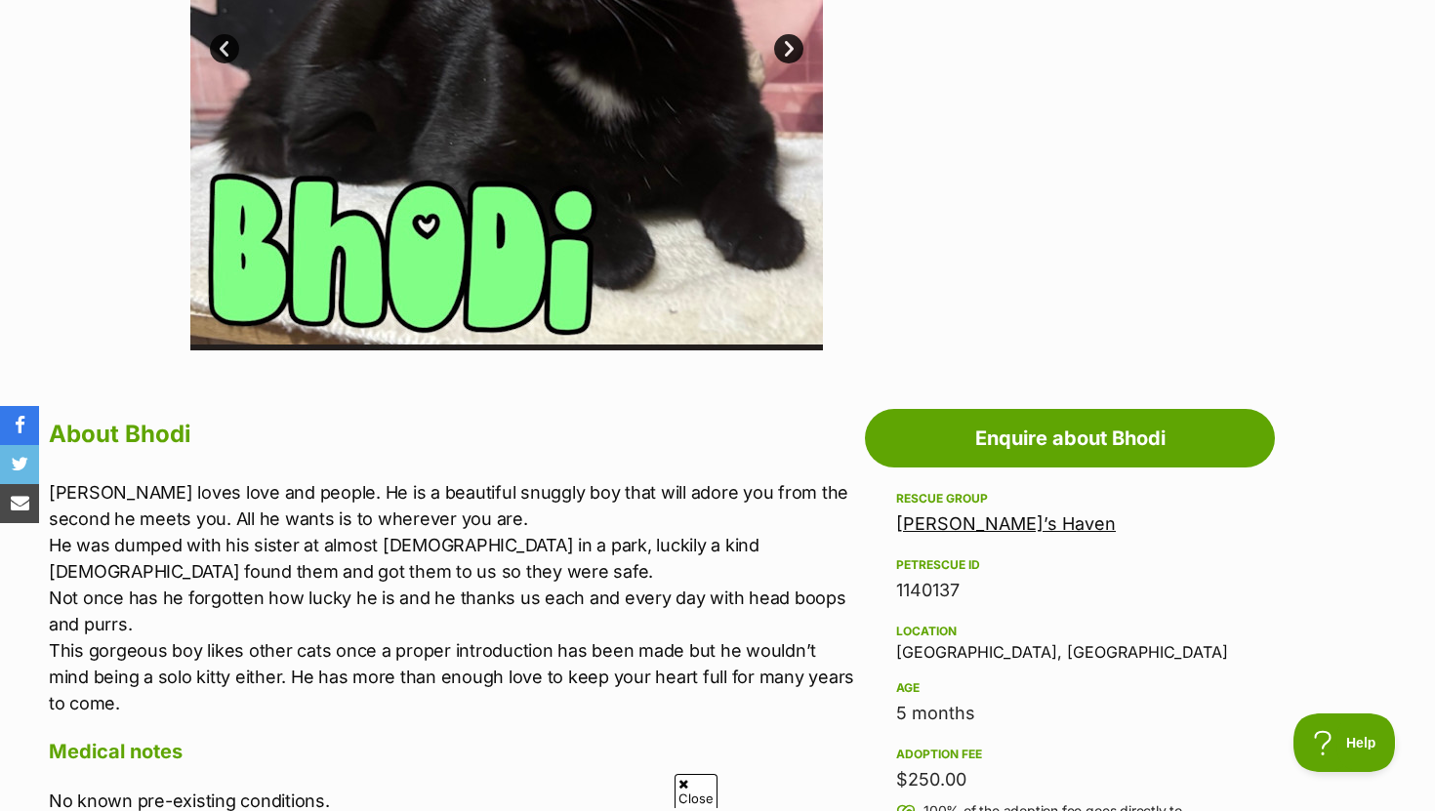
scroll to position [306, 0]
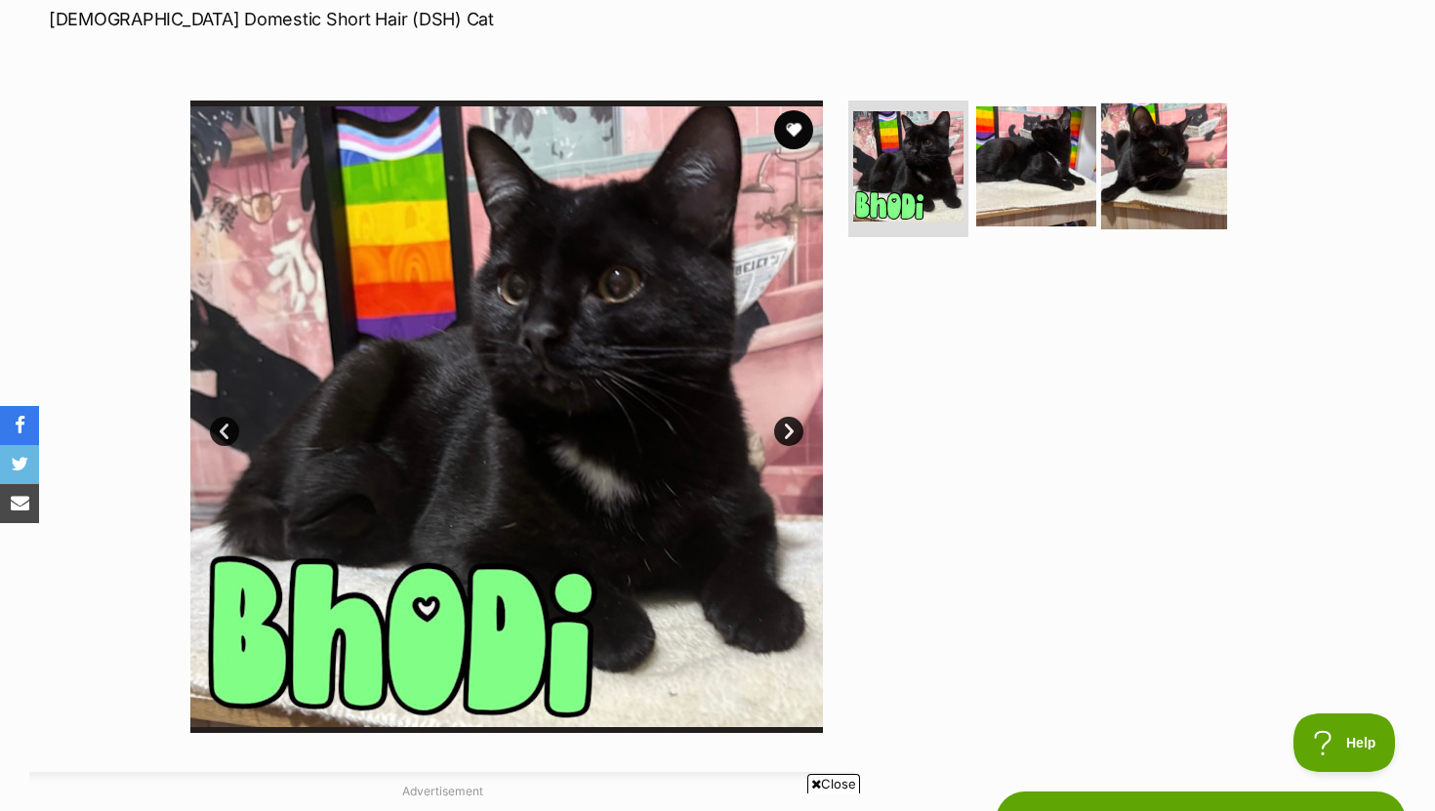
click at [1110, 170] on img at bounding box center [1164, 166] width 126 height 126
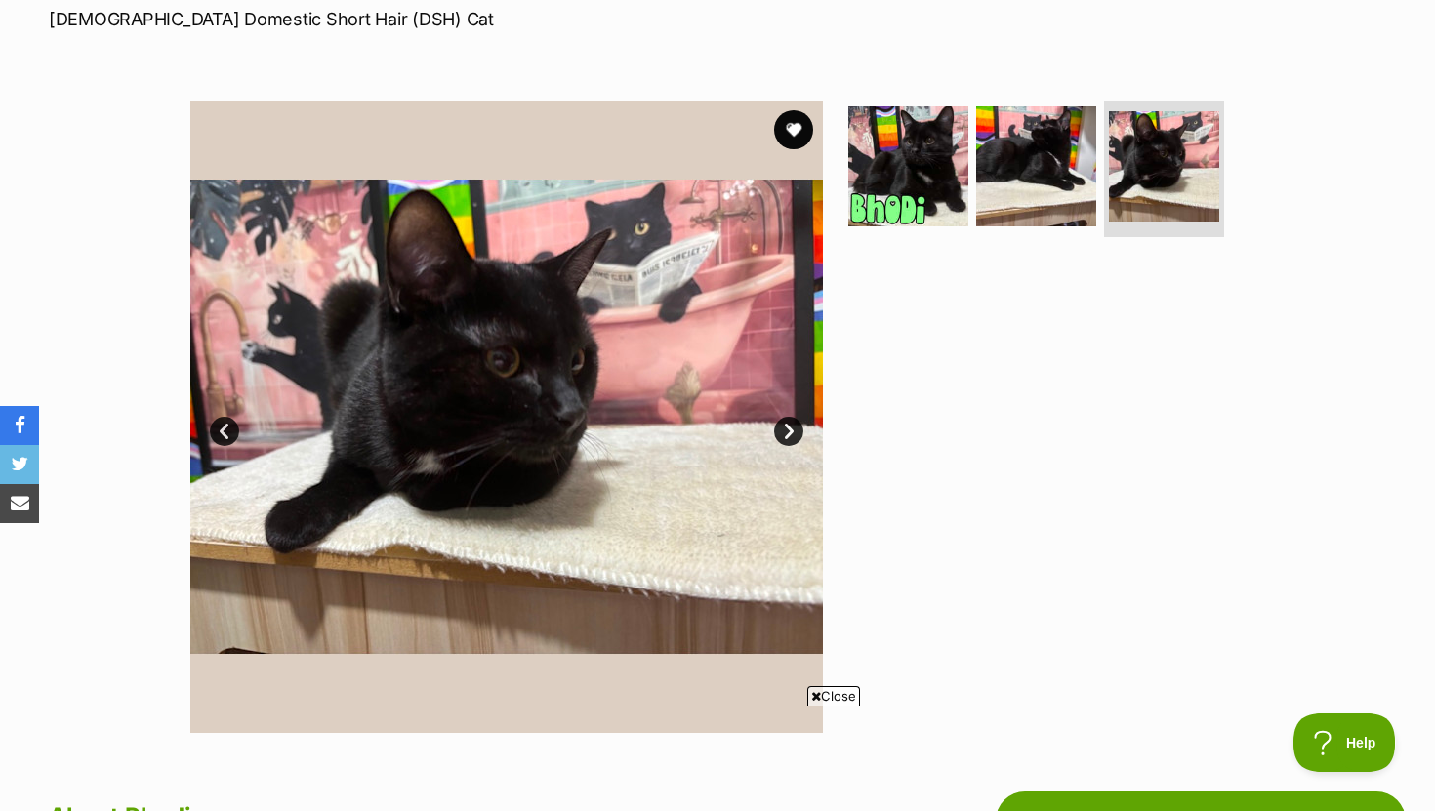
scroll to position [0, 0]
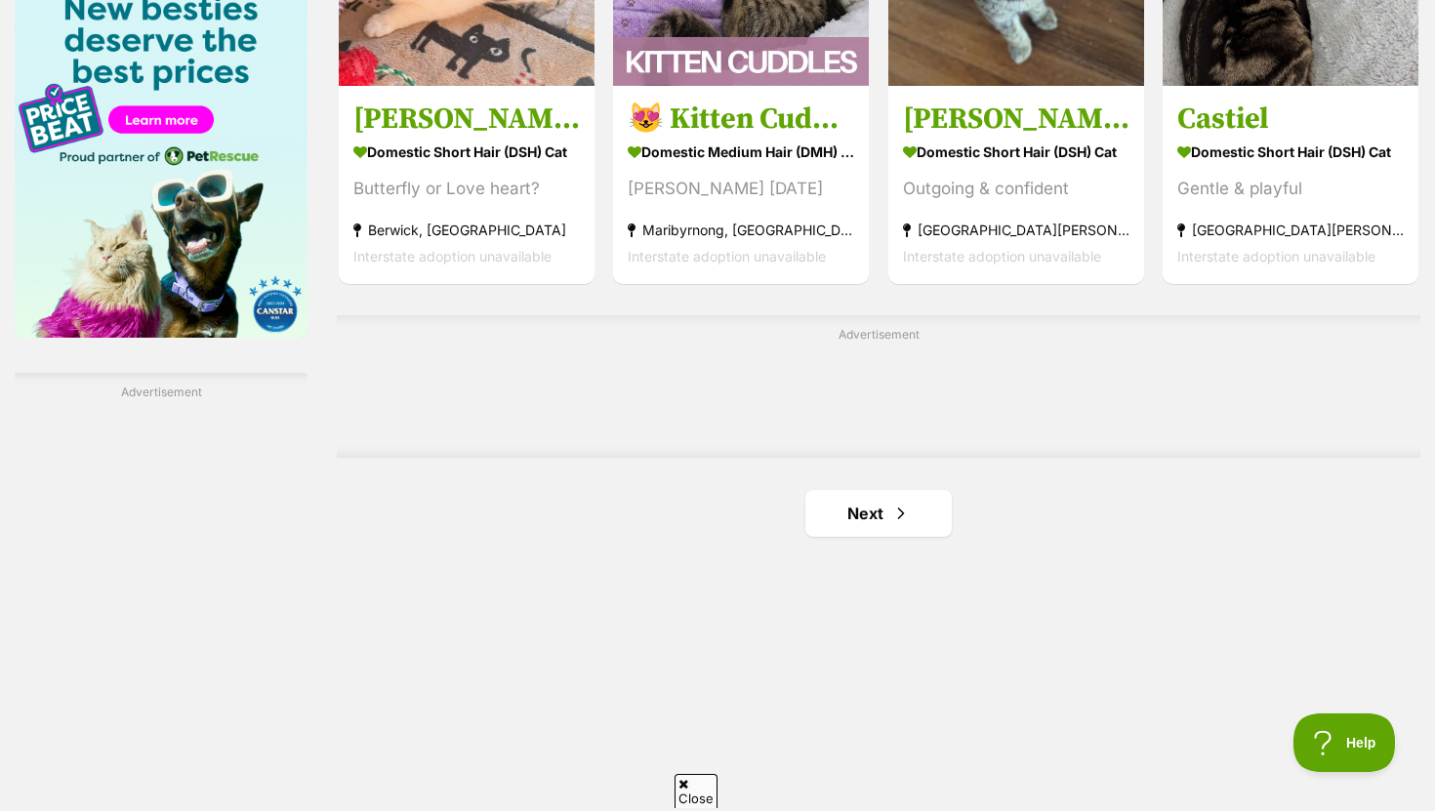
scroll to position [3166, 0]
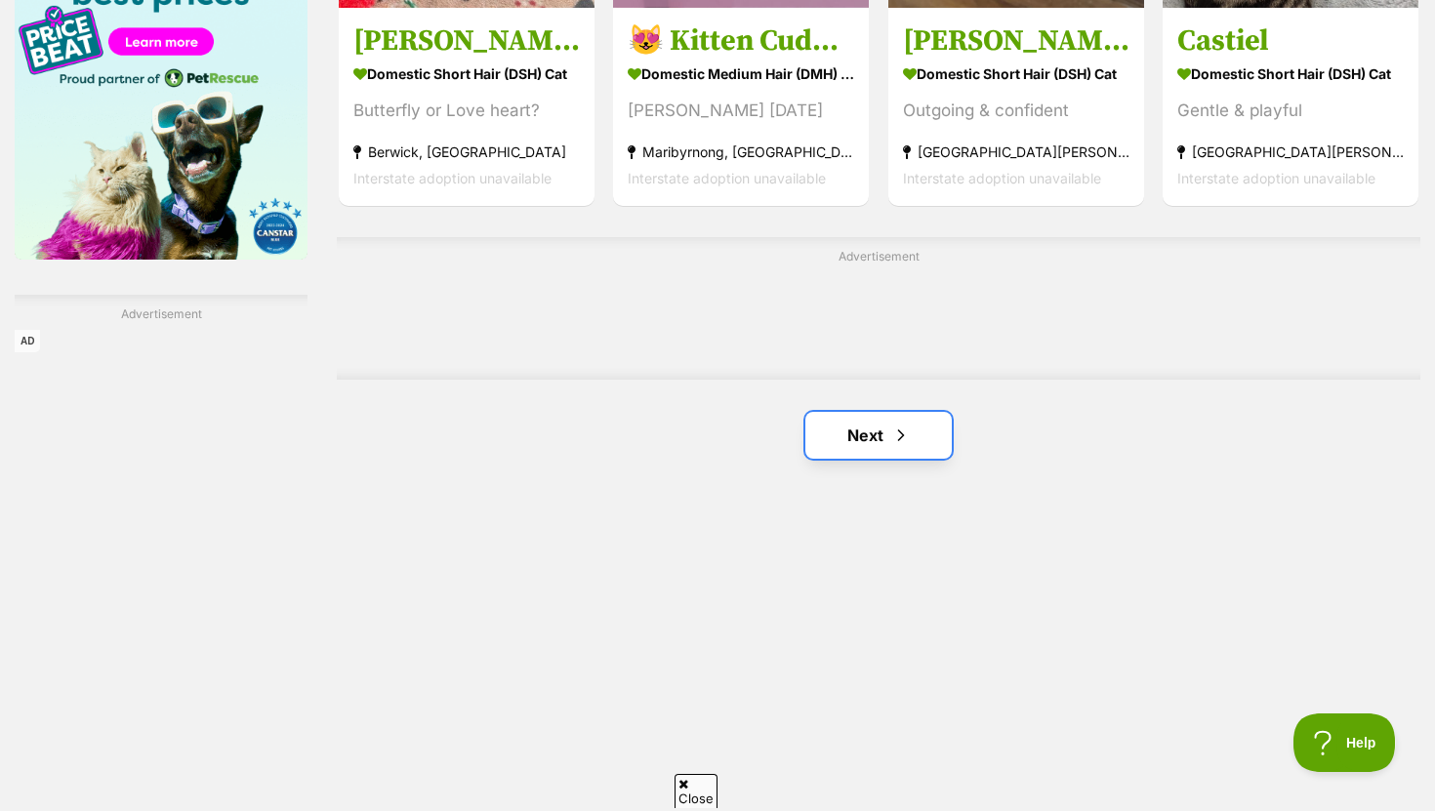
click at [882, 445] on link "Next" at bounding box center [878, 435] width 146 height 47
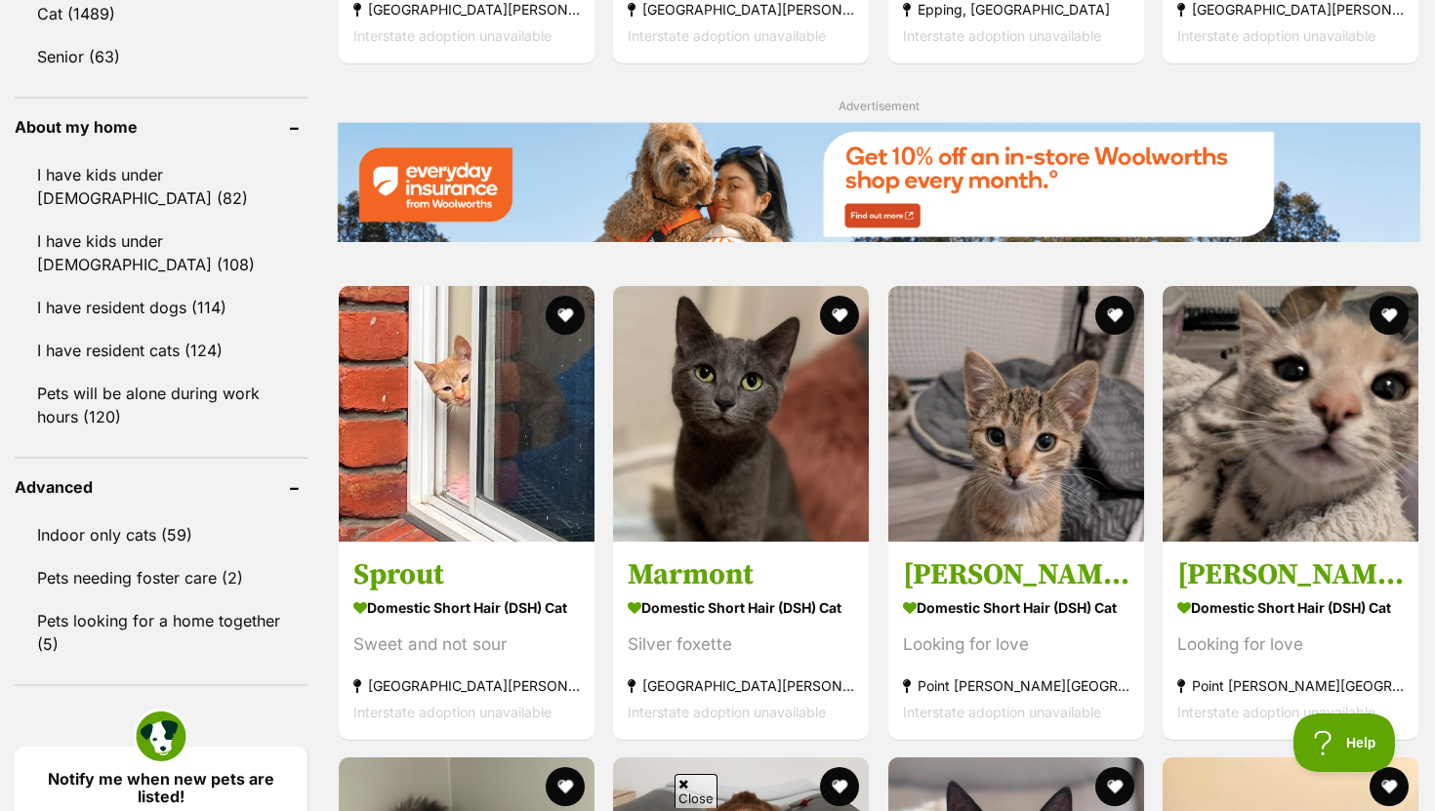
scroll to position [2295, 0]
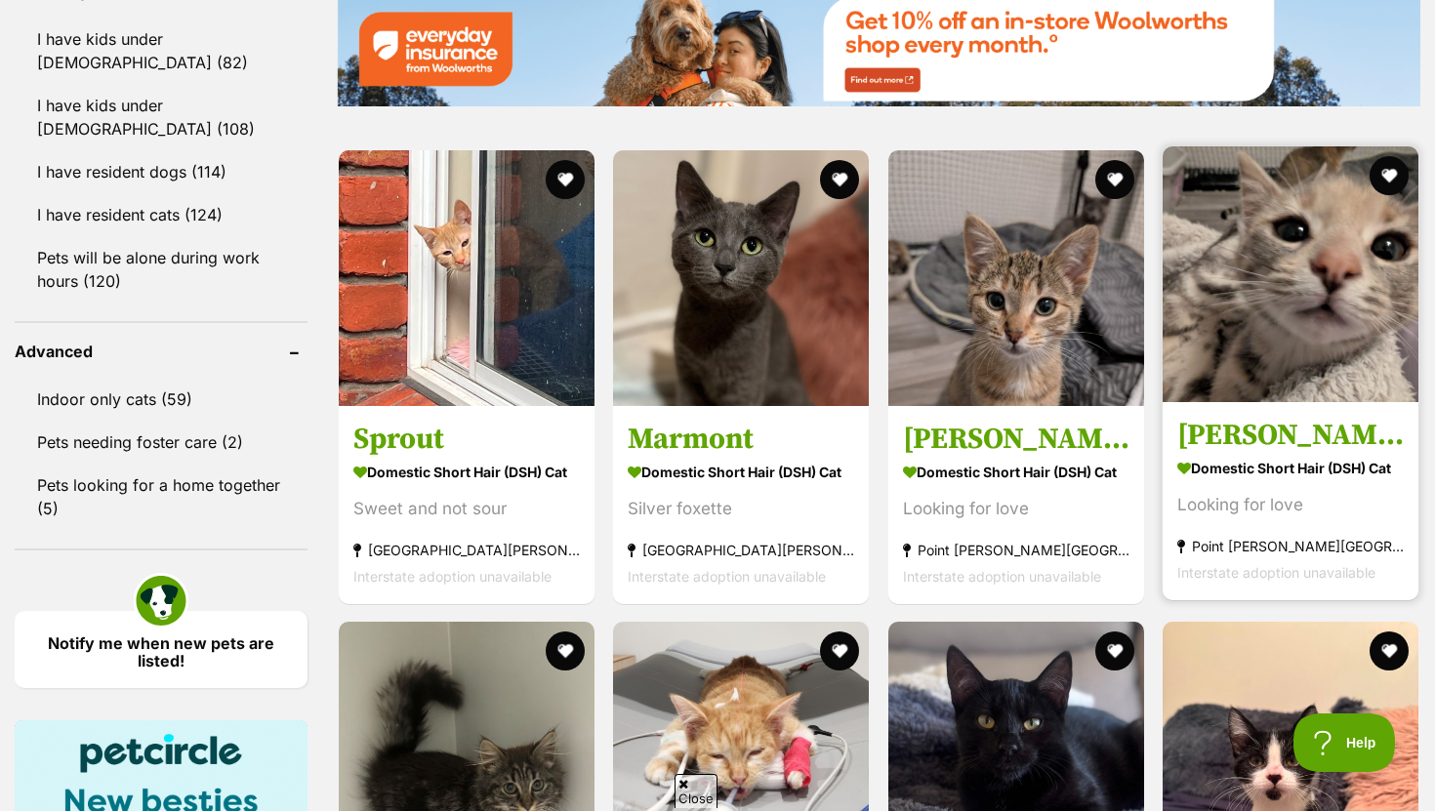
click at [1202, 424] on h3 "Fran" at bounding box center [1290, 434] width 226 height 37
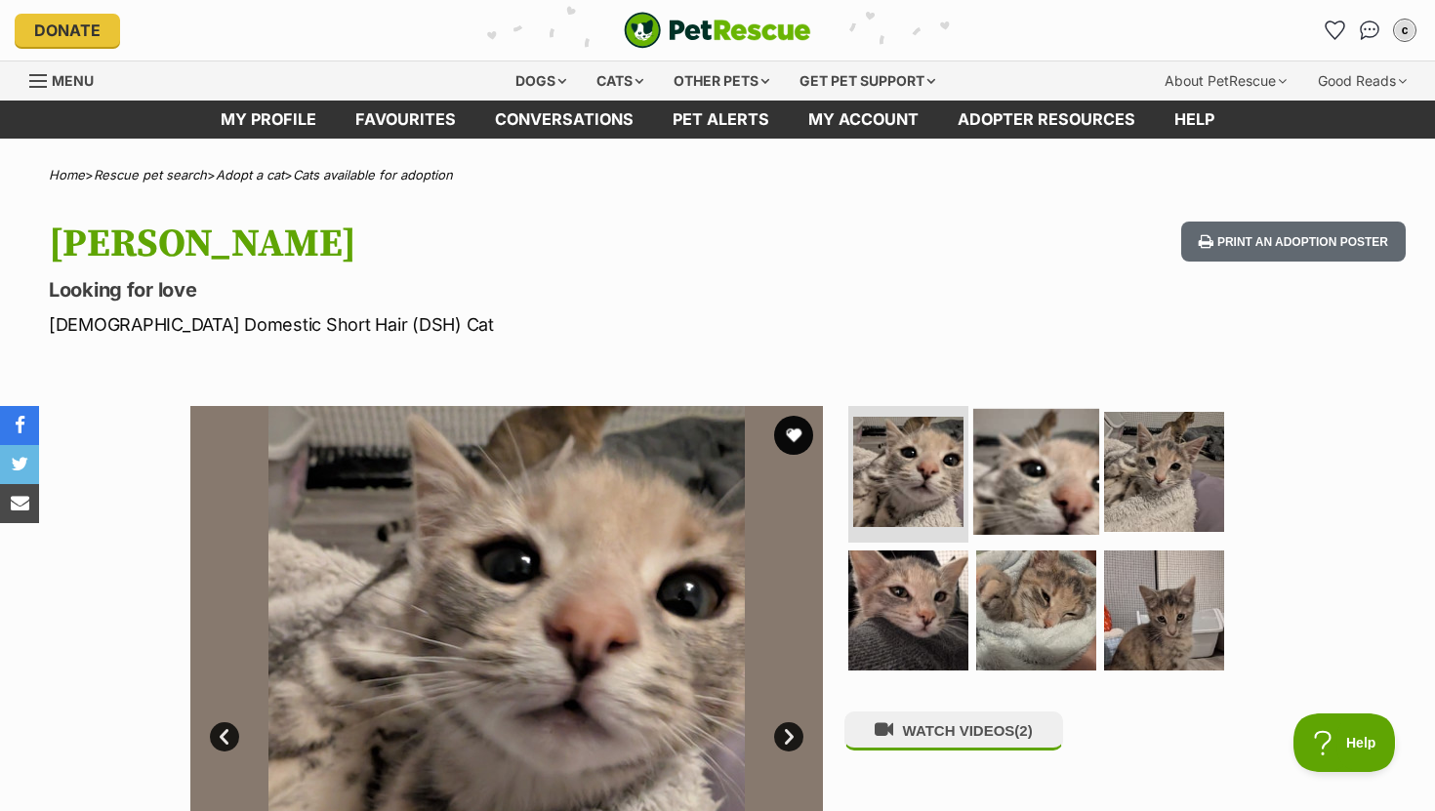
click at [1041, 515] on img at bounding box center [1036, 472] width 126 height 126
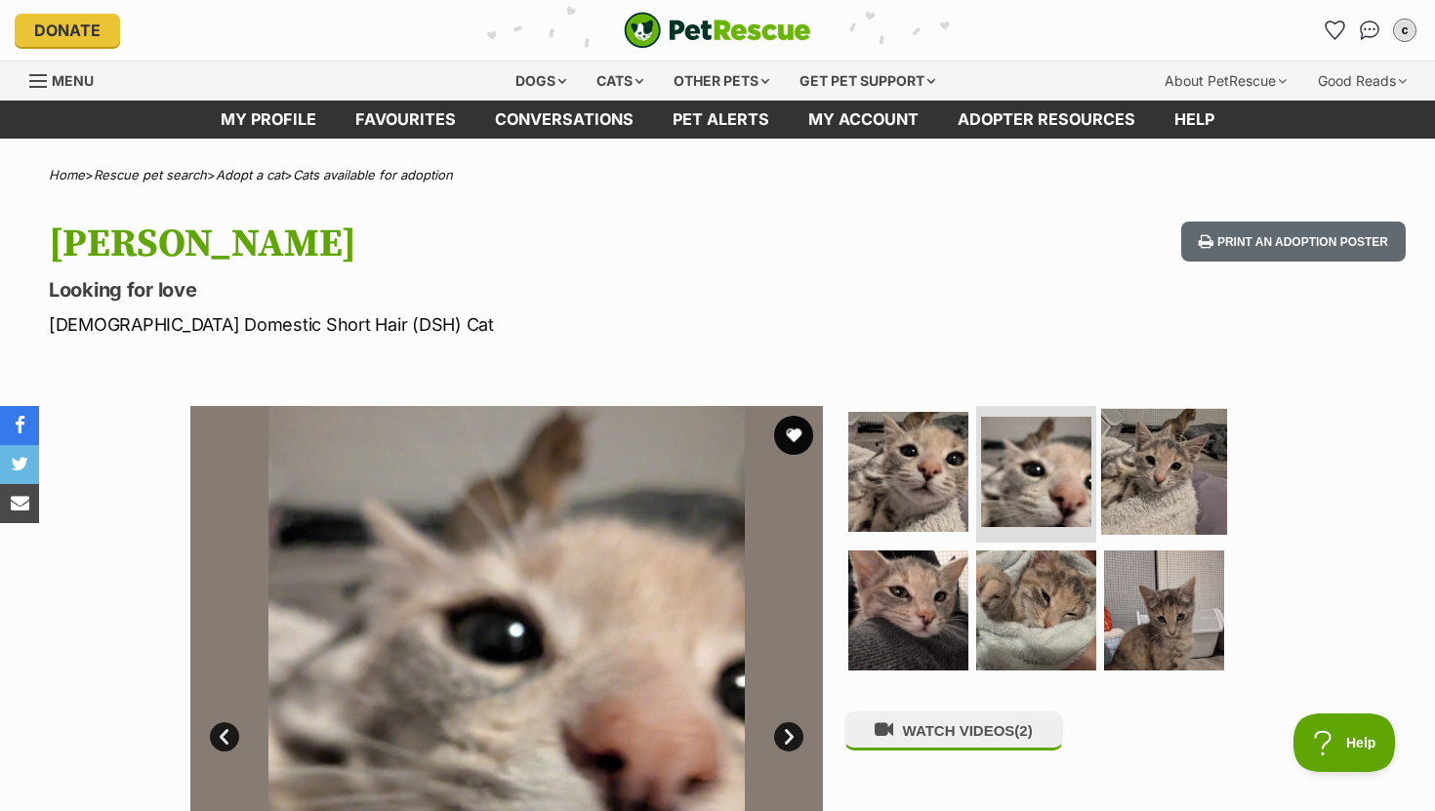
click at [1144, 502] on img at bounding box center [1164, 472] width 126 height 126
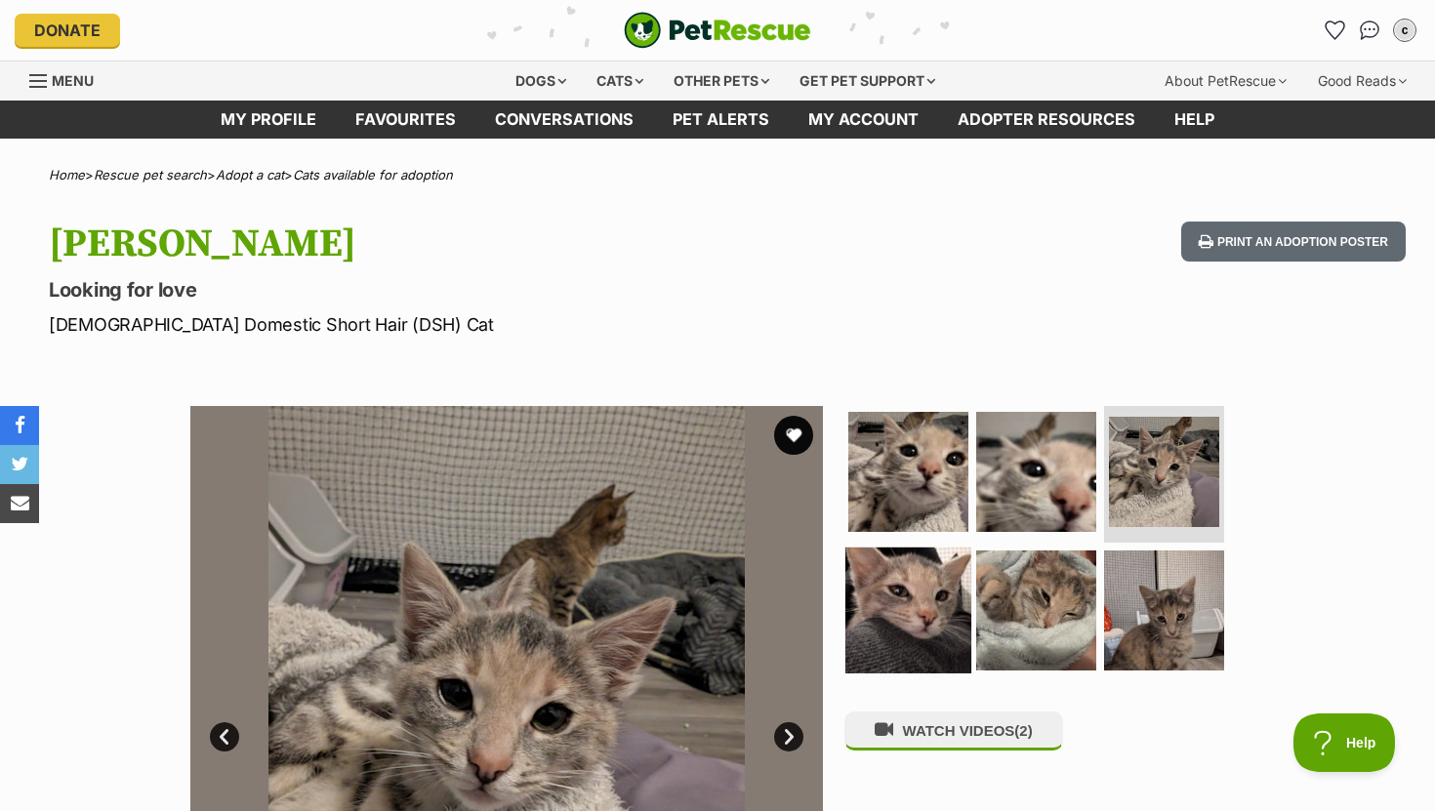
click at [951, 595] on img at bounding box center [908, 610] width 126 height 126
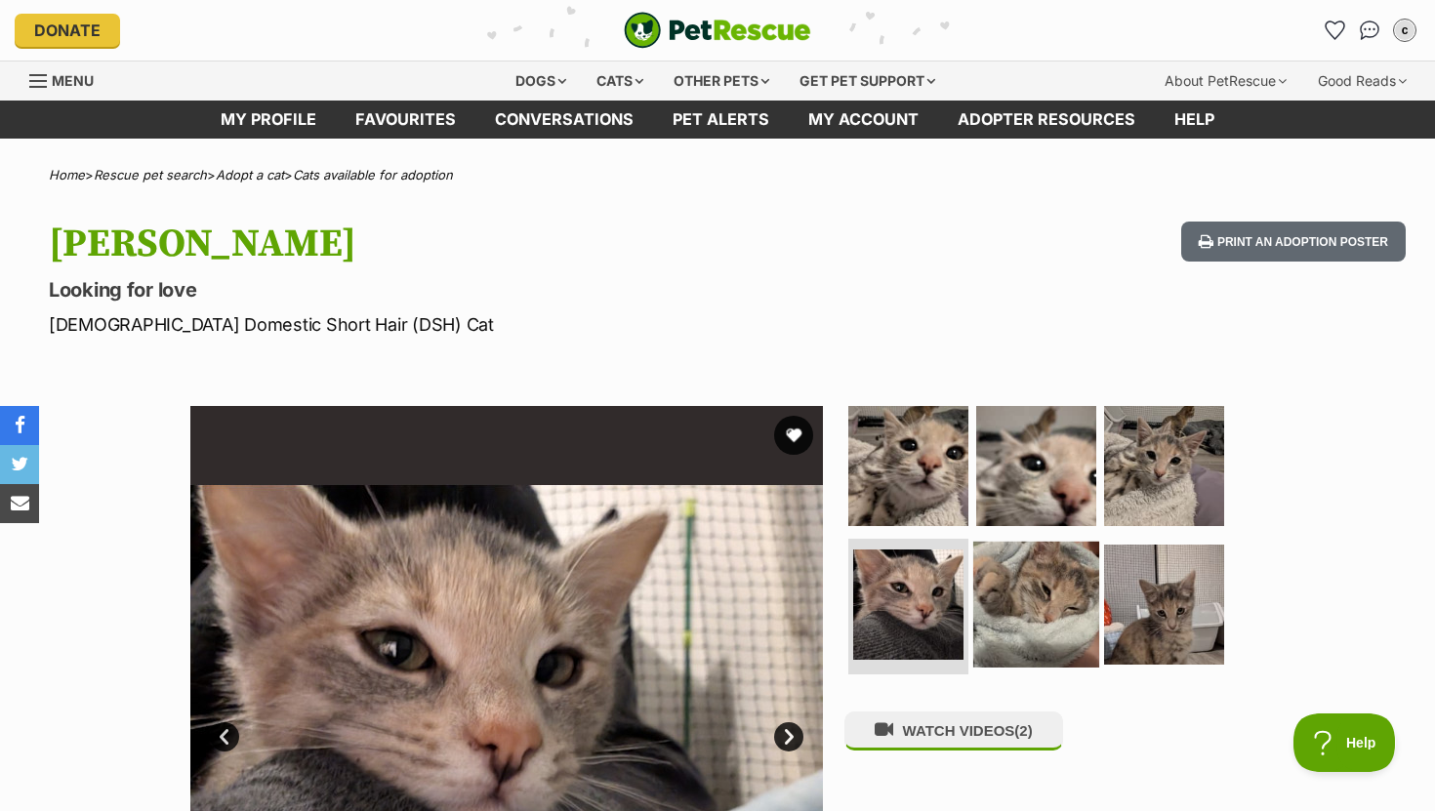
click at [1059, 625] on img at bounding box center [1036, 604] width 126 height 126
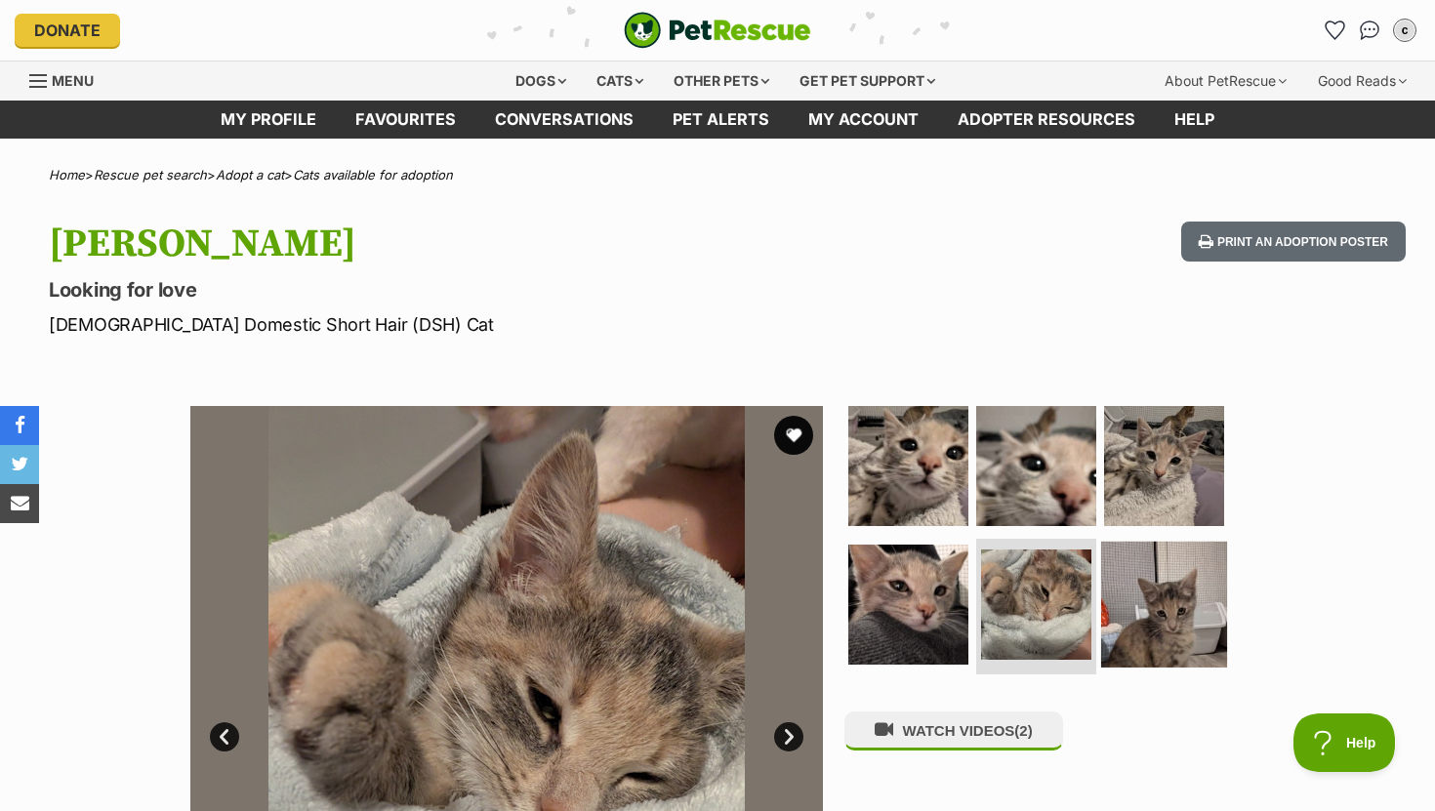
click at [1153, 627] on img at bounding box center [1164, 604] width 126 height 126
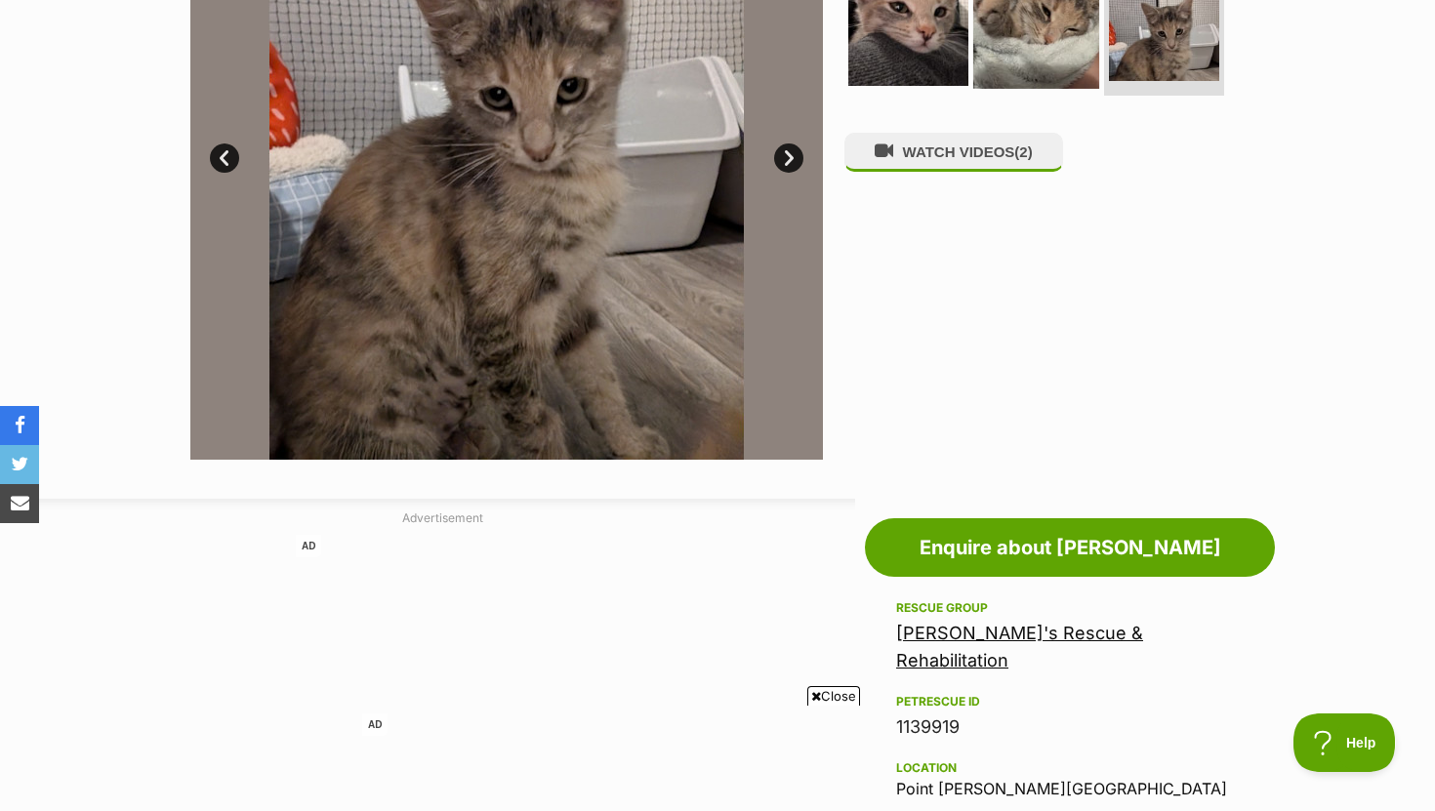
scroll to position [578, 0]
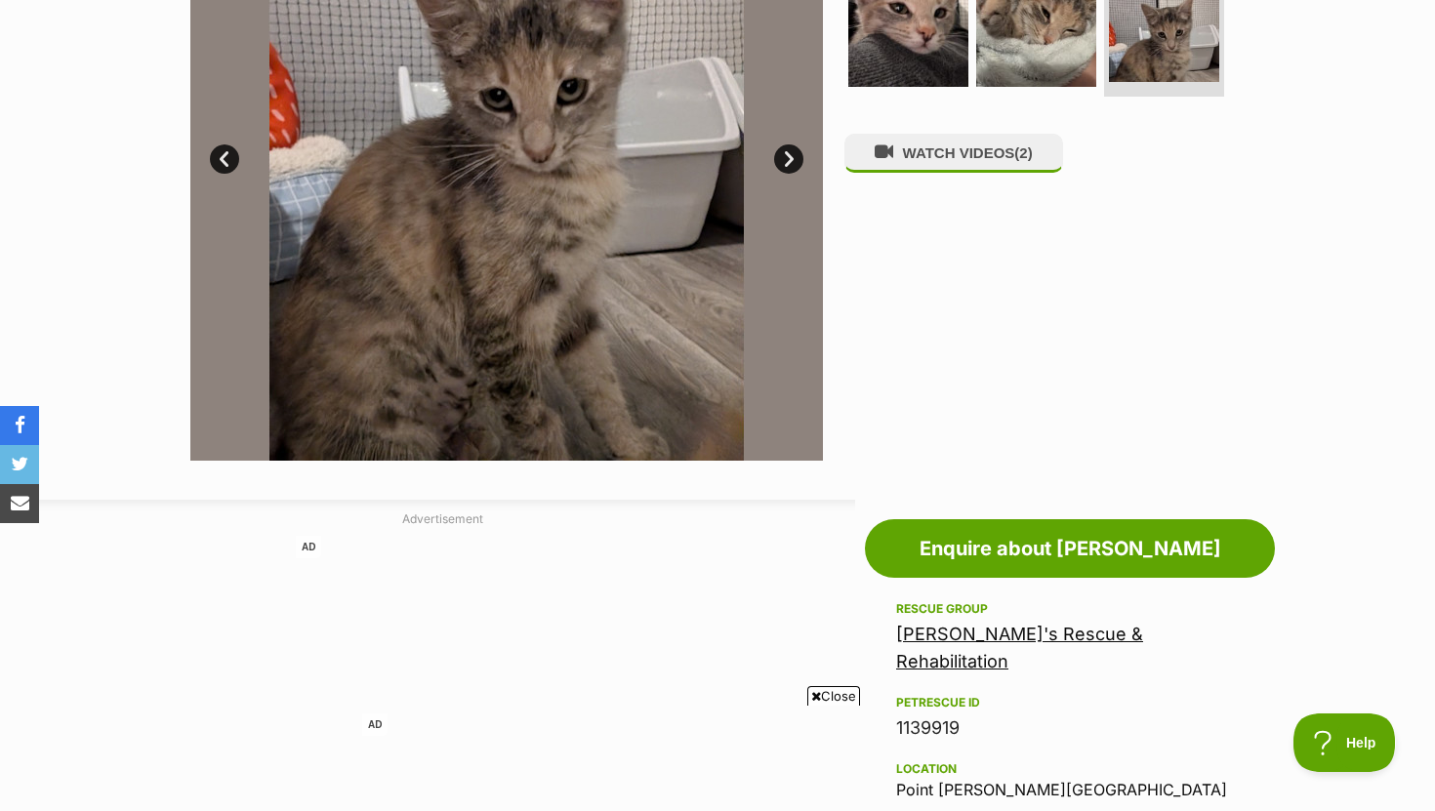
click at [789, 155] on link "Next" at bounding box center [788, 158] width 29 height 29
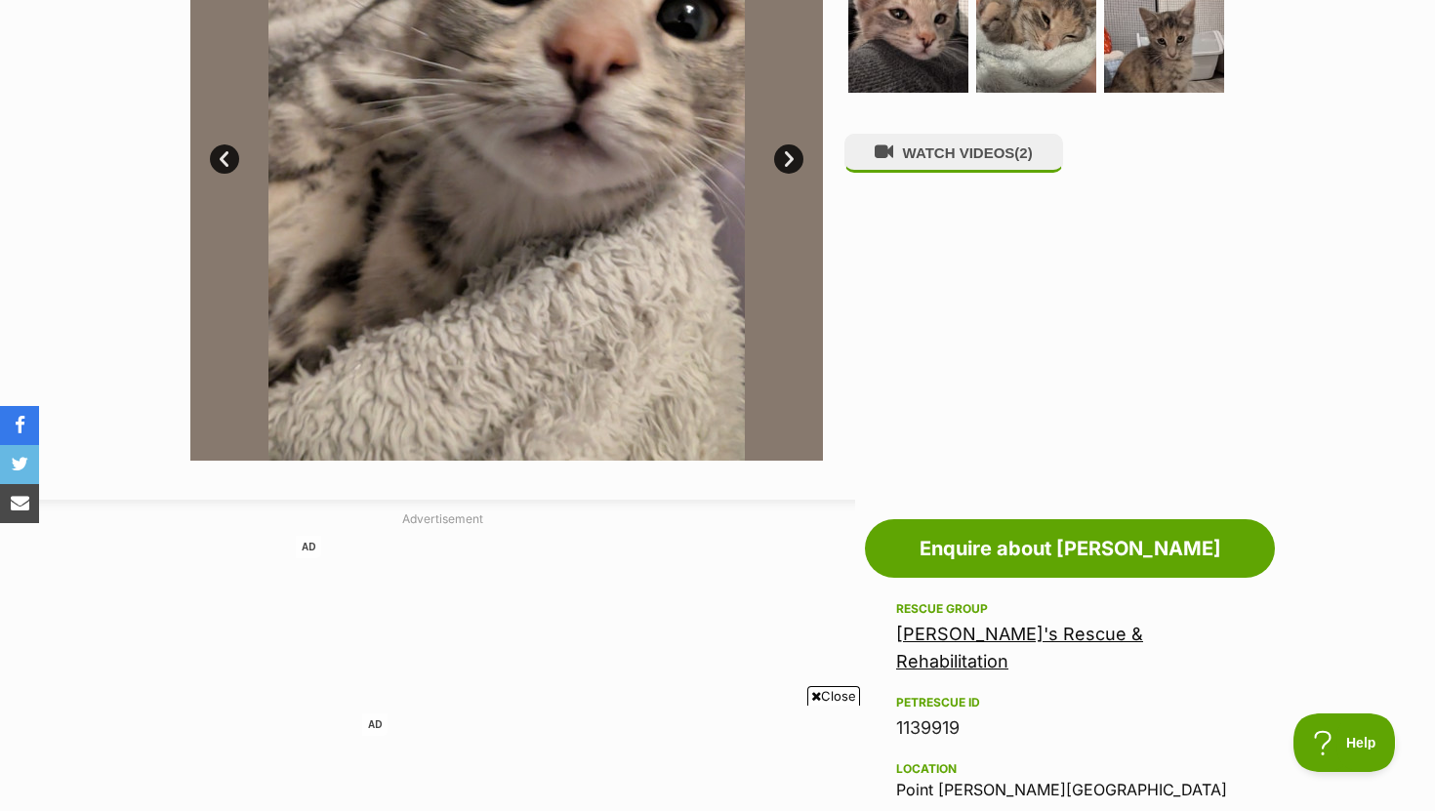
click at [790, 157] on link "Next" at bounding box center [788, 158] width 29 height 29
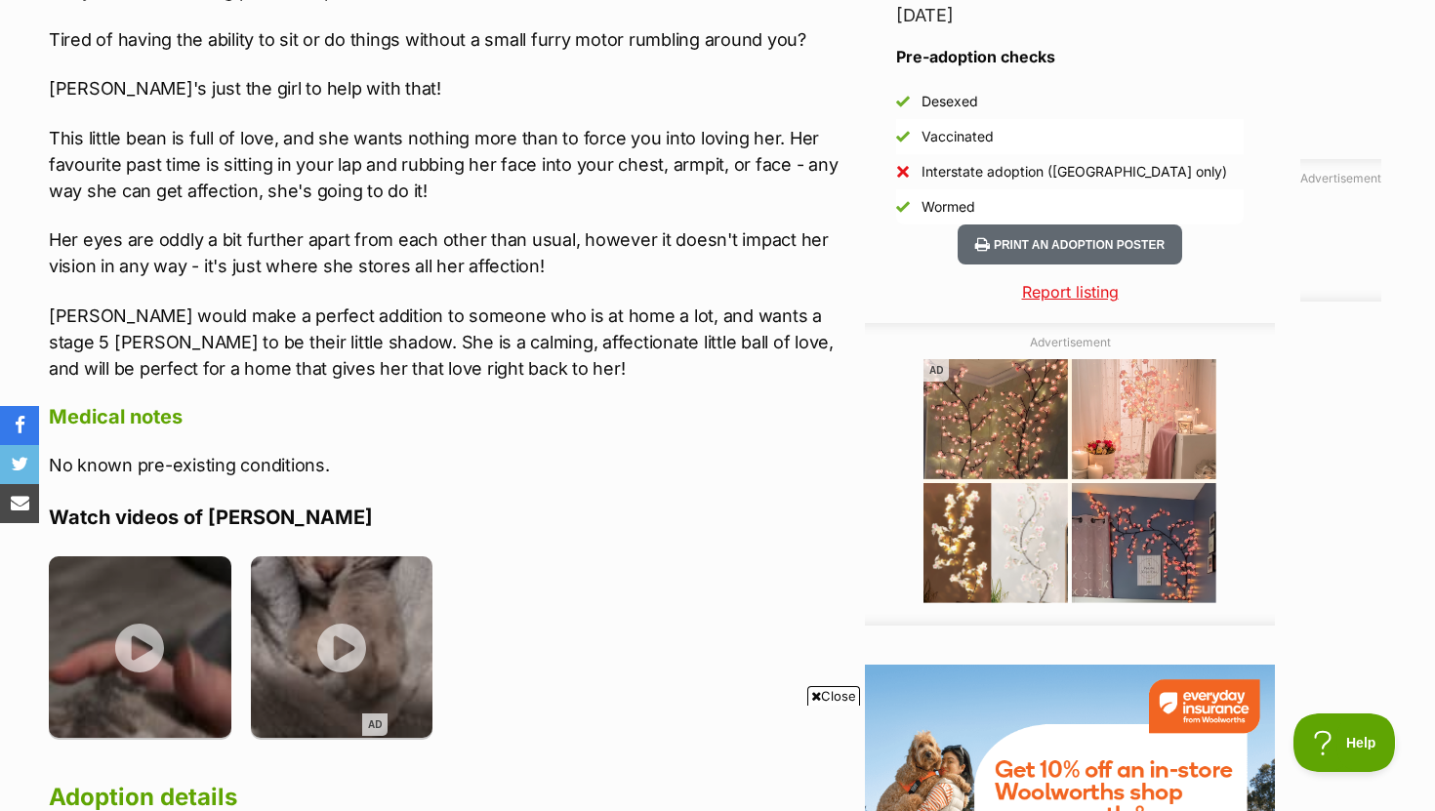
scroll to position [2295, 0]
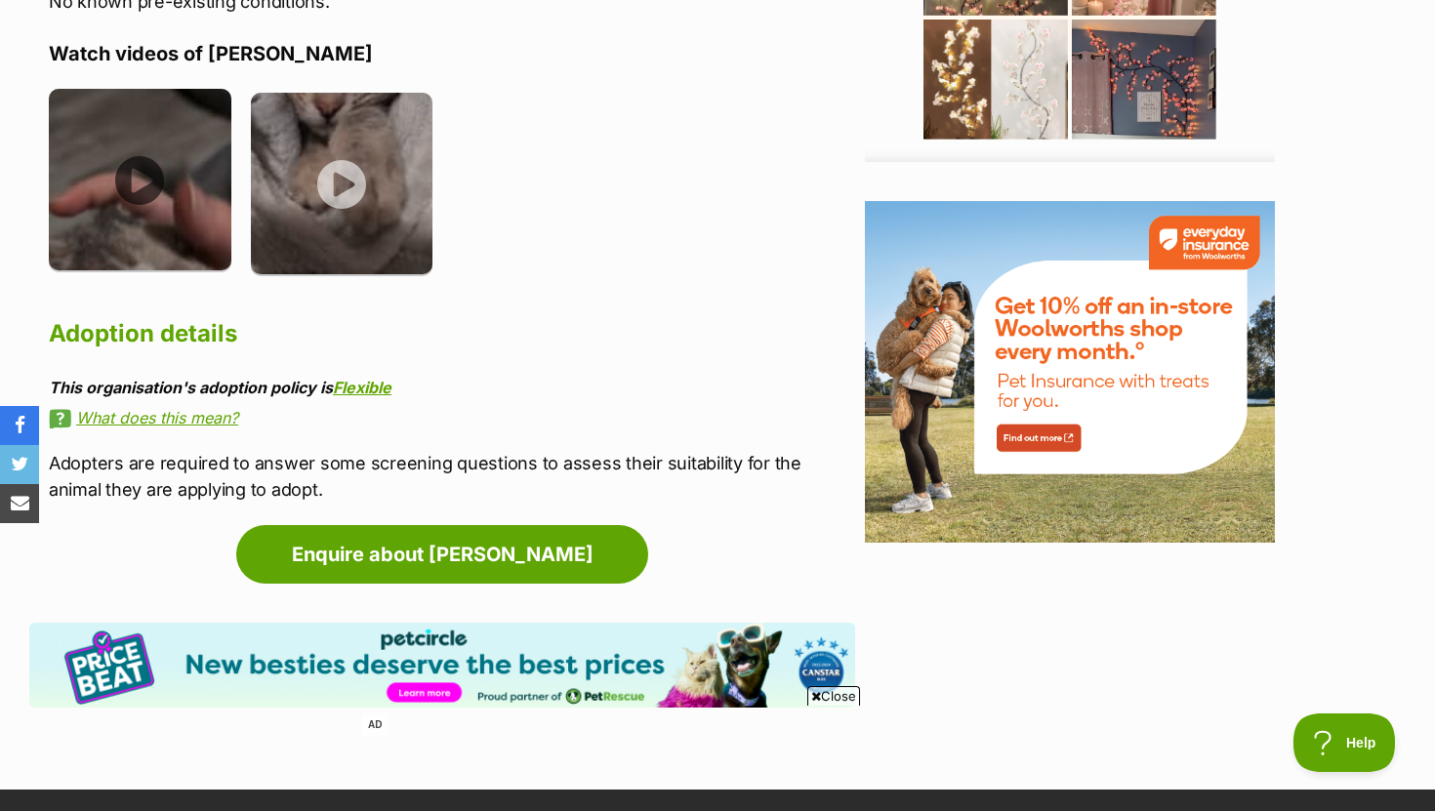
click at [145, 148] on img at bounding box center [140, 180] width 183 height 183
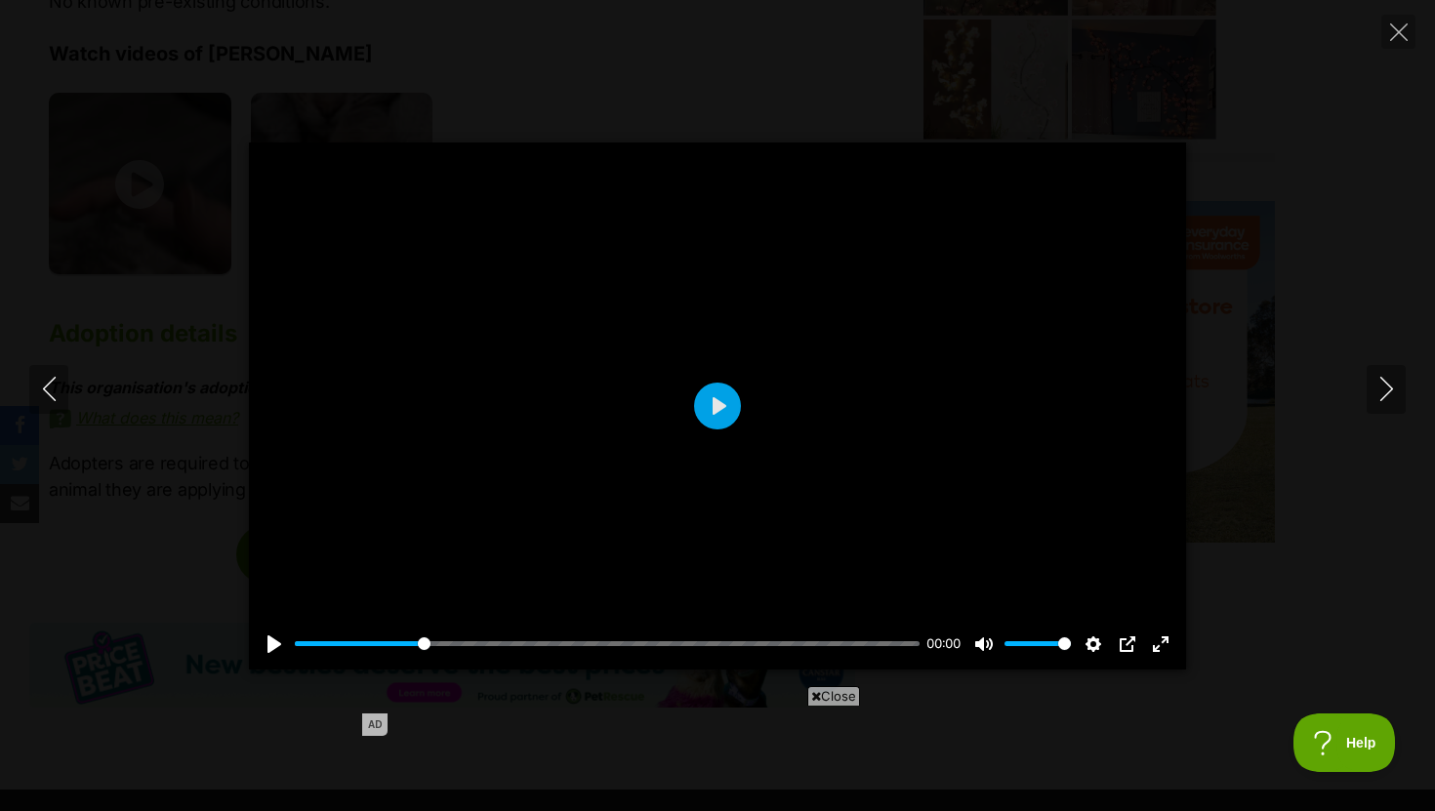
click at [423, 640] on input "Seek" at bounding box center [607, 644] width 625 height 19
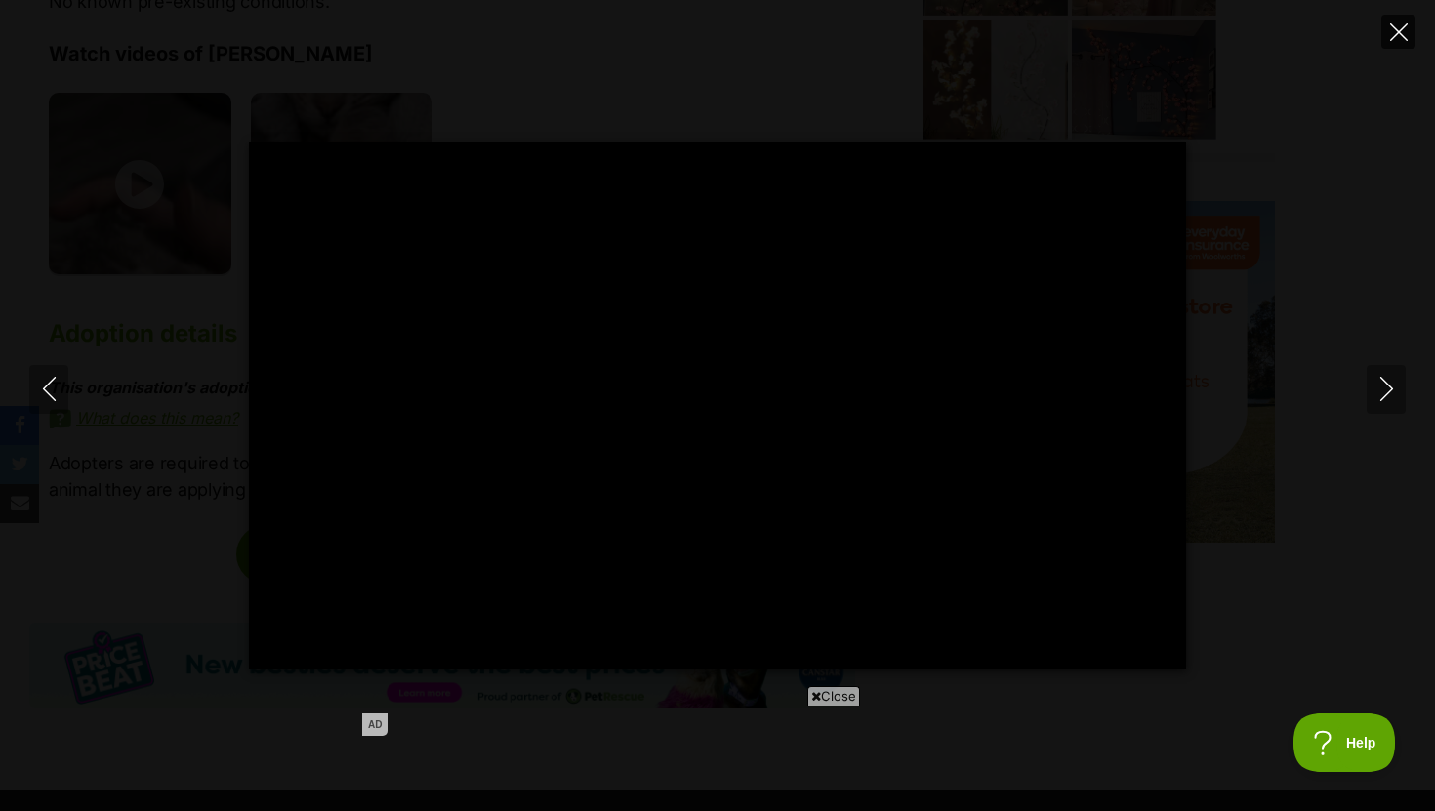
click at [1403, 21] on button "Close" at bounding box center [1398, 32] width 34 height 34
type input "62.33"
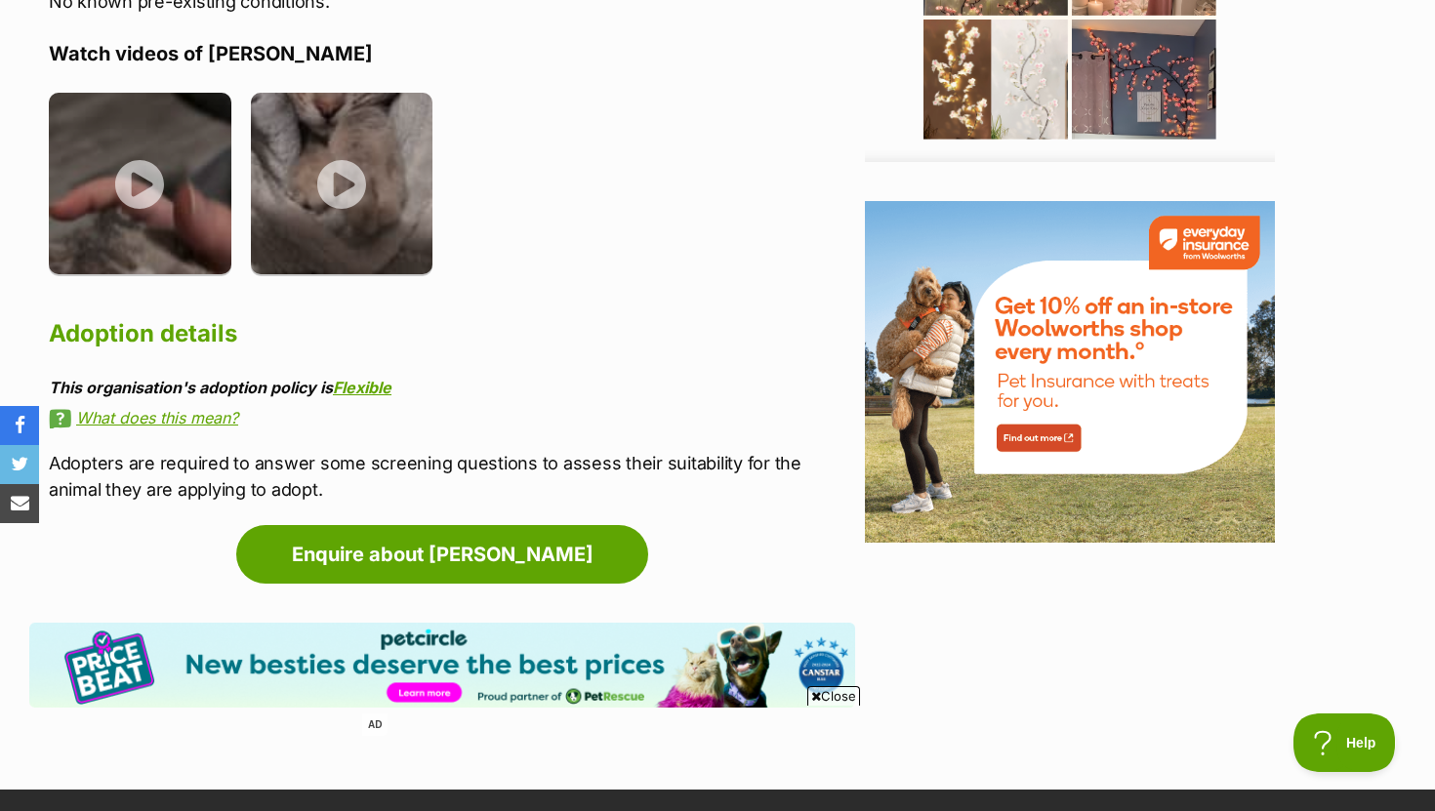
scroll to position [2300, 0]
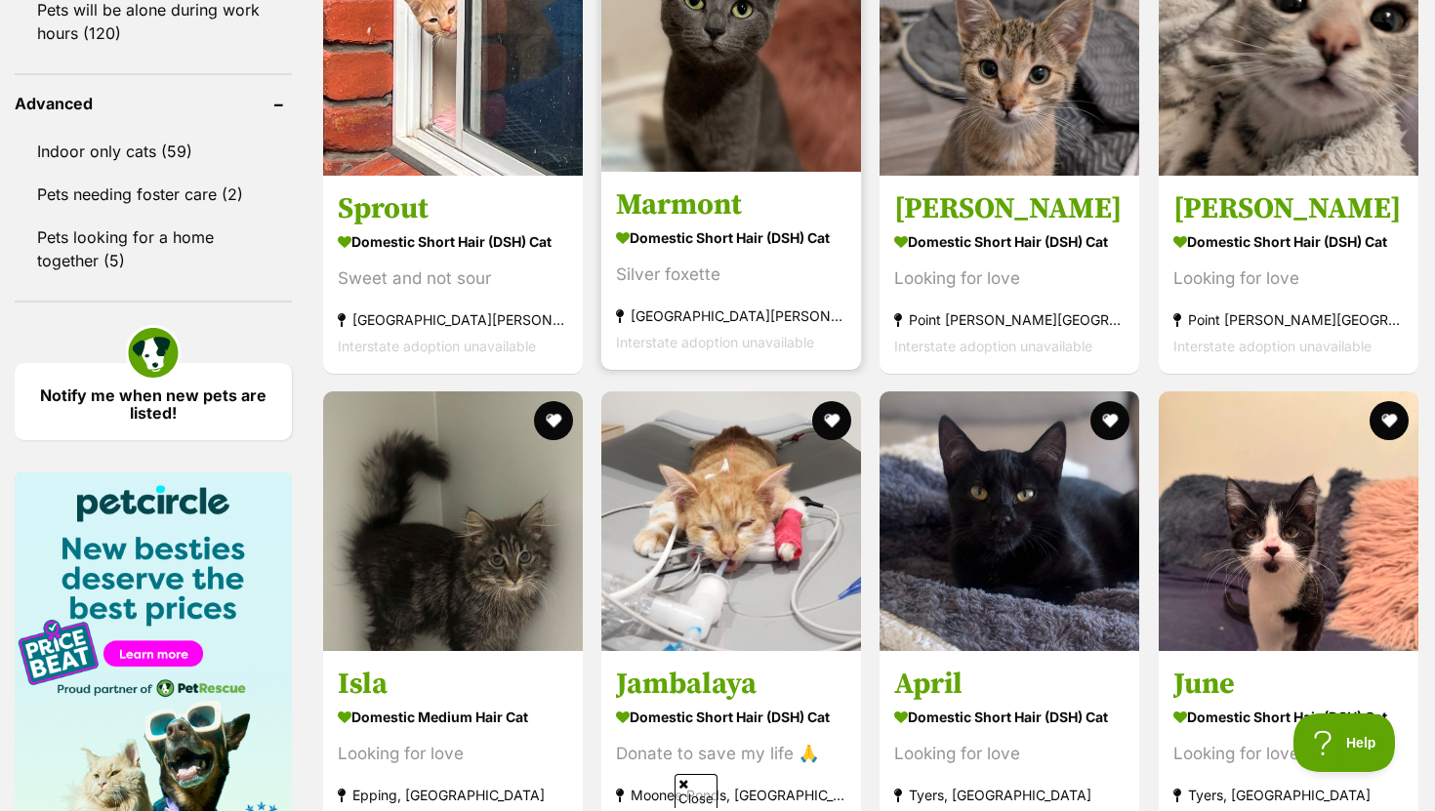
scroll to position [2958, 0]
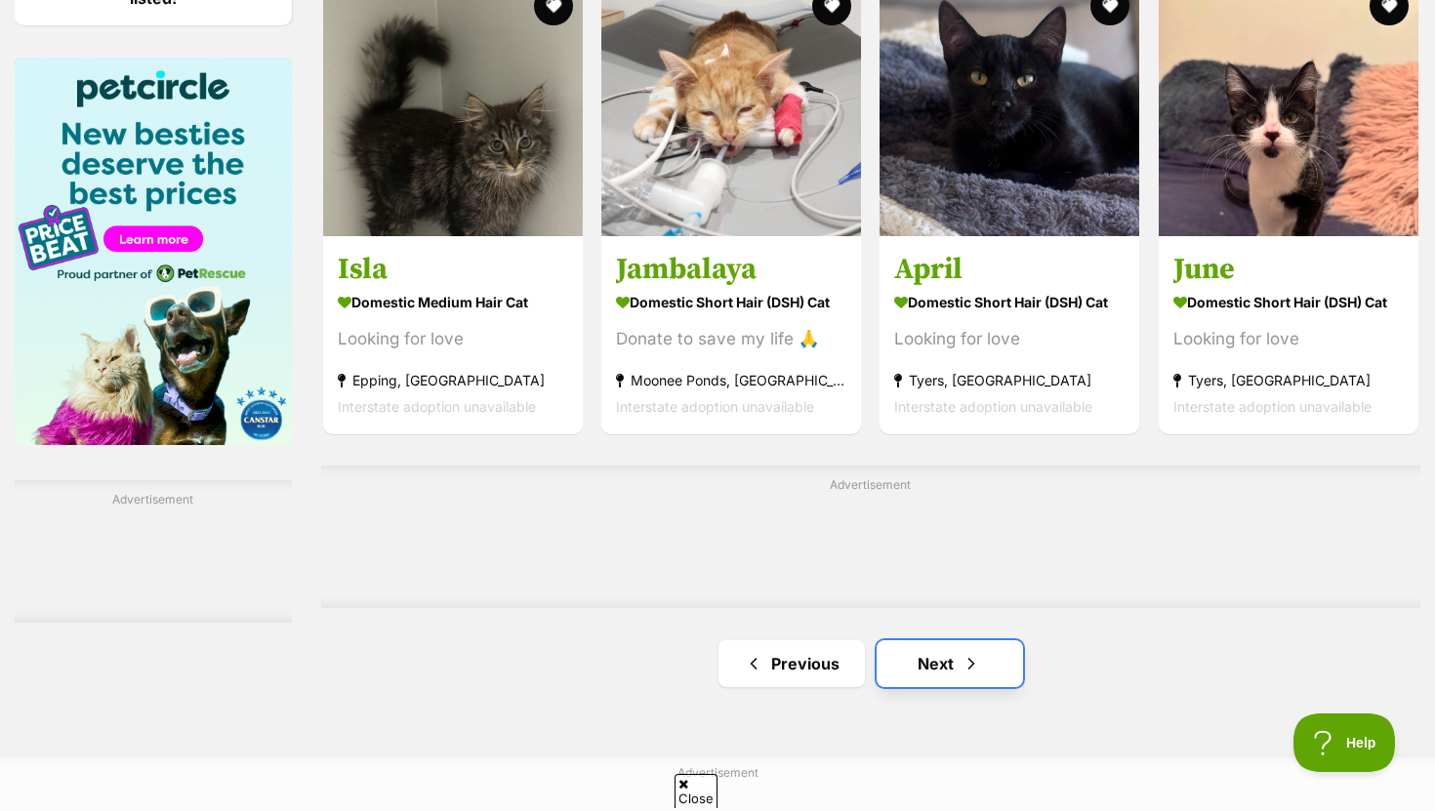
click at [956, 656] on link "Next" at bounding box center [950, 663] width 146 height 47
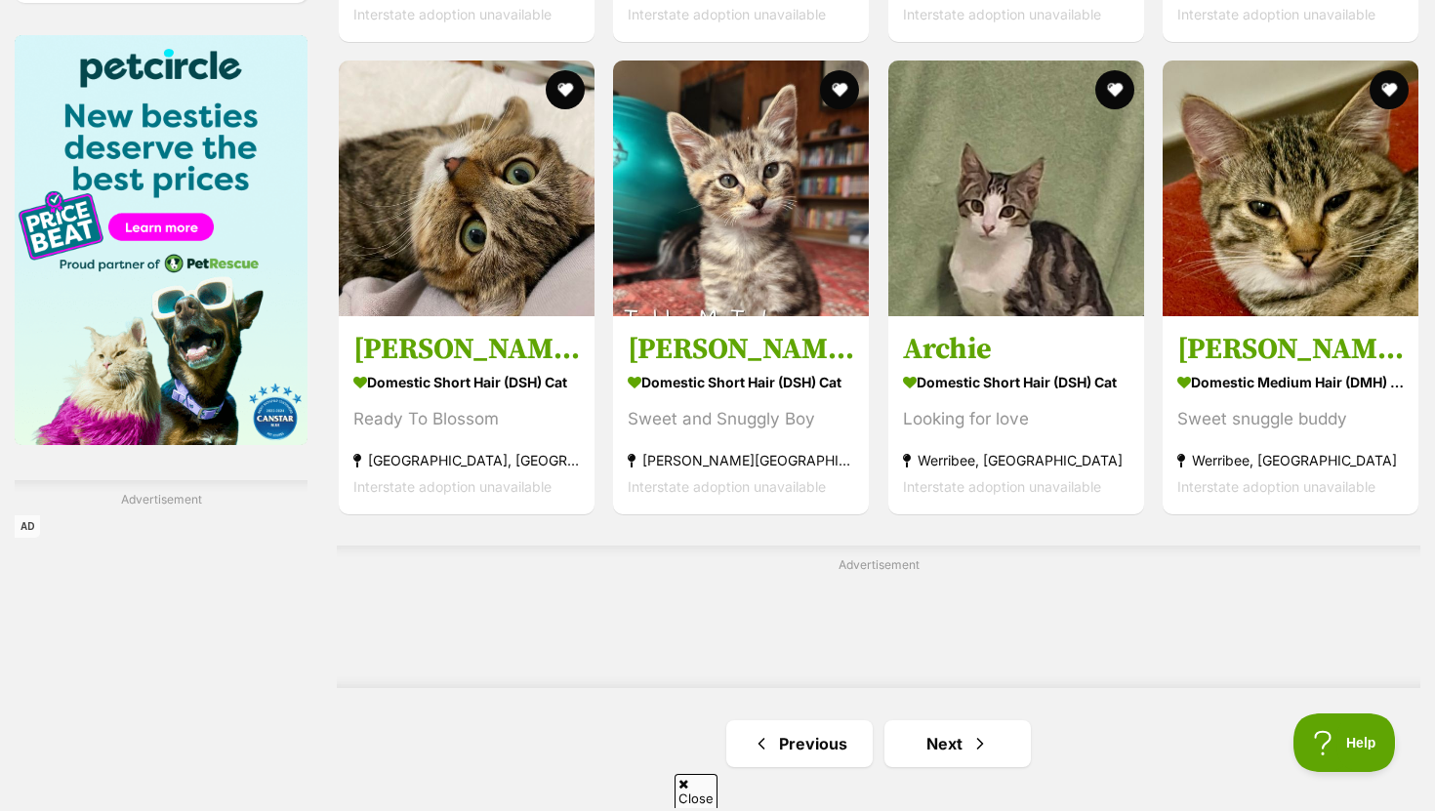
scroll to position [3228, 0]
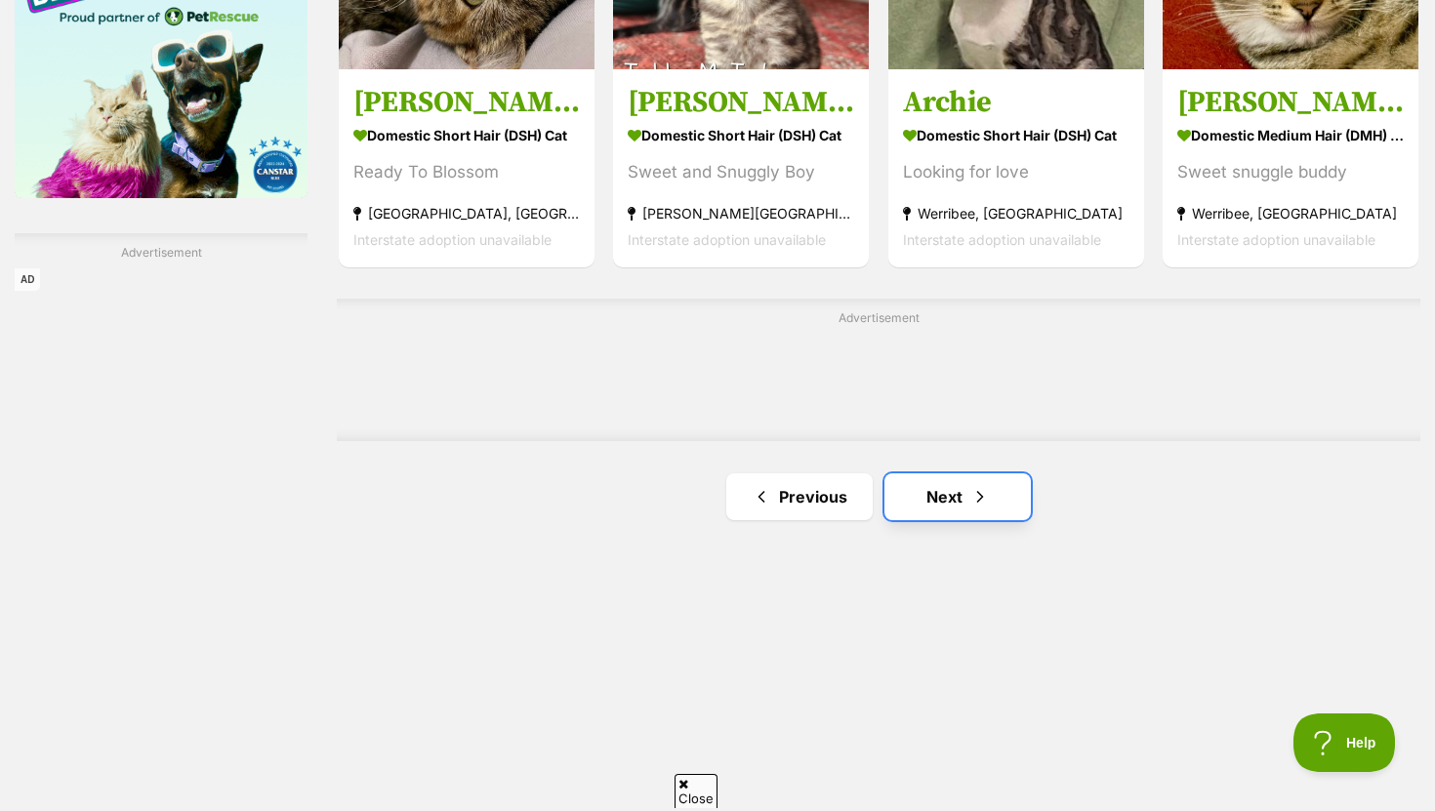
click at [989, 507] on link "Next" at bounding box center [957, 496] width 146 height 47
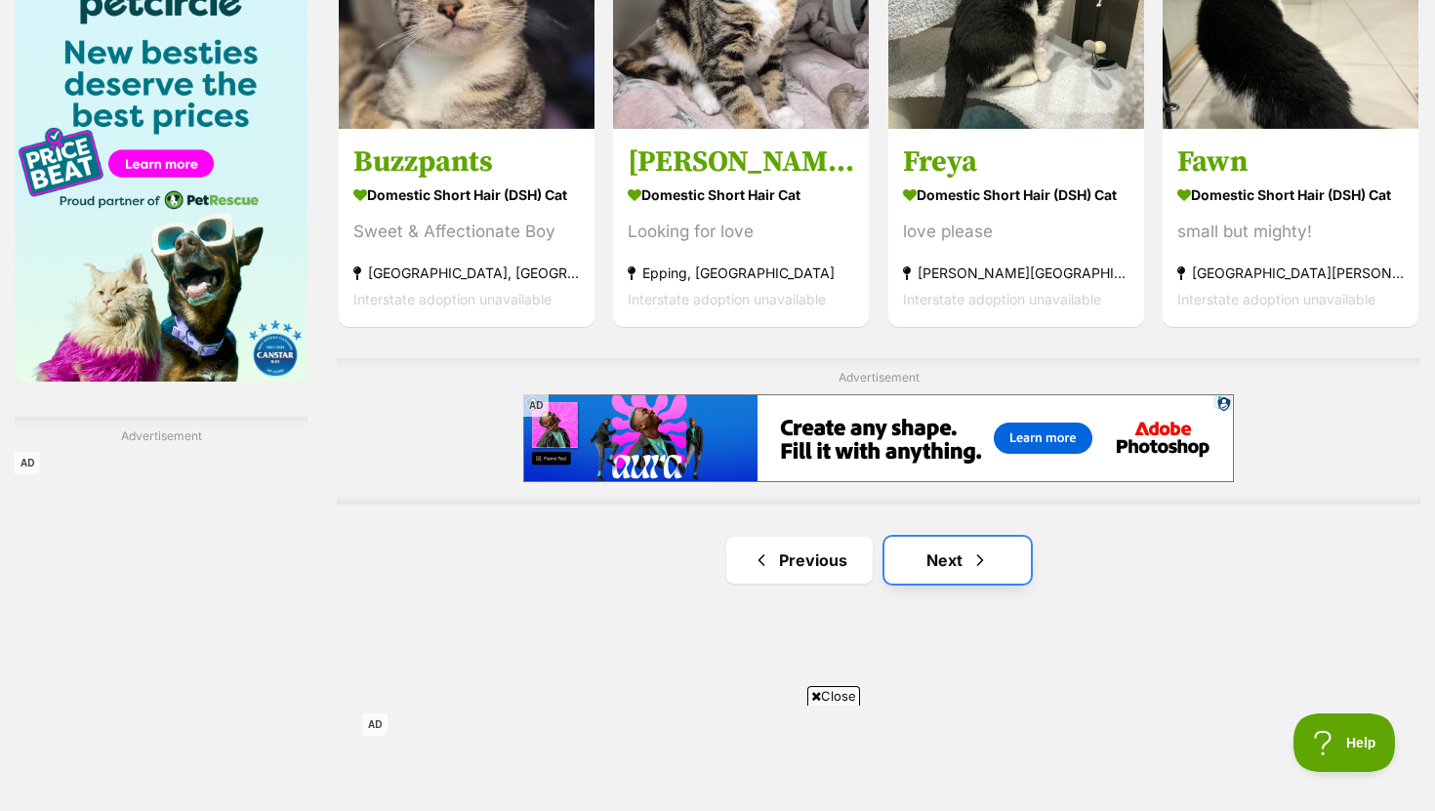
click at [953, 572] on link "Next" at bounding box center [957, 560] width 146 height 47
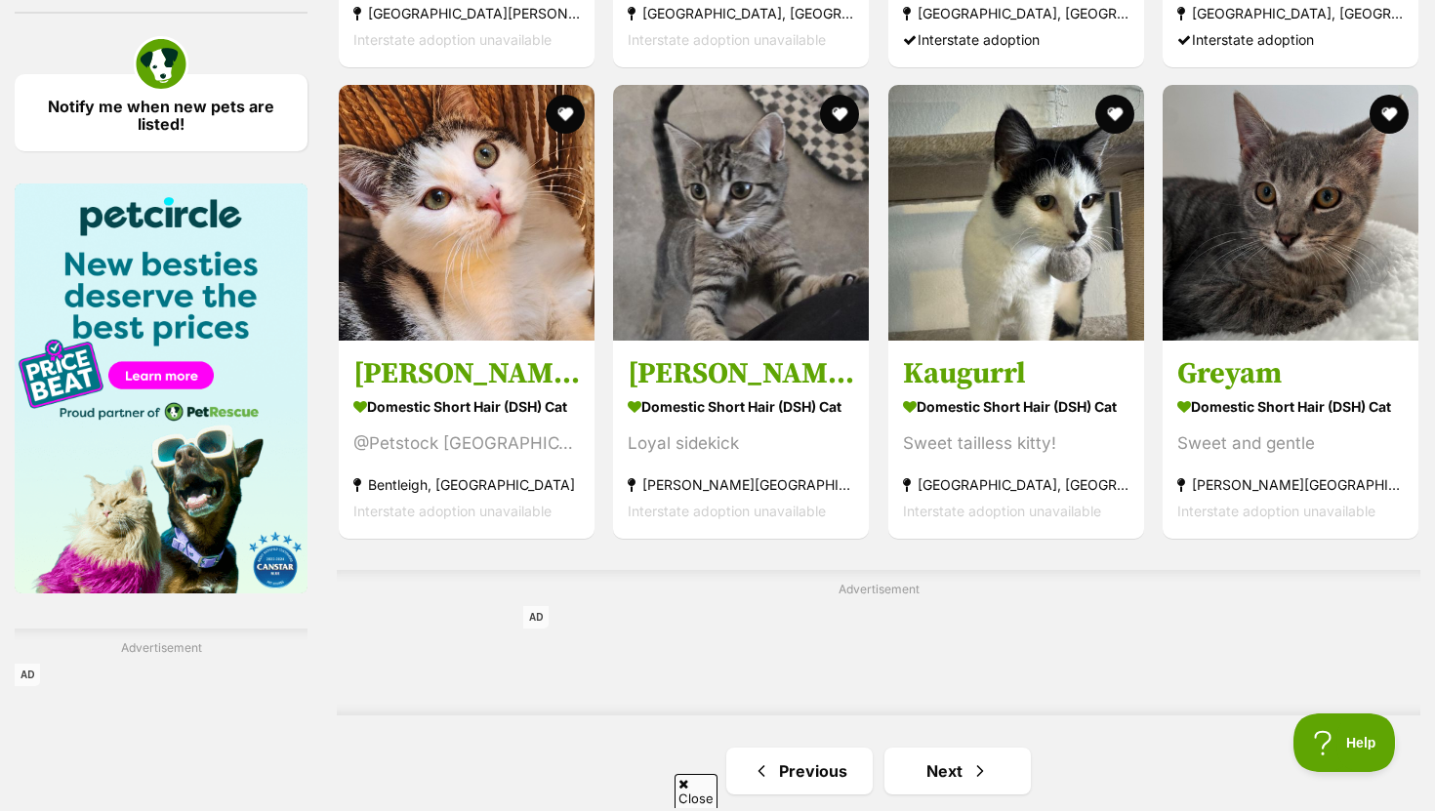
scroll to position [2944, 0]
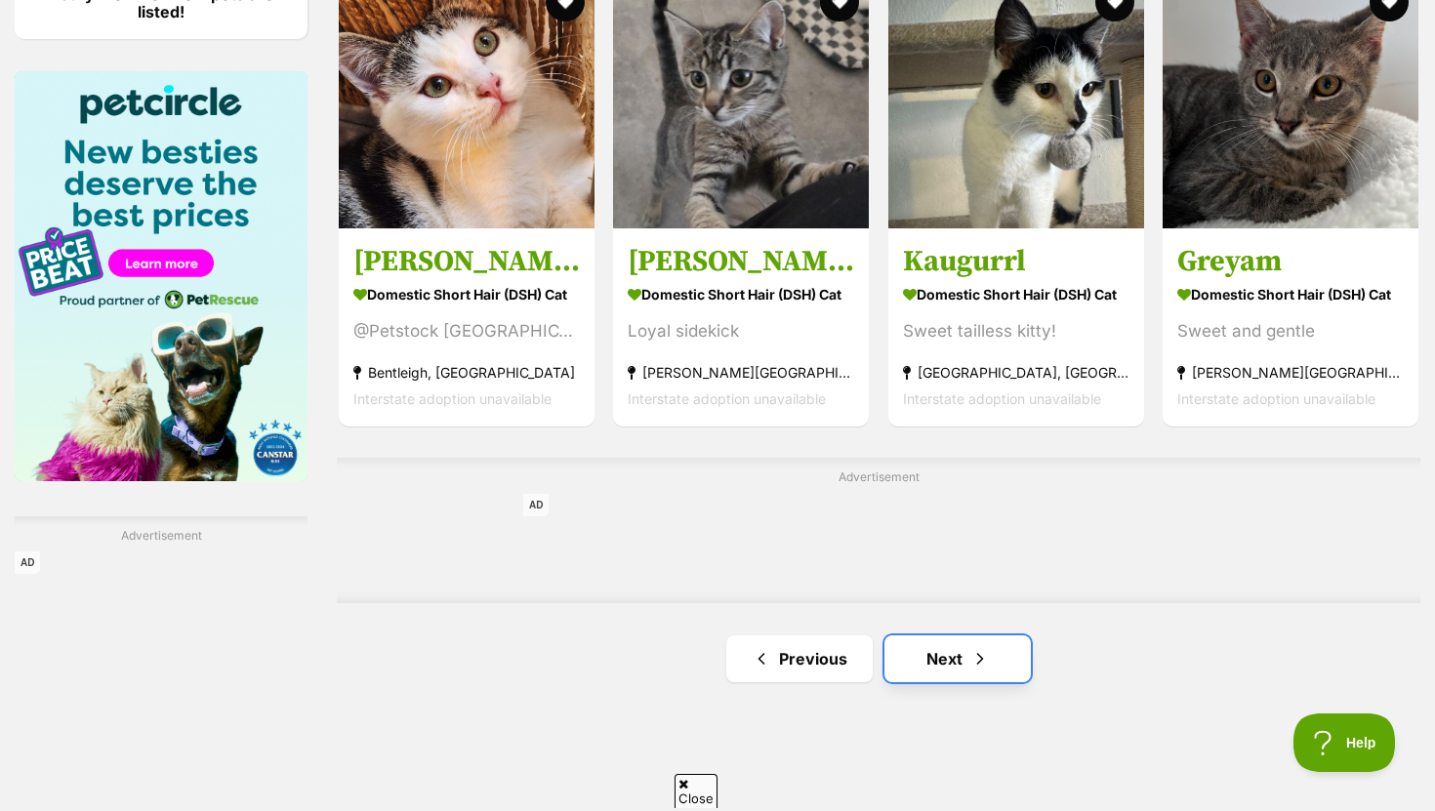
click at [929, 642] on link "Next" at bounding box center [957, 659] width 146 height 47
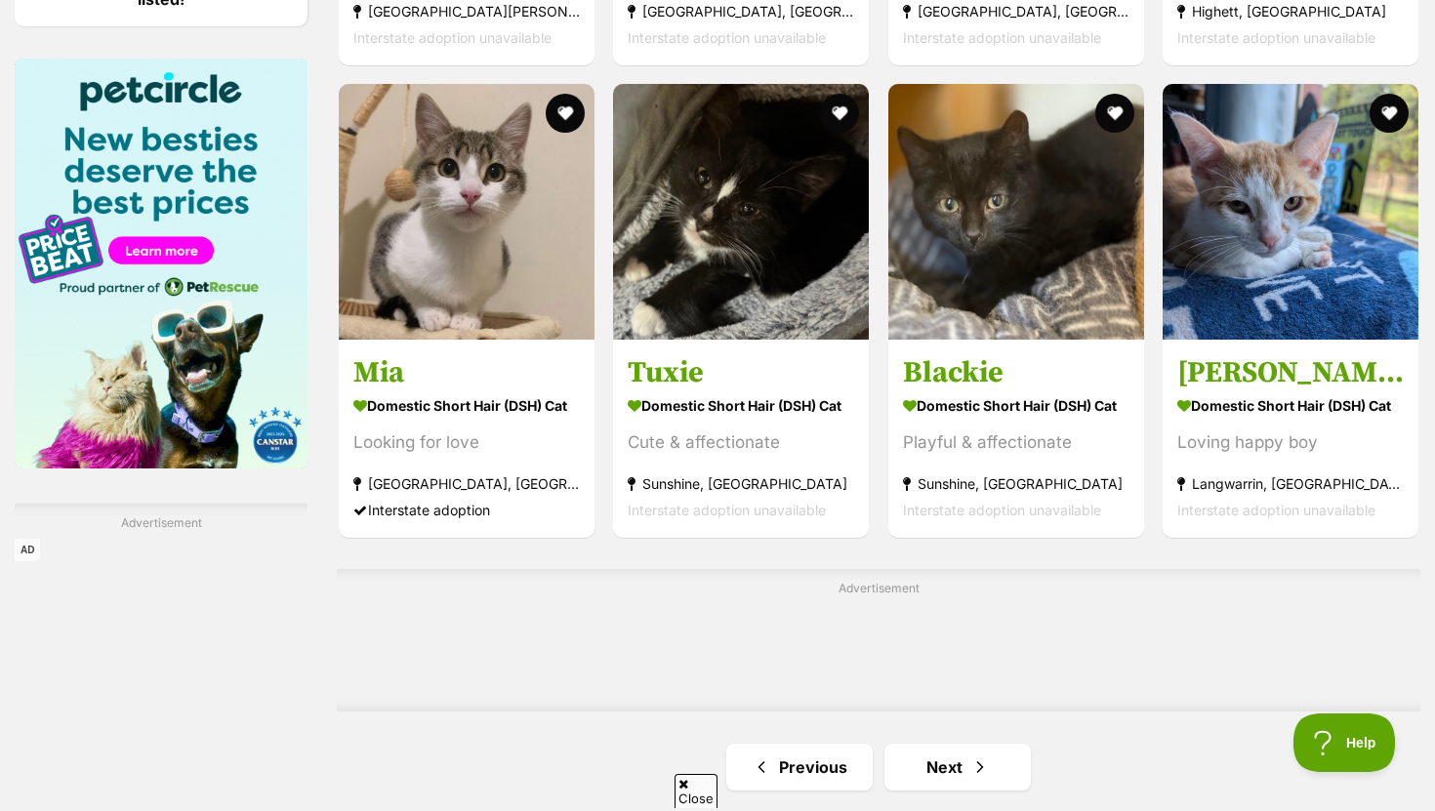
scroll to position [3146, 0]
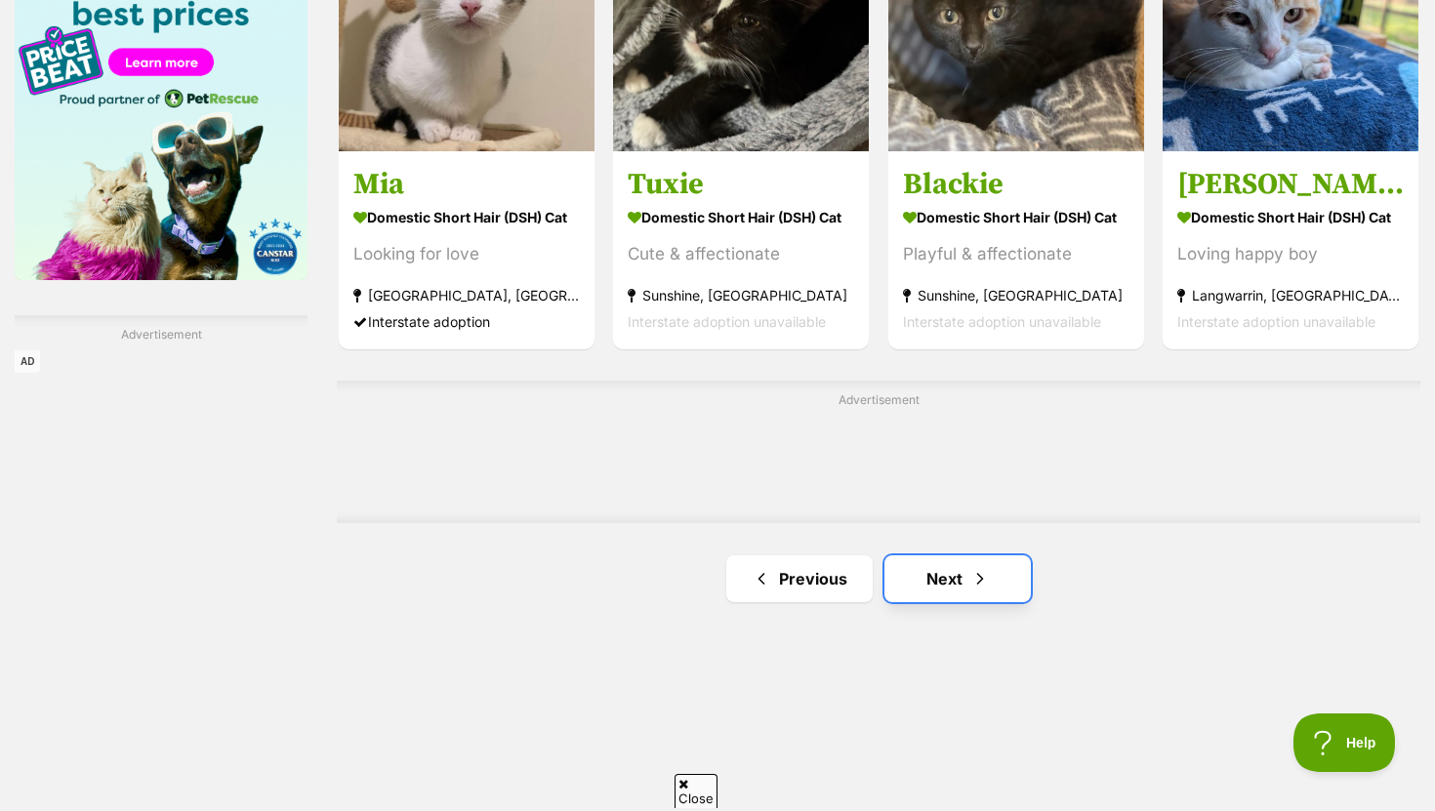
click at [934, 563] on link "Next" at bounding box center [957, 578] width 146 height 47
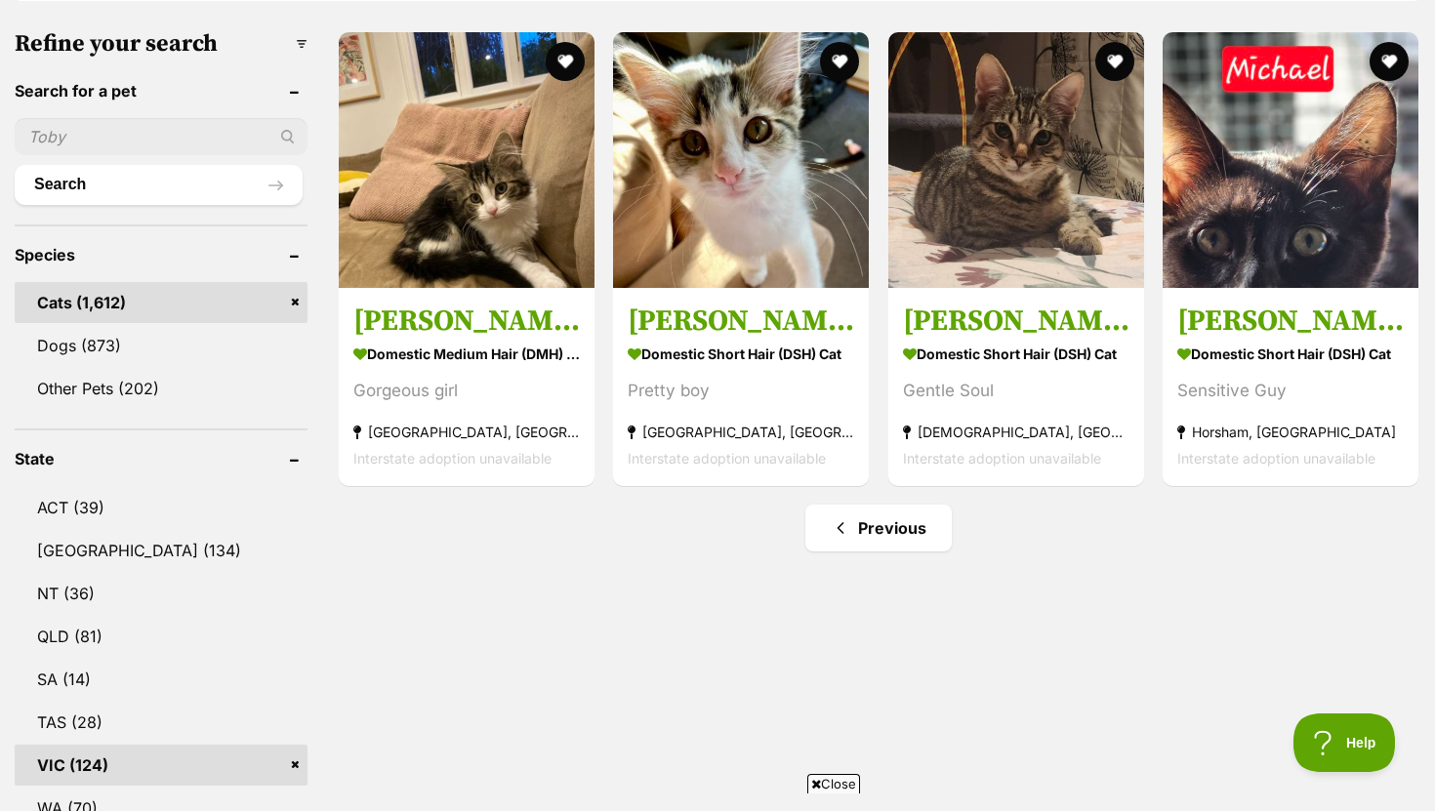
scroll to position [595, 0]
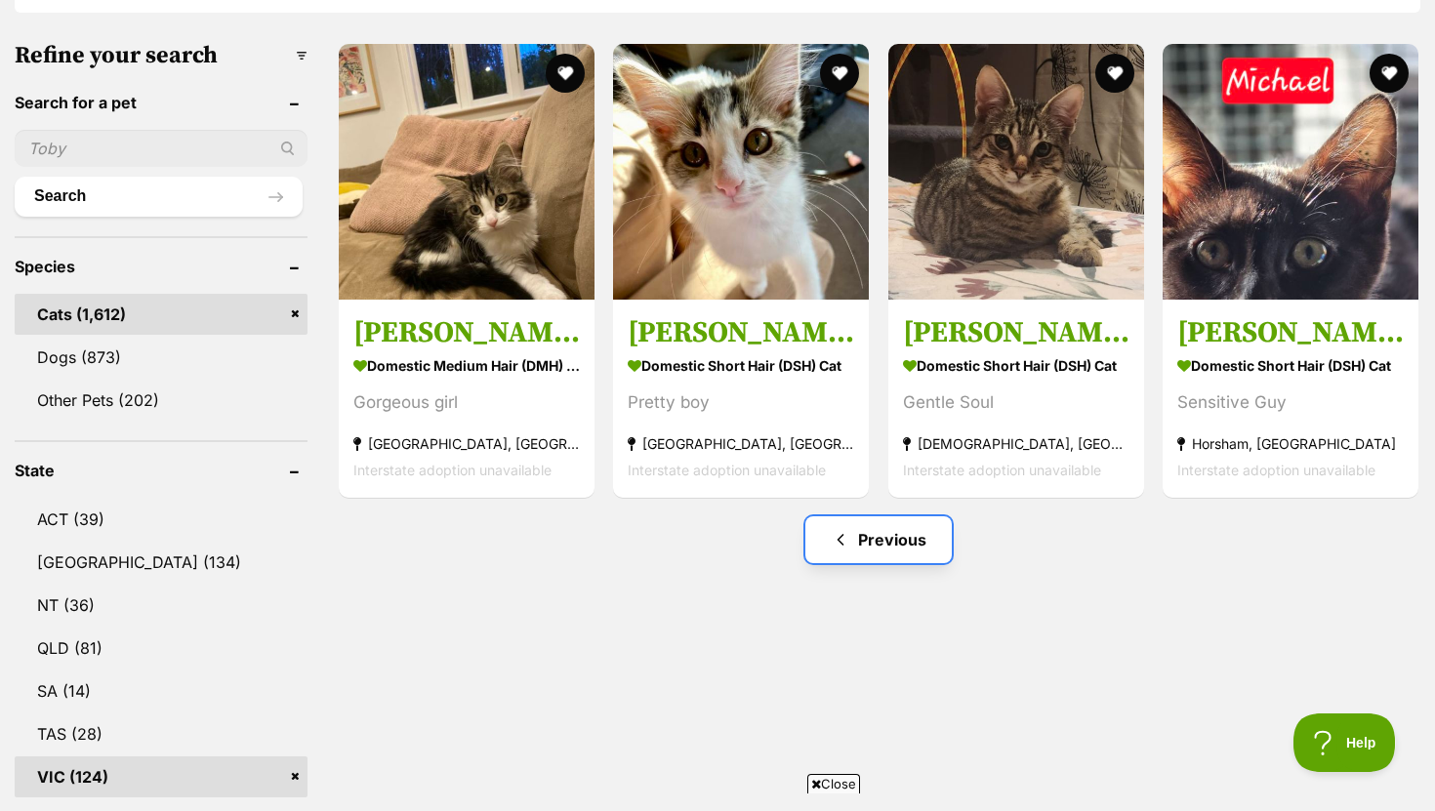
click at [925, 547] on link "Previous" at bounding box center [878, 539] width 146 height 47
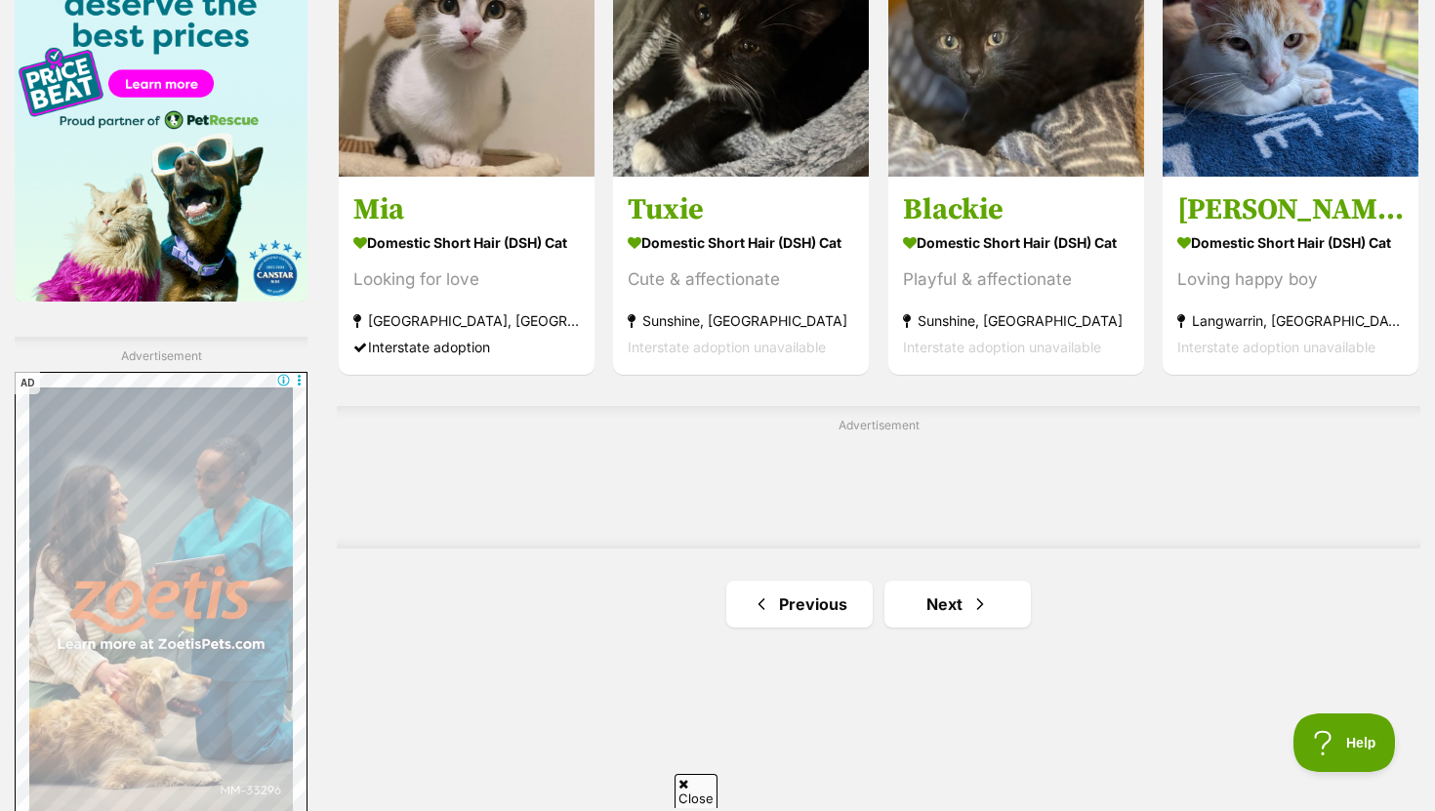
scroll to position [3090, 0]
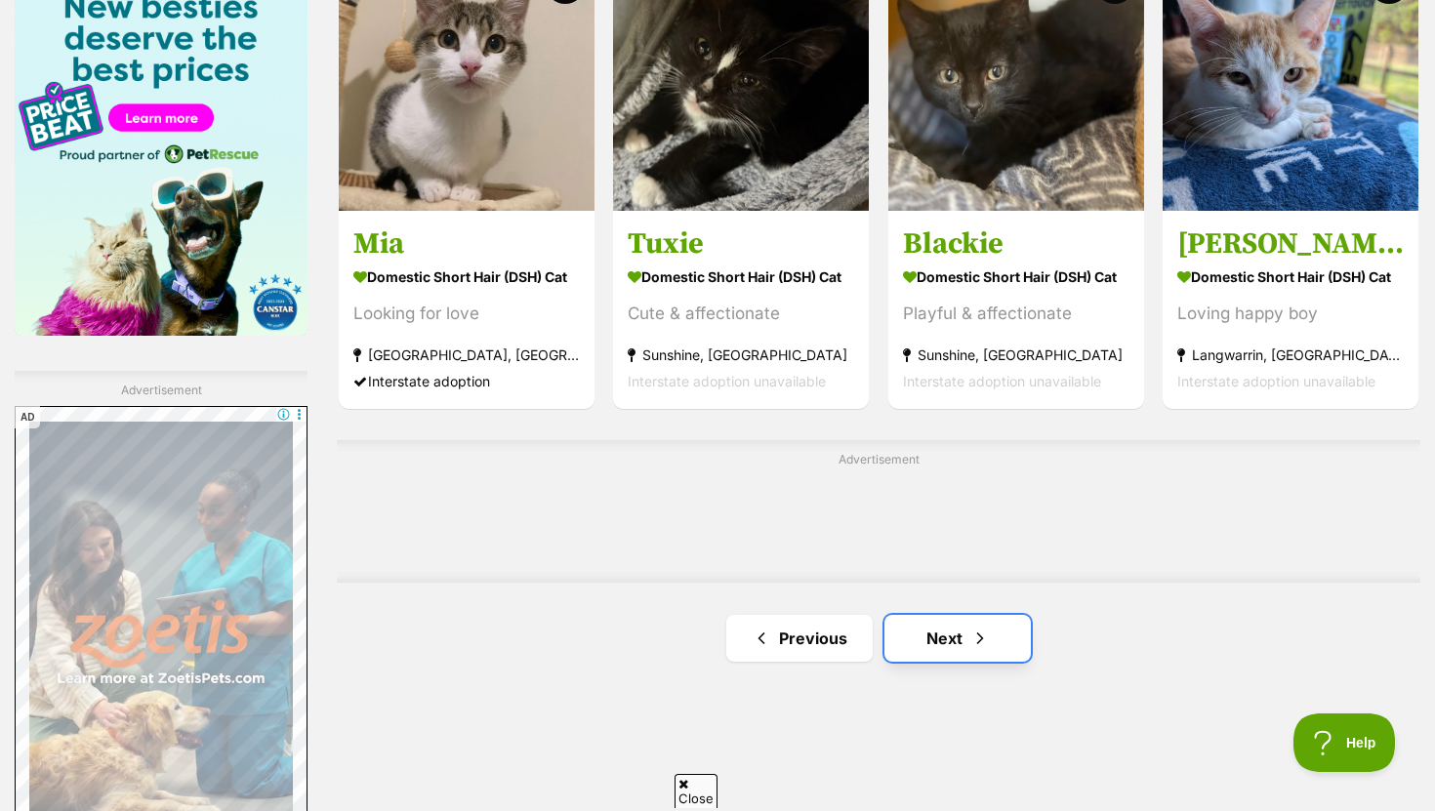
click at [950, 634] on link "Next" at bounding box center [957, 638] width 146 height 47
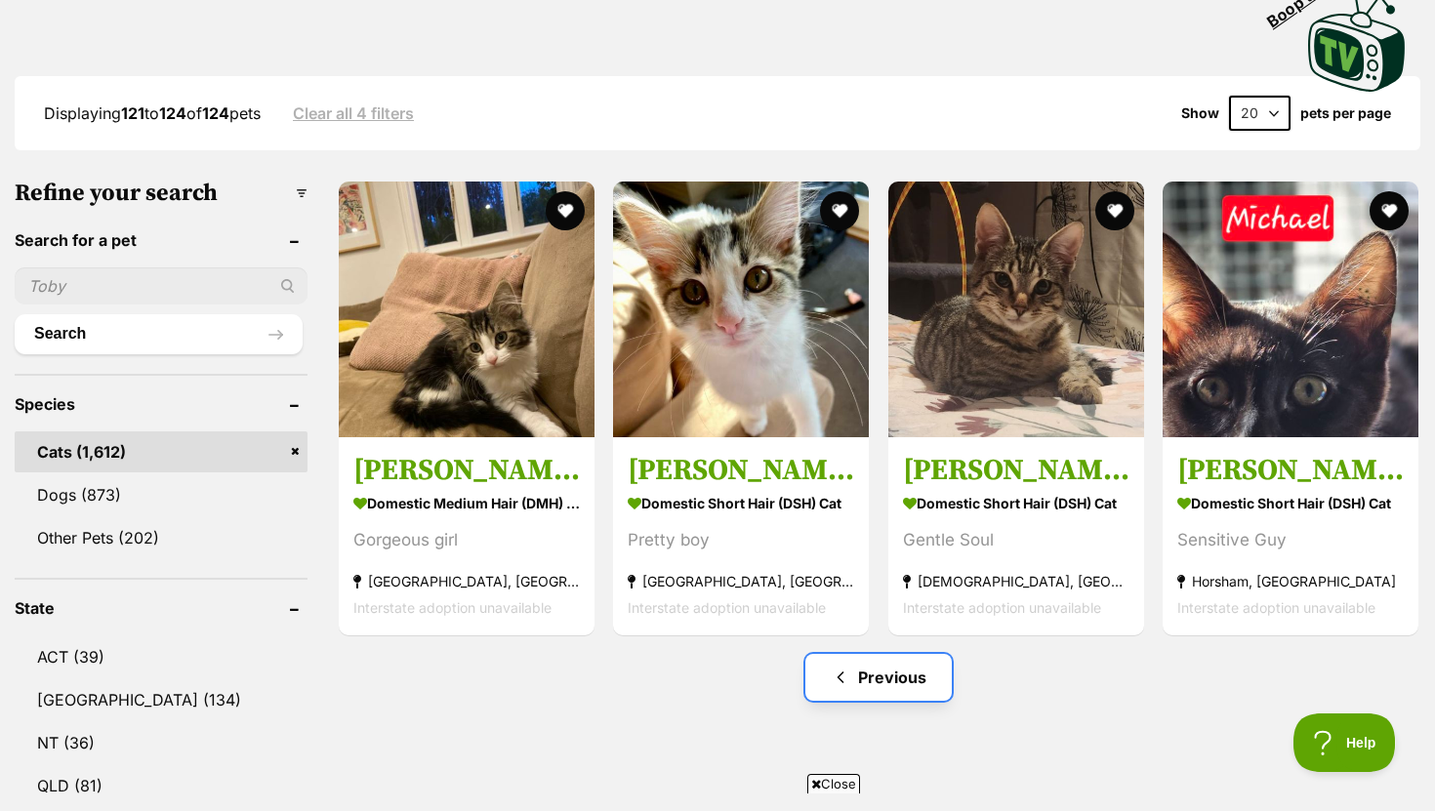
click at [908, 687] on link "Previous" at bounding box center [878, 677] width 146 height 47
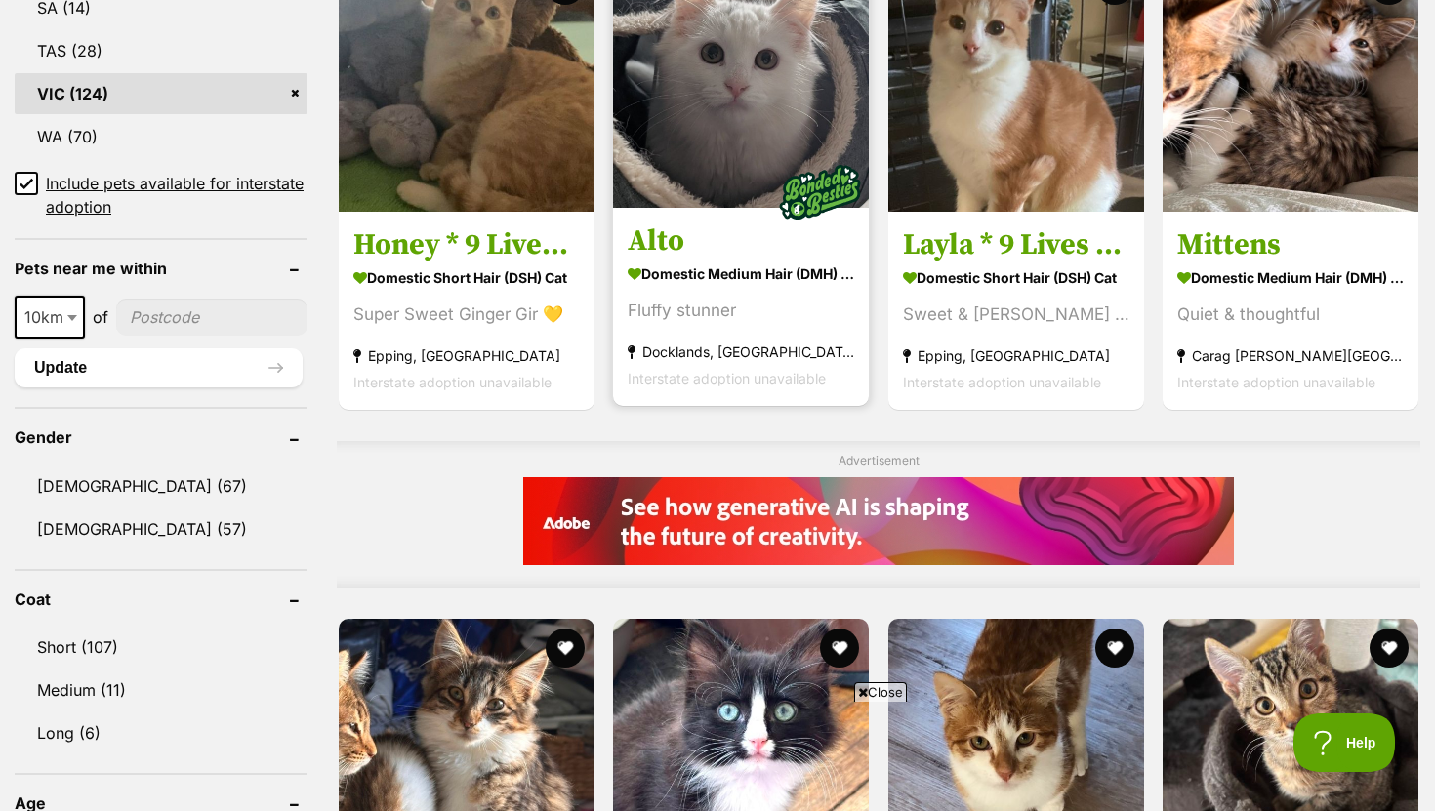
click at [737, 366] on section "Domestic Medium Hair (DMH) Cat Fluffy stunner [GEOGRAPHIC_DATA], [GEOGRAPHIC_DA…" at bounding box center [741, 326] width 226 height 132
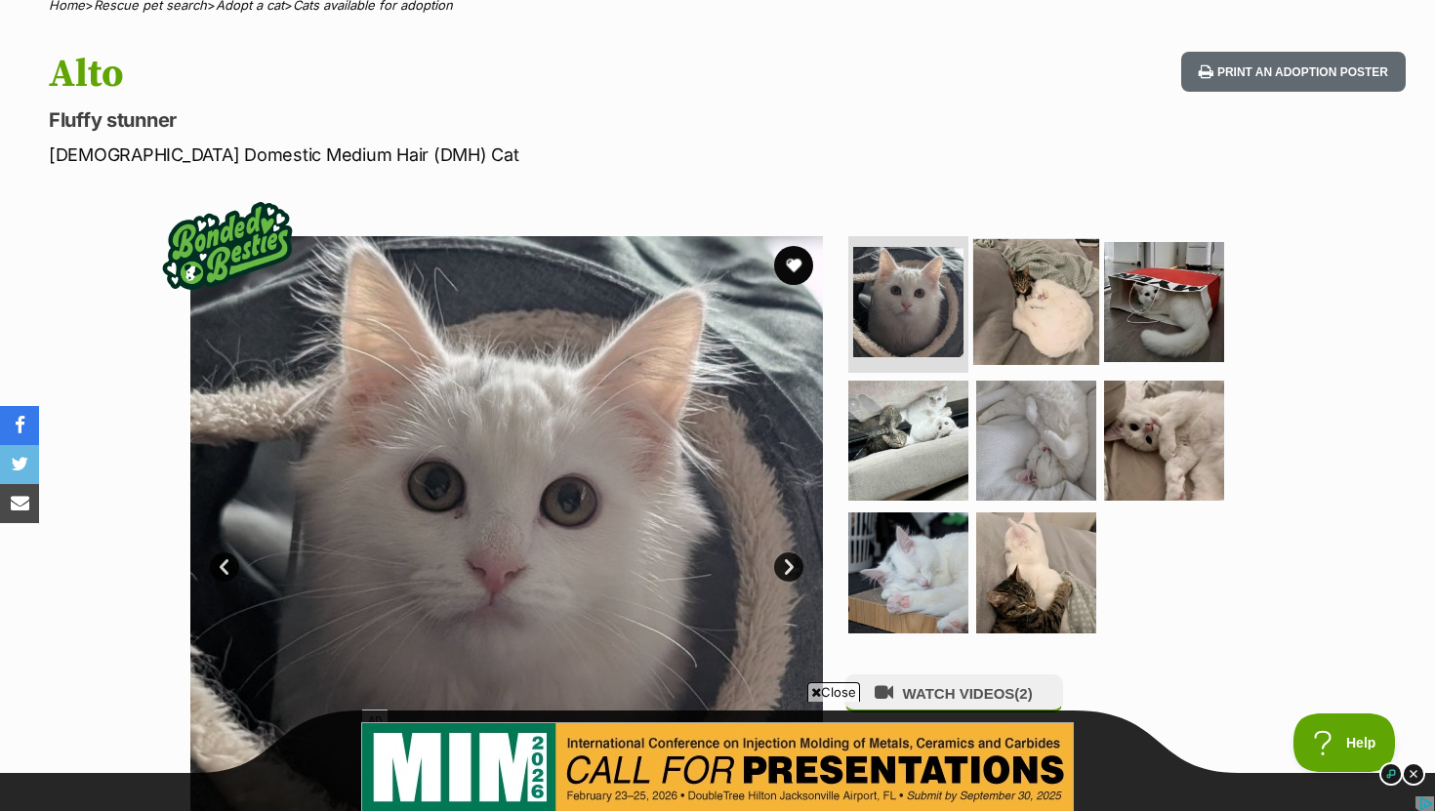
click at [1070, 303] on img at bounding box center [1036, 302] width 126 height 126
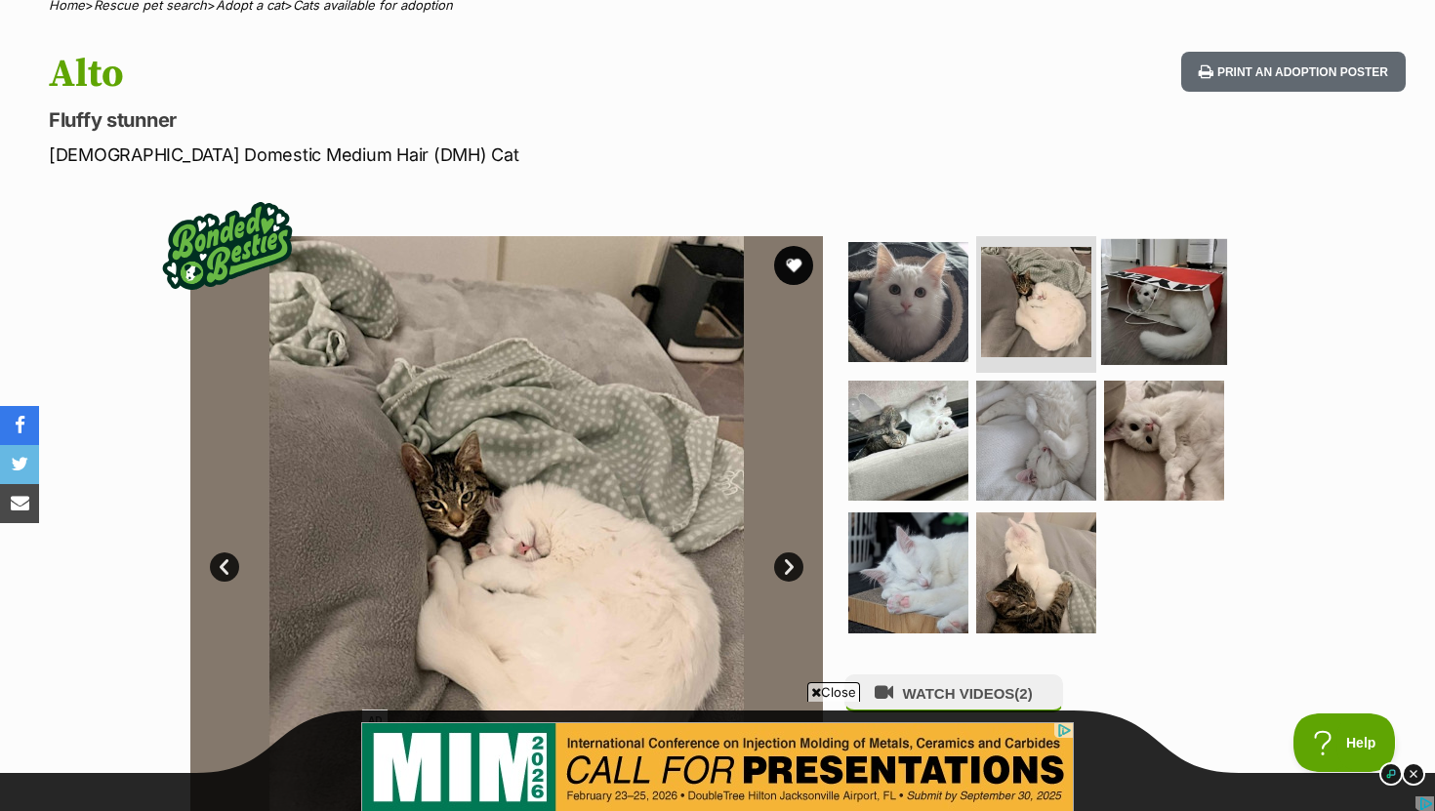
click at [1161, 303] on img at bounding box center [1164, 302] width 126 height 126
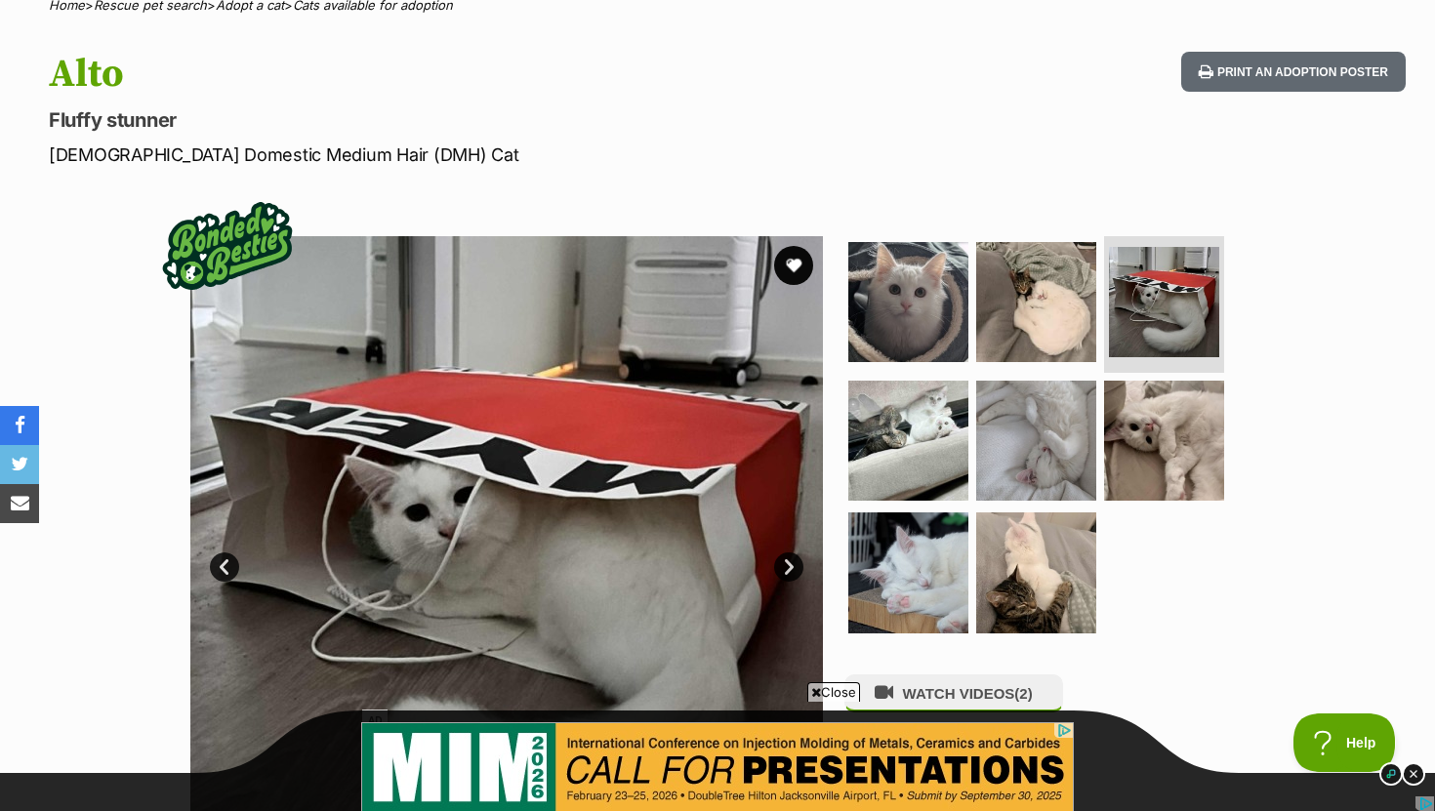
click at [966, 412] on ul at bounding box center [1044, 440] width 400 height 409
click at [969, 416] on ul at bounding box center [1044, 440] width 400 height 409
click at [935, 423] on img at bounding box center [908, 440] width 126 height 126
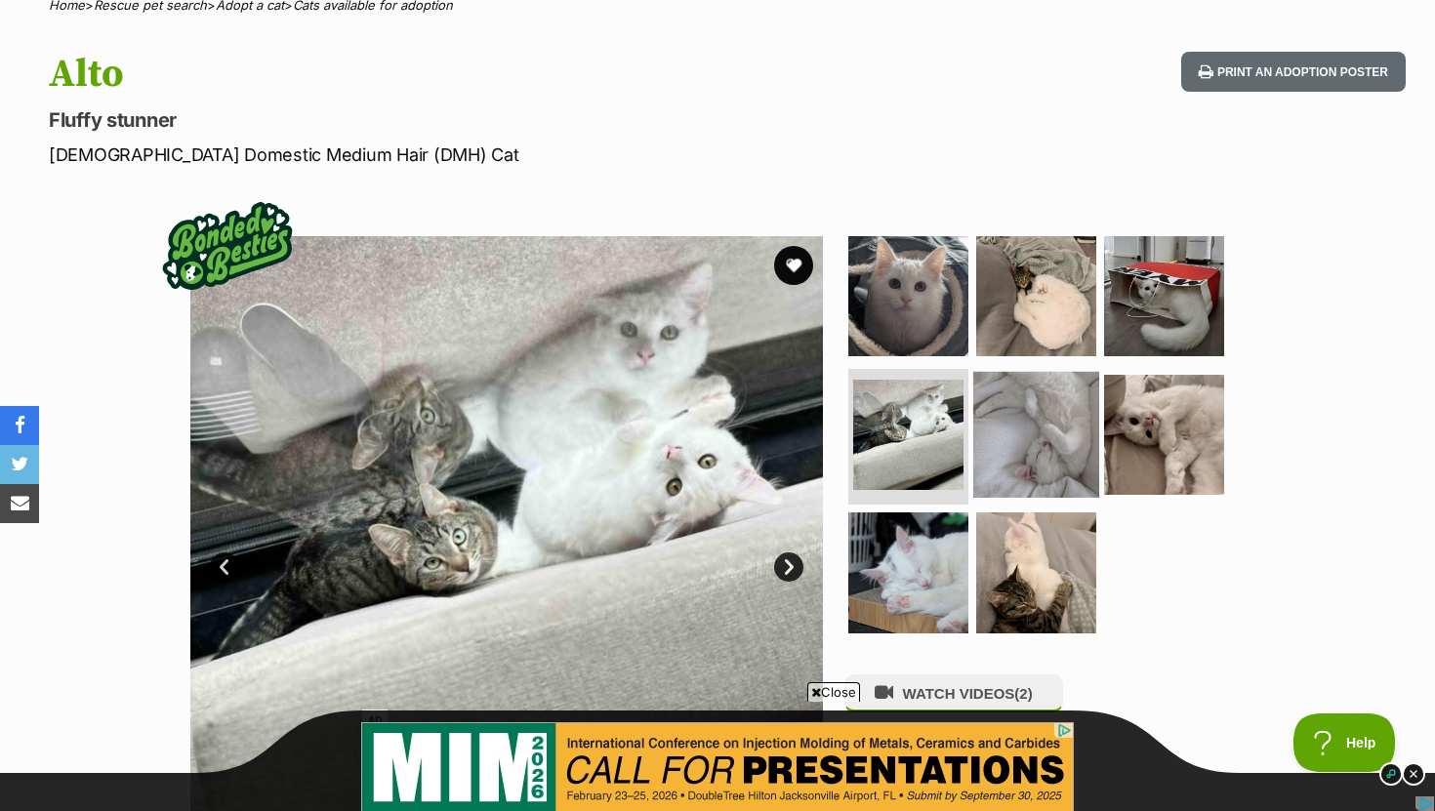
click at [1049, 427] on img at bounding box center [1036, 434] width 126 height 126
